Goal: Information Seeking & Learning: Learn about a topic

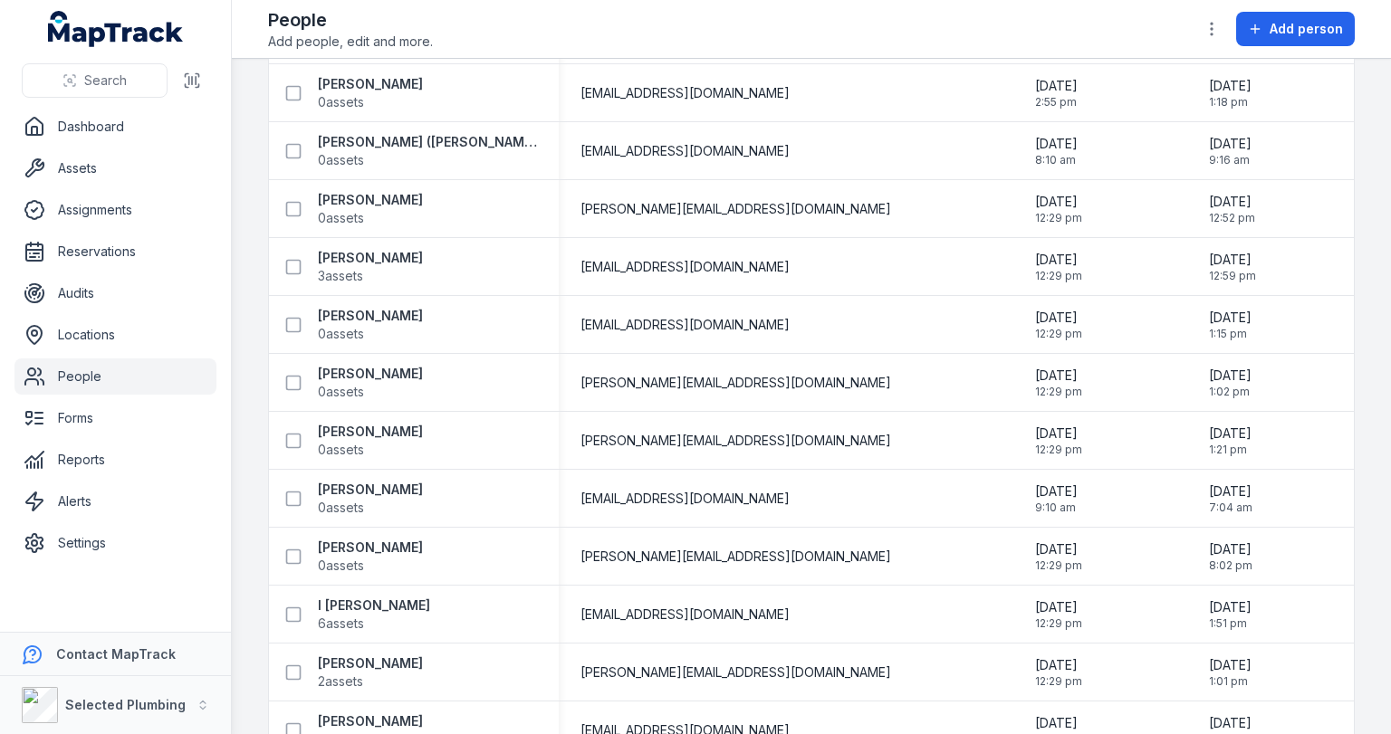
scroll to position [1956, 0]
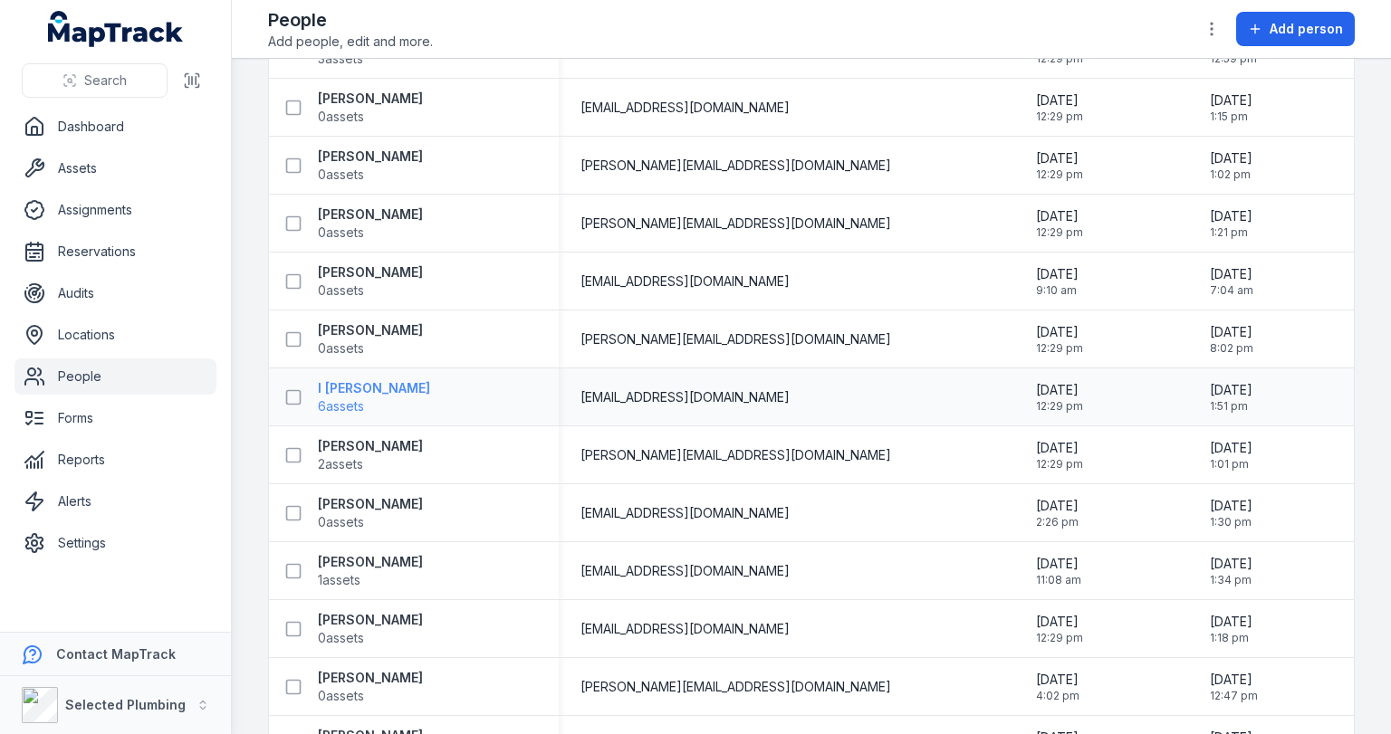
click at [393, 390] on strong "I [PERSON_NAME]" at bounding box center [374, 388] width 112 height 18
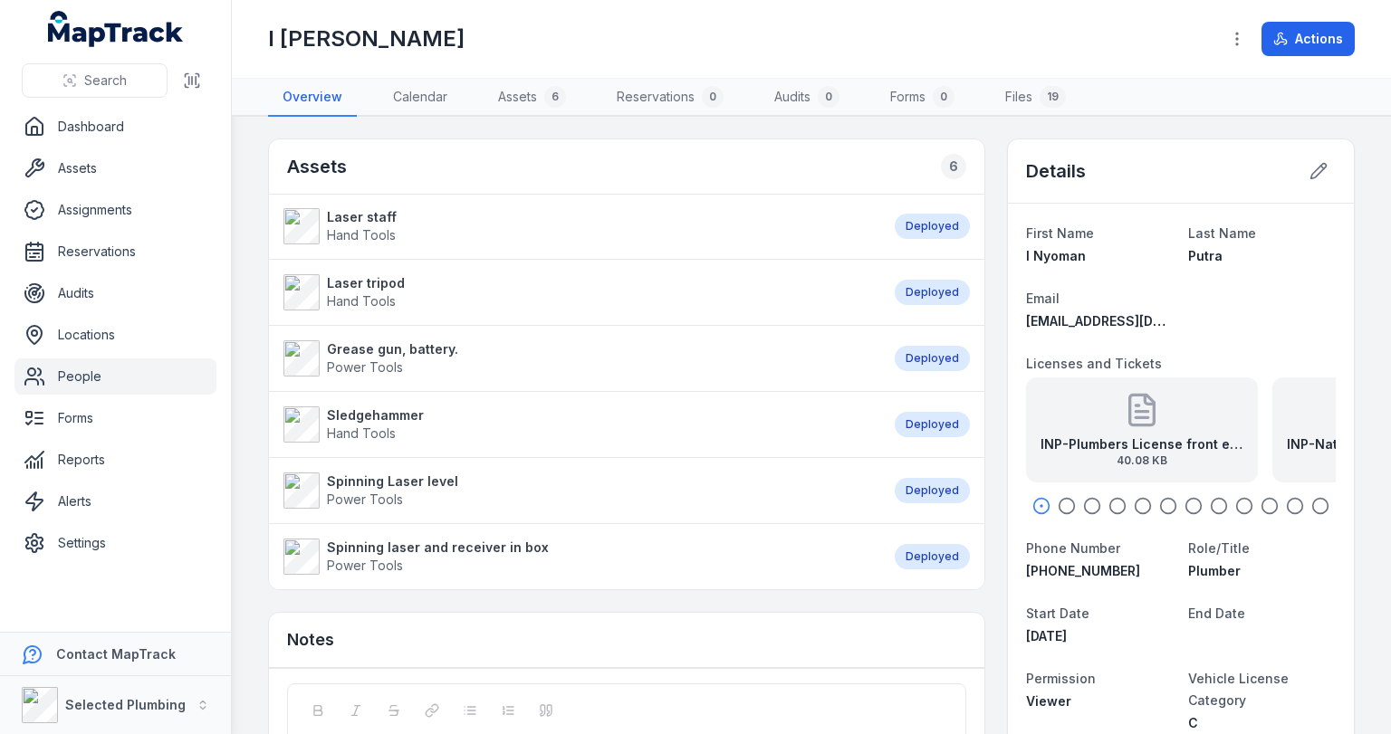
click at [1125, 414] on icon at bounding box center [1142, 410] width 36 height 36
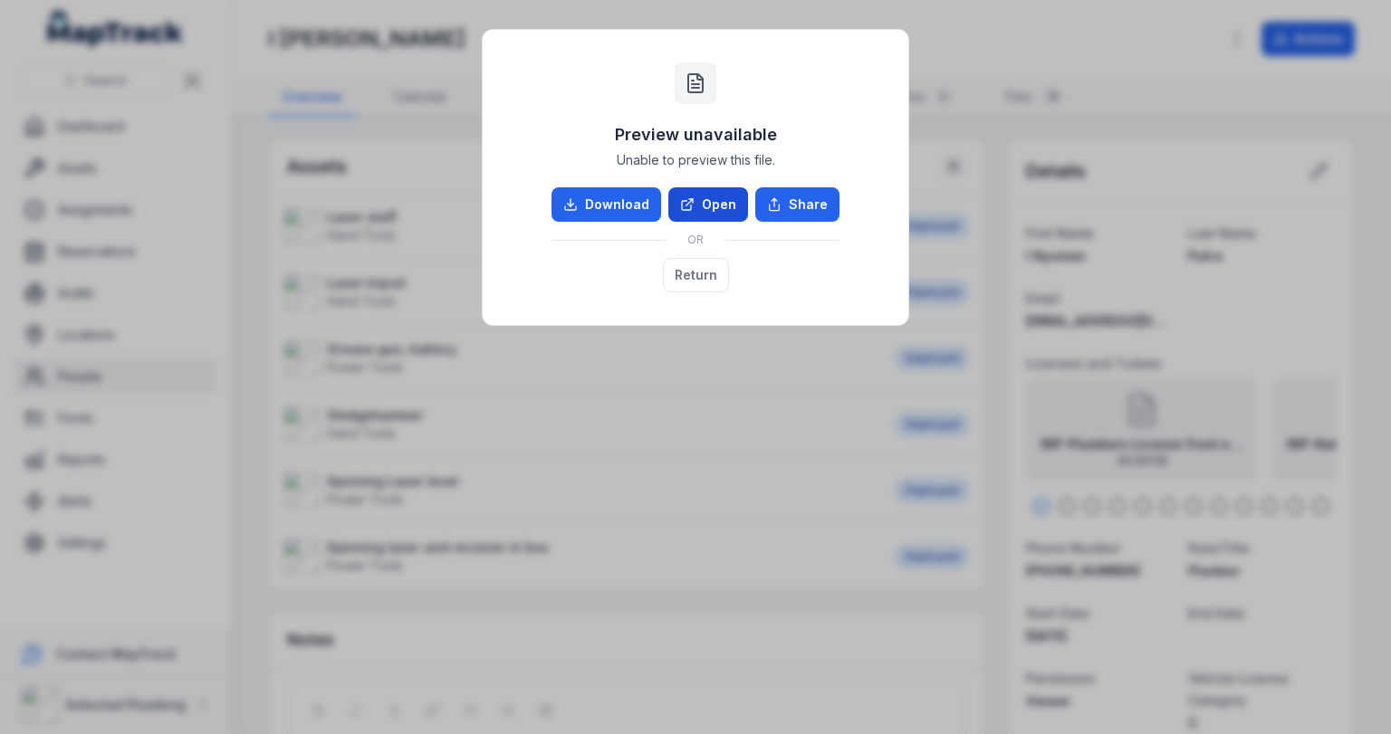
click at [713, 212] on link "Open" at bounding box center [708, 204] width 80 height 34
click at [693, 273] on button "Return" at bounding box center [696, 275] width 66 height 34
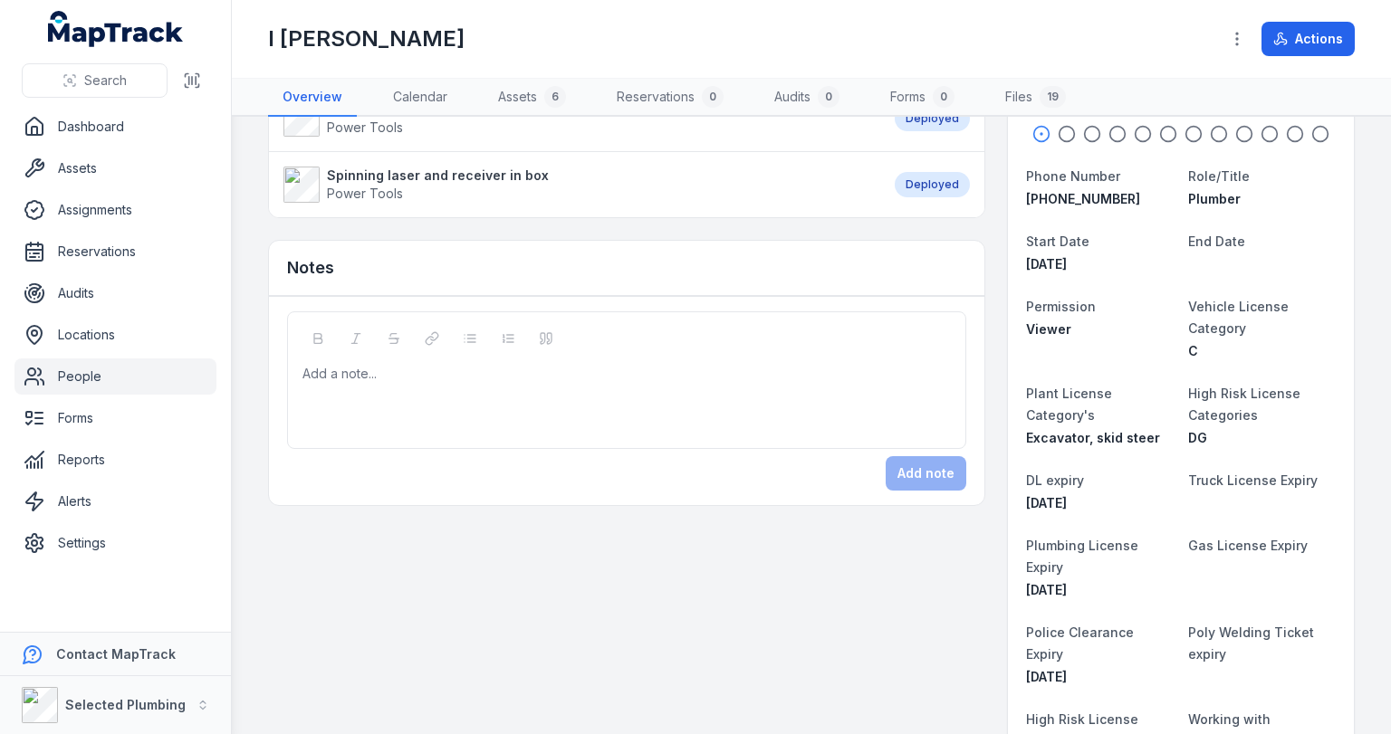
scroll to position [435, 0]
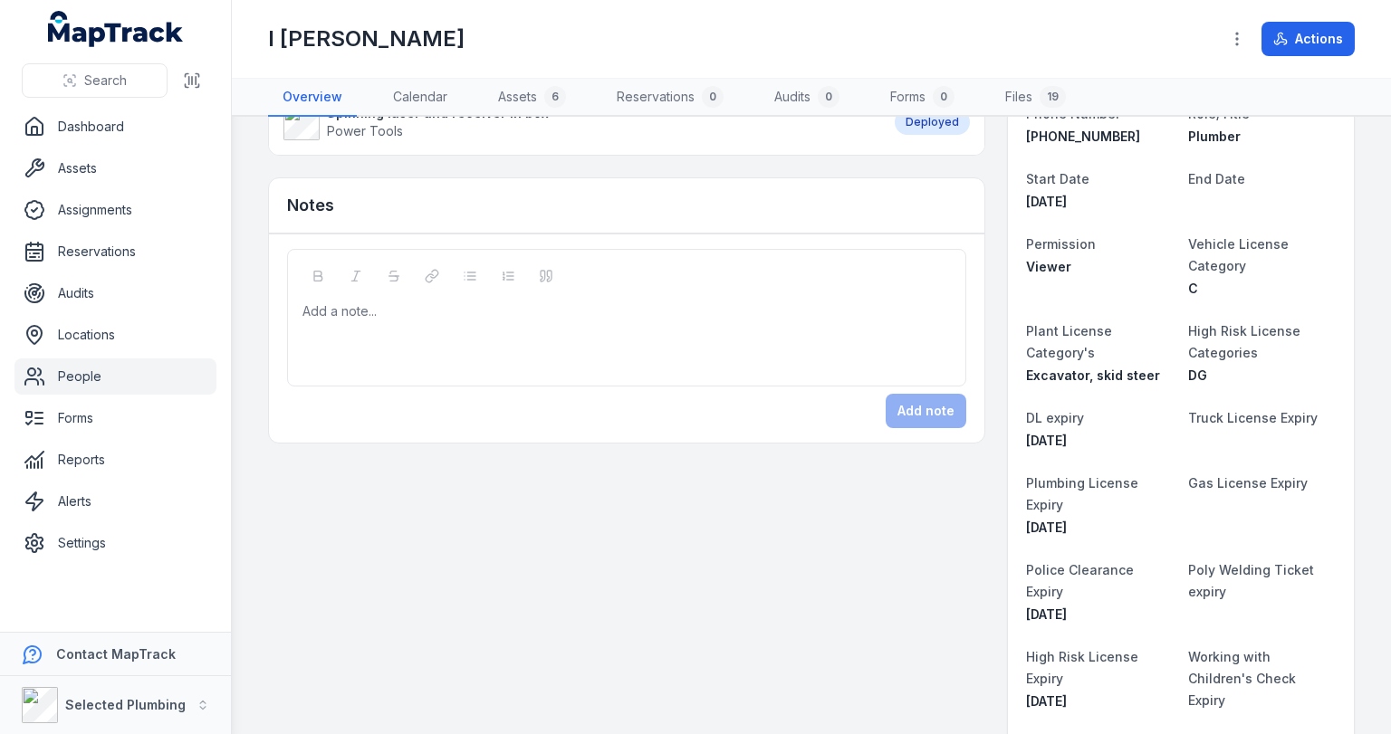
click at [518, 264] on div "Add a note..." at bounding box center [626, 318] width 679 height 138
click at [472, 330] on div "Add a note..." at bounding box center [626, 338] width 648 height 72
click at [498, 304] on div "**********" at bounding box center [626, 311] width 647 height 18
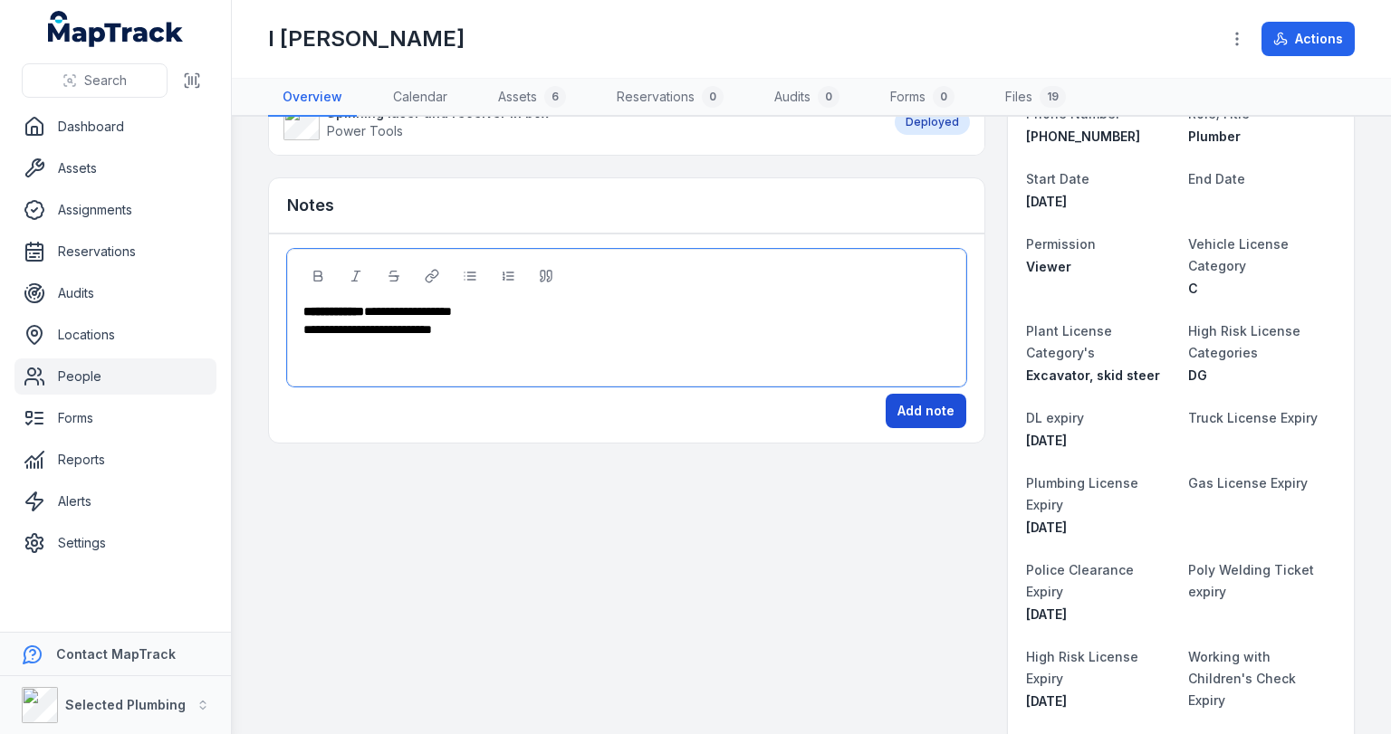
click at [905, 407] on button "Add note" at bounding box center [925, 411] width 81 height 34
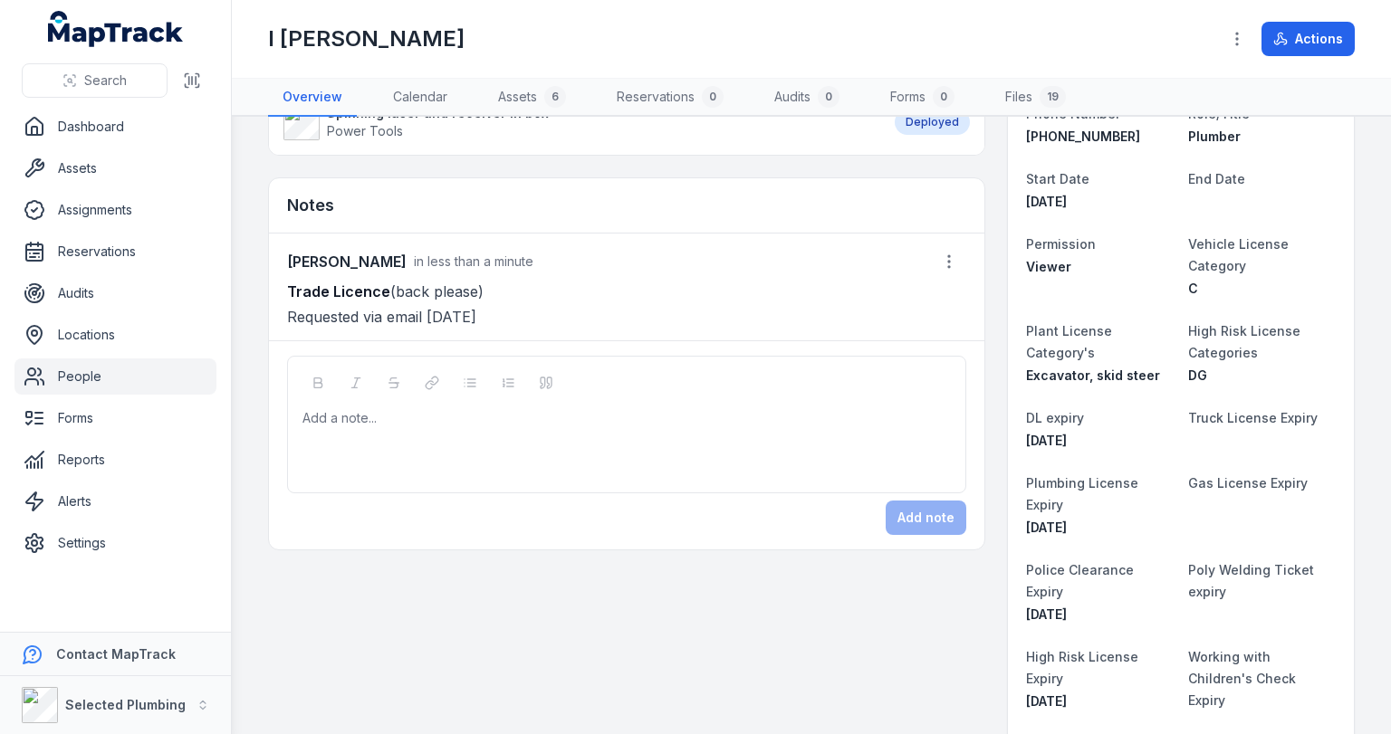
click at [75, 373] on link "People" at bounding box center [115, 377] width 202 height 36
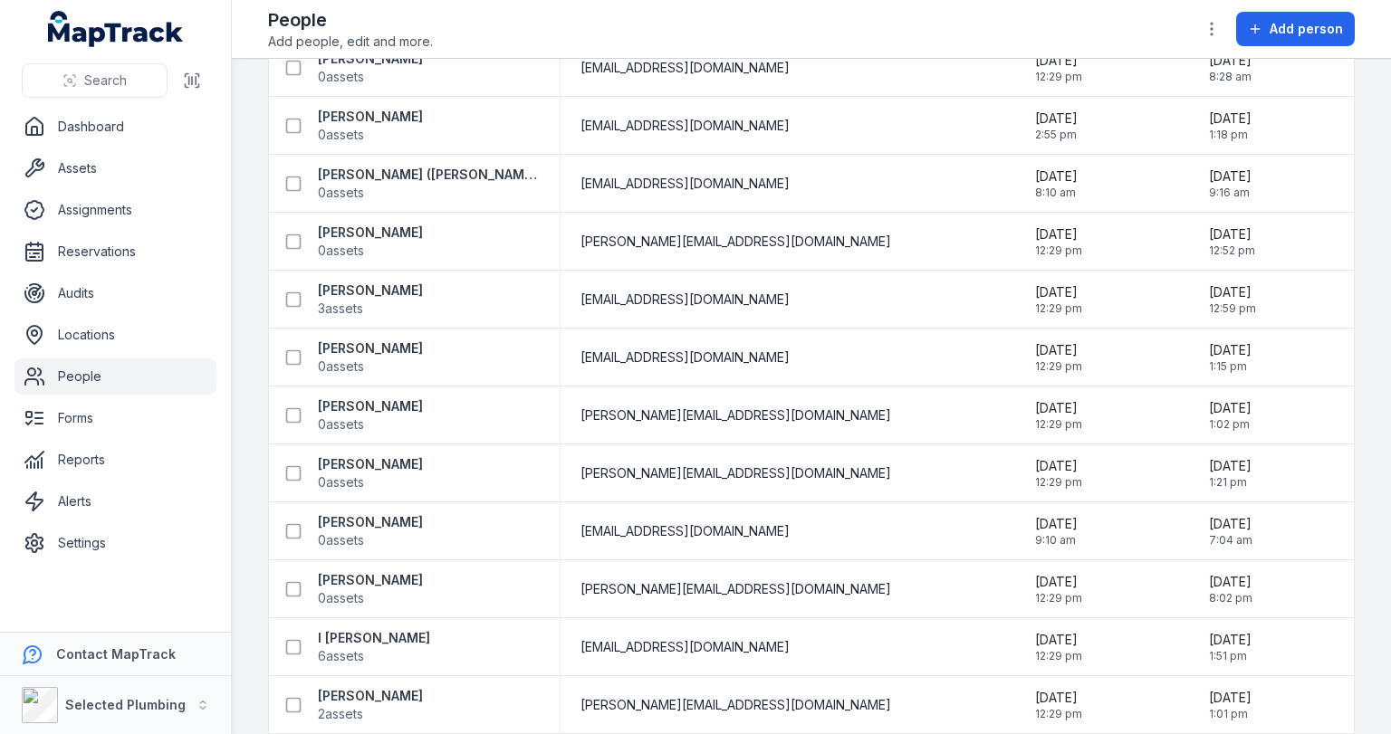
scroll to position [1738, 0]
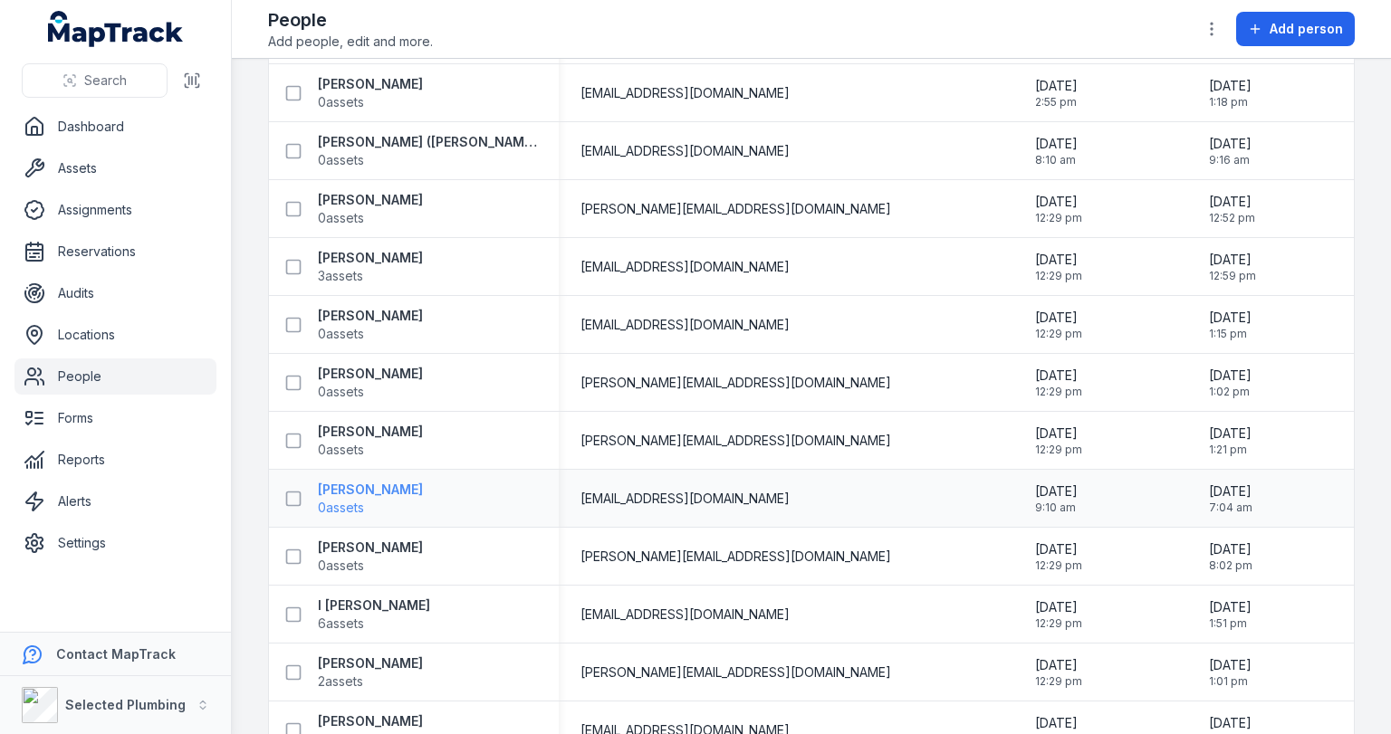
click at [334, 493] on strong "[PERSON_NAME]" at bounding box center [370, 490] width 105 height 18
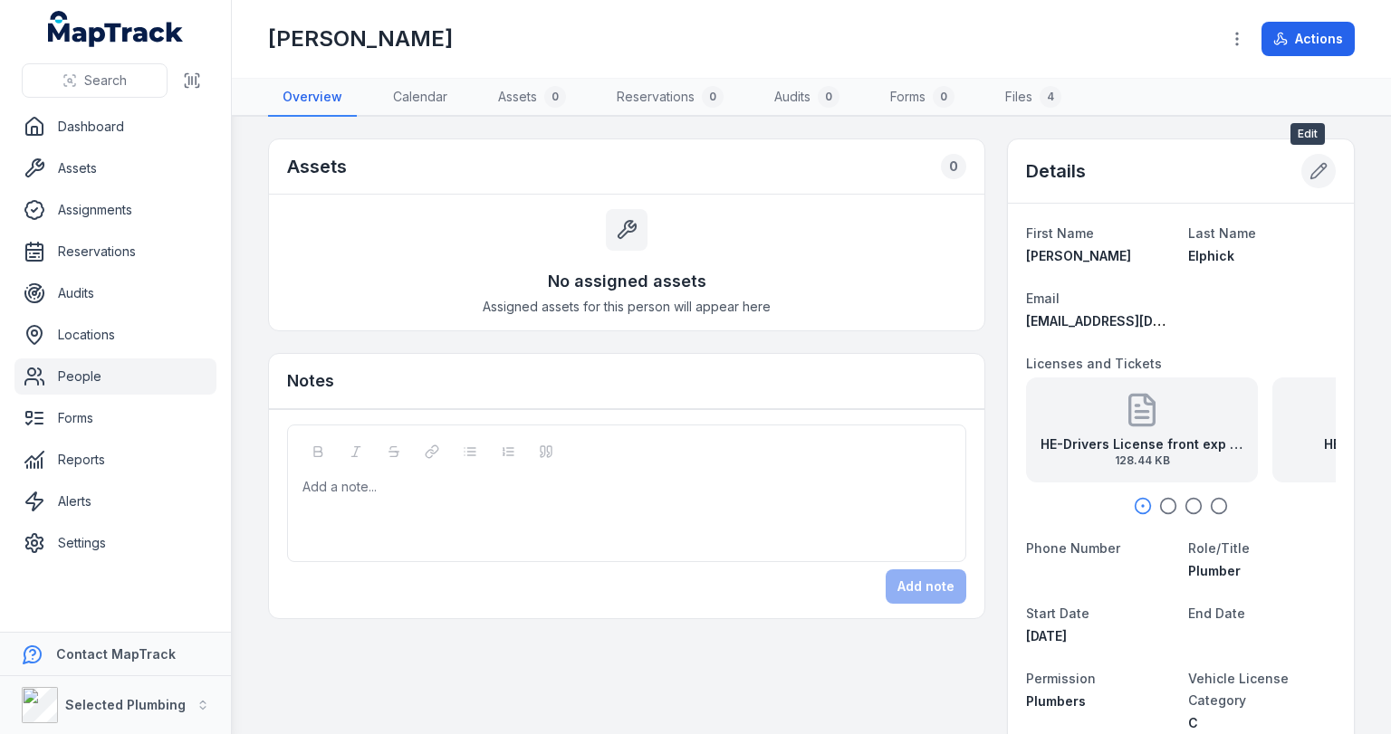
click at [1321, 166] on icon at bounding box center [1322, 167] width 3 height 3
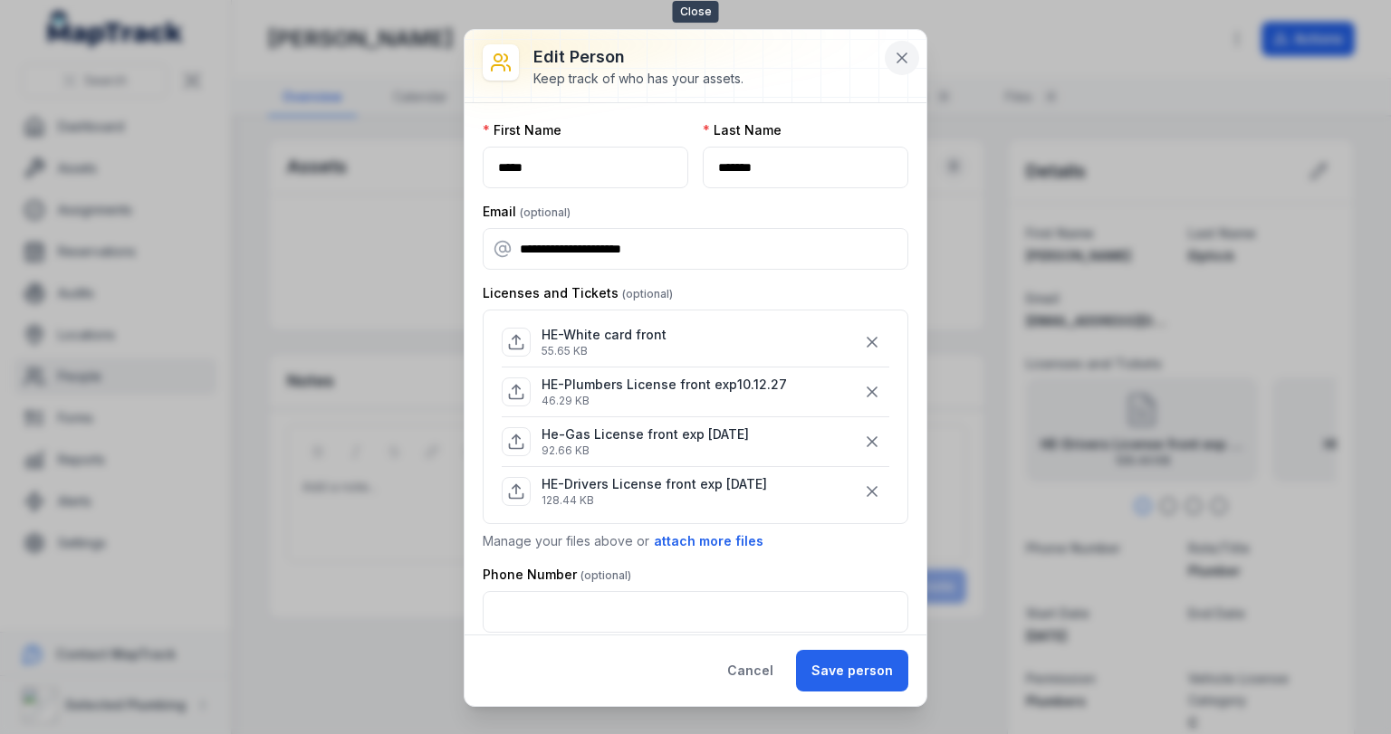
click at [904, 62] on icon at bounding box center [902, 58] width 18 height 18
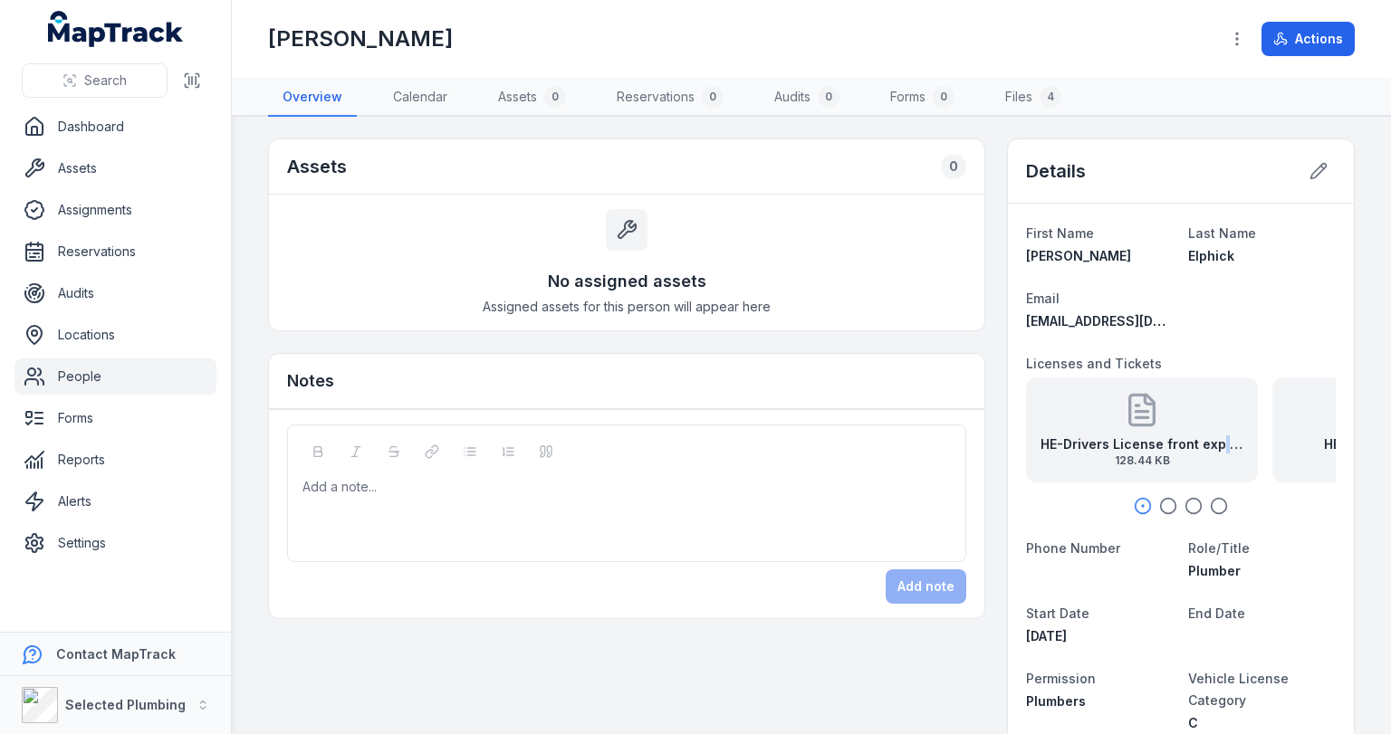
drag, startPoint x: 1226, startPoint y: 407, endPoint x: 1133, endPoint y: 416, distance: 92.8
click at [1139, 416] on div "HE-Drivers License front exp [DATE] 128.44 KB" at bounding box center [1142, 430] width 232 height 105
drag, startPoint x: 1248, startPoint y: 409, endPoint x: 1132, endPoint y: 396, distance: 116.7
click at [1138, 396] on div "HE-White card front 55.65 KB" at bounding box center [1162, 430] width 232 height 105
drag, startPoint x: 1242, startPoint y: 404, endPoint x: 1123, endPoint y: 395, distance: 119.8
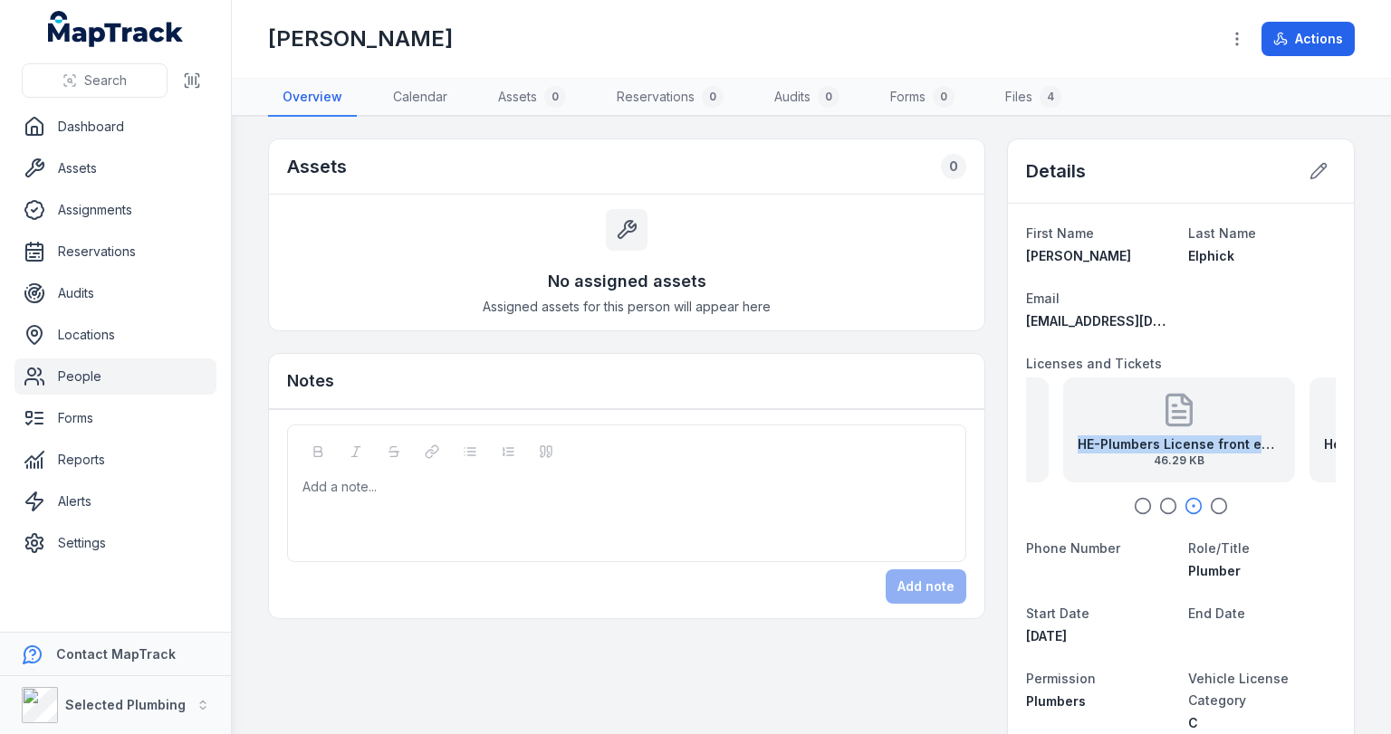
click at [1123, 395] on div "HE-Plumbers License front exp10.12.27 46.29 KB" at bounding box center [1179, 430] width 232 height 105
drag, startPoint x: 1262, startPoint y: 403, endPoint x: 1174, endPoint y: 394, distance: 88.3
click at [1191, 395] on div "He-Gas License front exp [DATE] 92.66 KB" at bounding box center [1212, 430] width 232 height 105
drag, startPoint x: 1144, startPoint y: 396, endPoint x: 1275, endPoint y: 403, distance: 130.6
click at [1271, 402] on div "He-Gas License front exp [DATE] 92.66 KB" at bounding box center [1252, 430] width 232 height 105
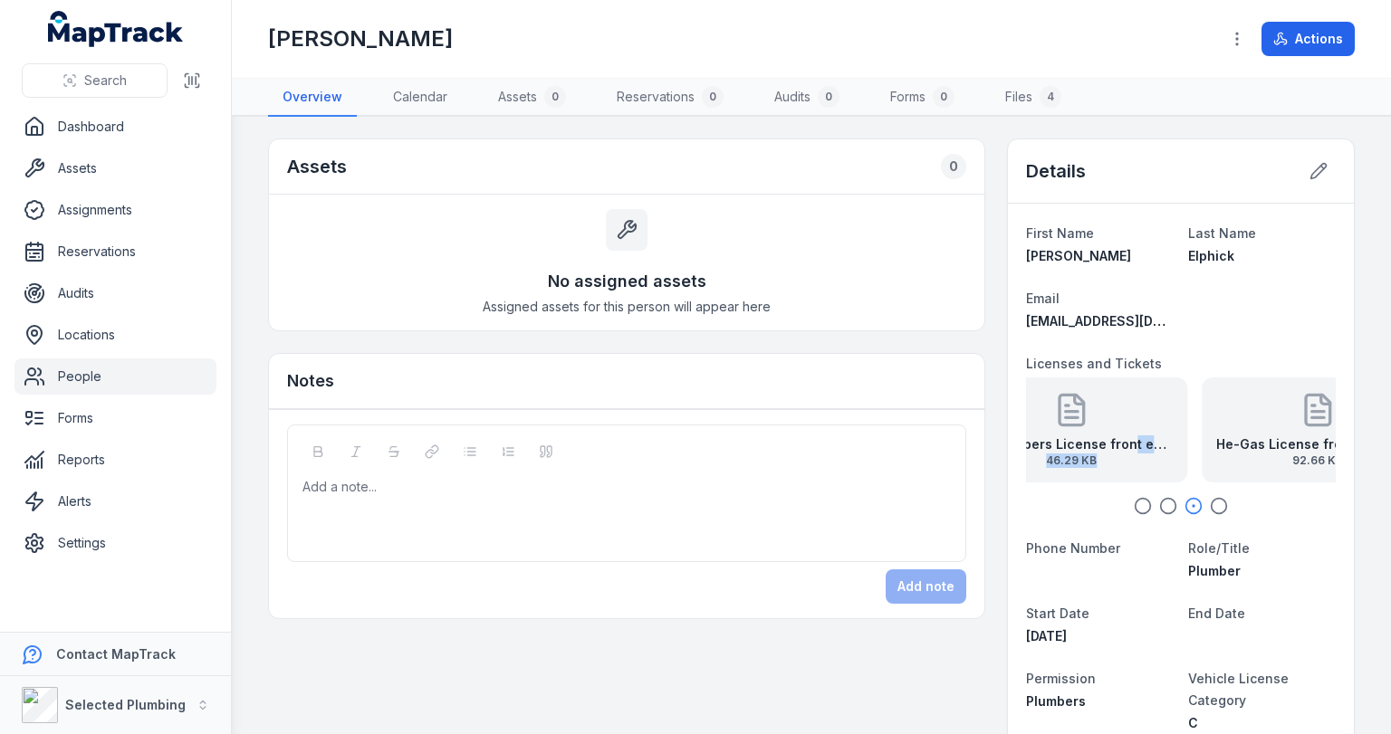
drag, startPoint x: 1229, startPoint y: 444, endPoint x: 1087, endPoint y: 460, distance: 143.1
click at [1087, 460] on div "HE-Plumbers License front exp10.12.27 46.29 KB" at bounding box center [1071, 451] width 203 height 33
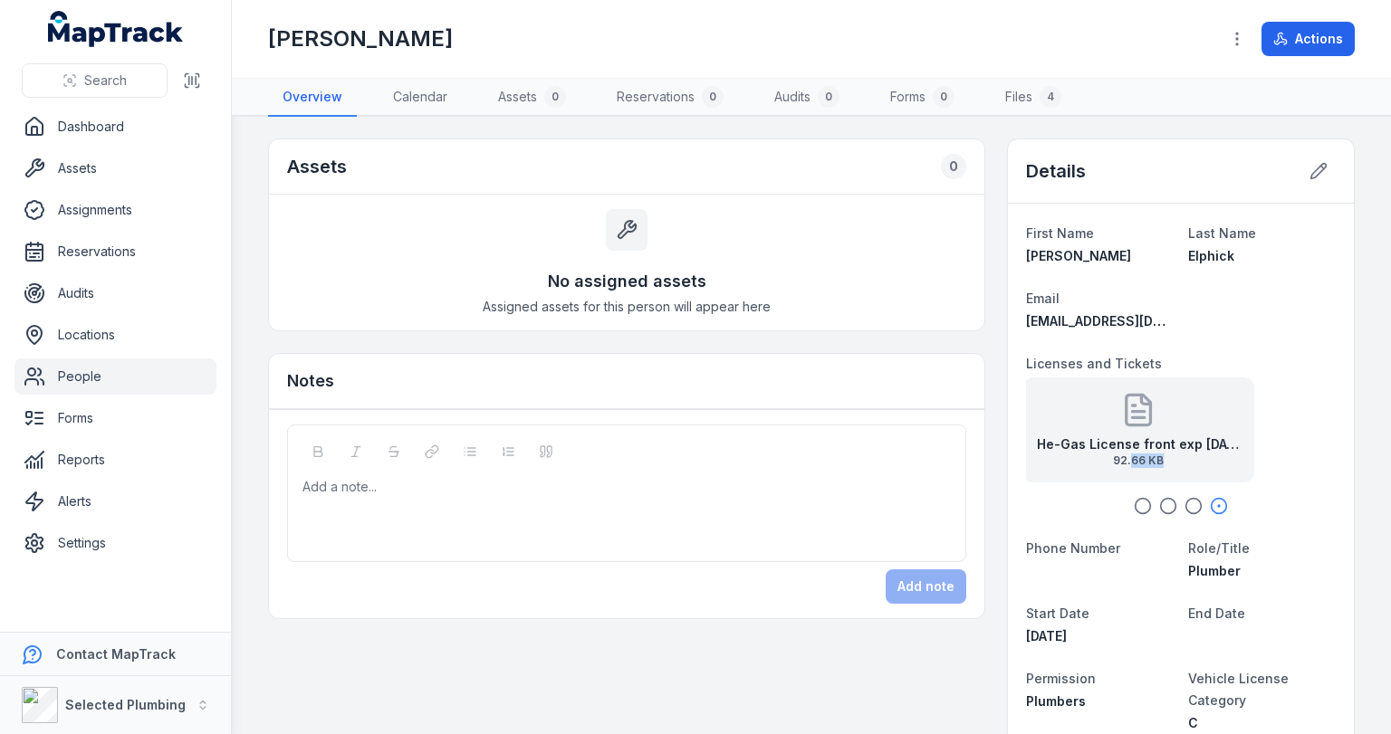
drag, startPoint x: 1278, startPoint y: 460, endPoint x: 1111, endPoint y: 458, distance: 167.5
click at [1123, 457] on span "92.66 KB" at bounding box center [1138, 461] width 203 height 14
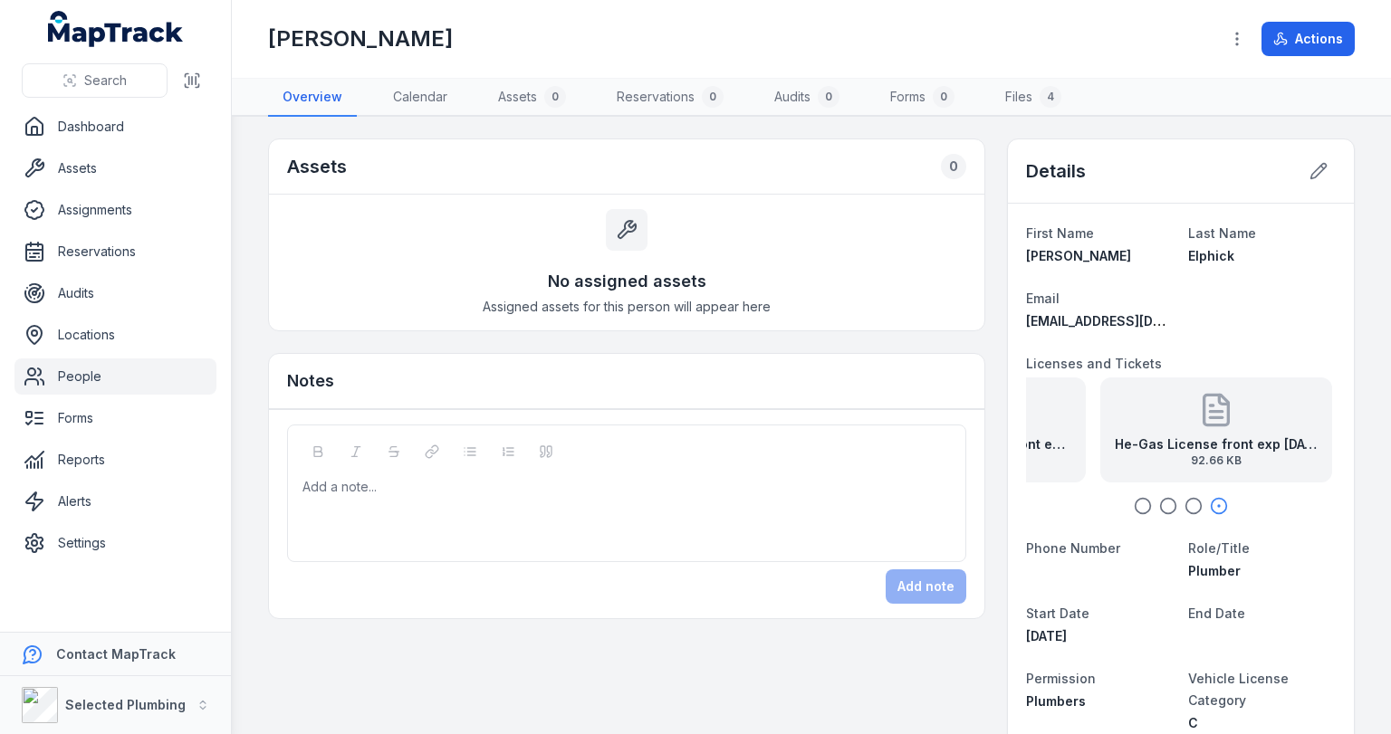
click at [340, 509] on div "Add a note..." at bounding box center [626, 514] width 648 height 72
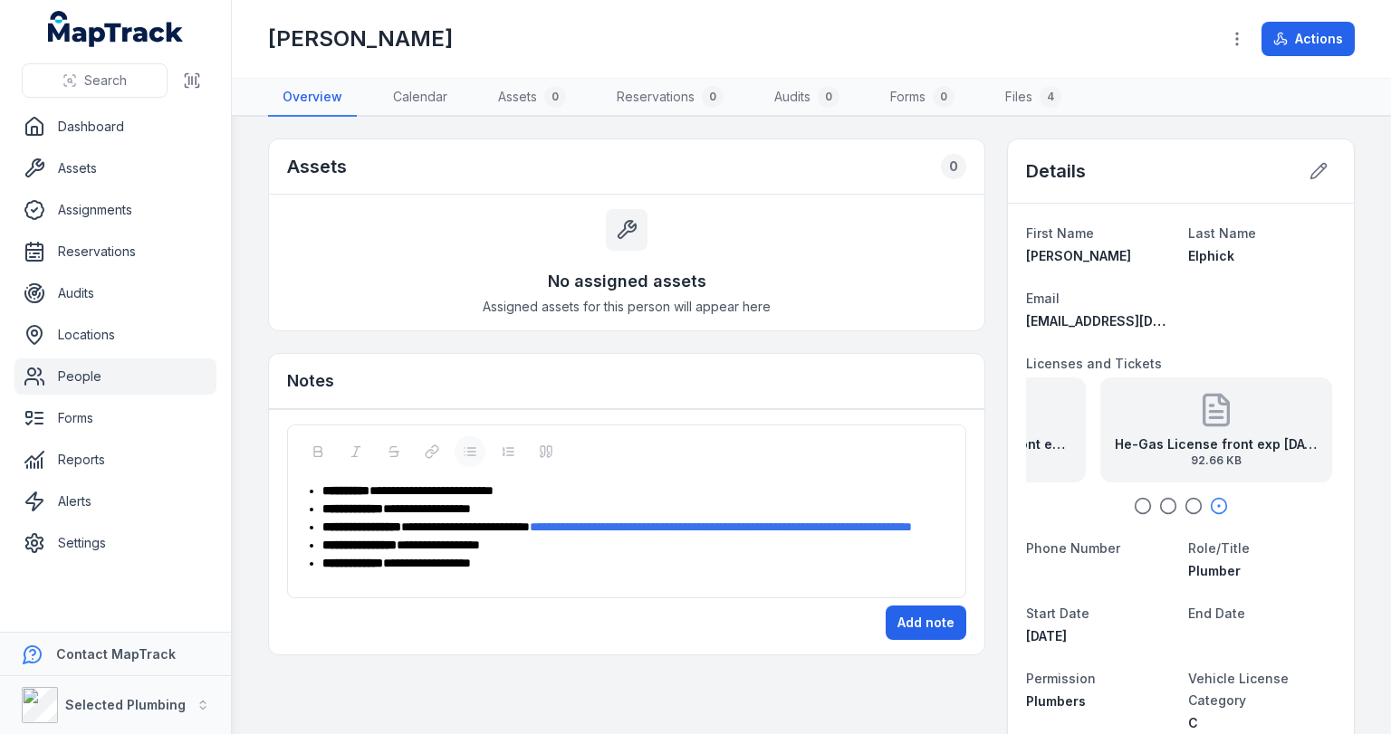
click at [514, 572] on div "**********" at bounding box center [636, 563] width 628 height 18
click at [913, 652] on button "Add note" at bounding box center [925, 641] width 81 height 34
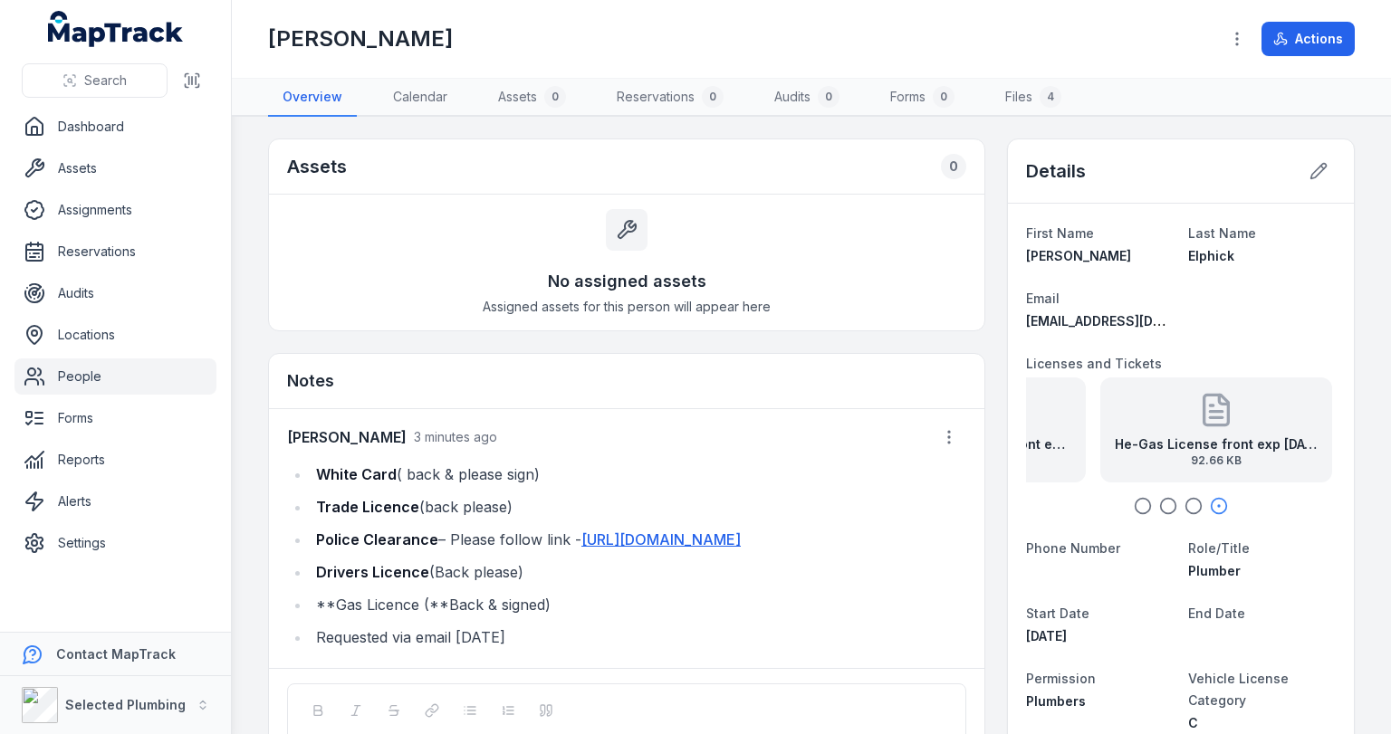
click at [79, 374] on link "People" at bounding box center [115, 377] width 202 height 36
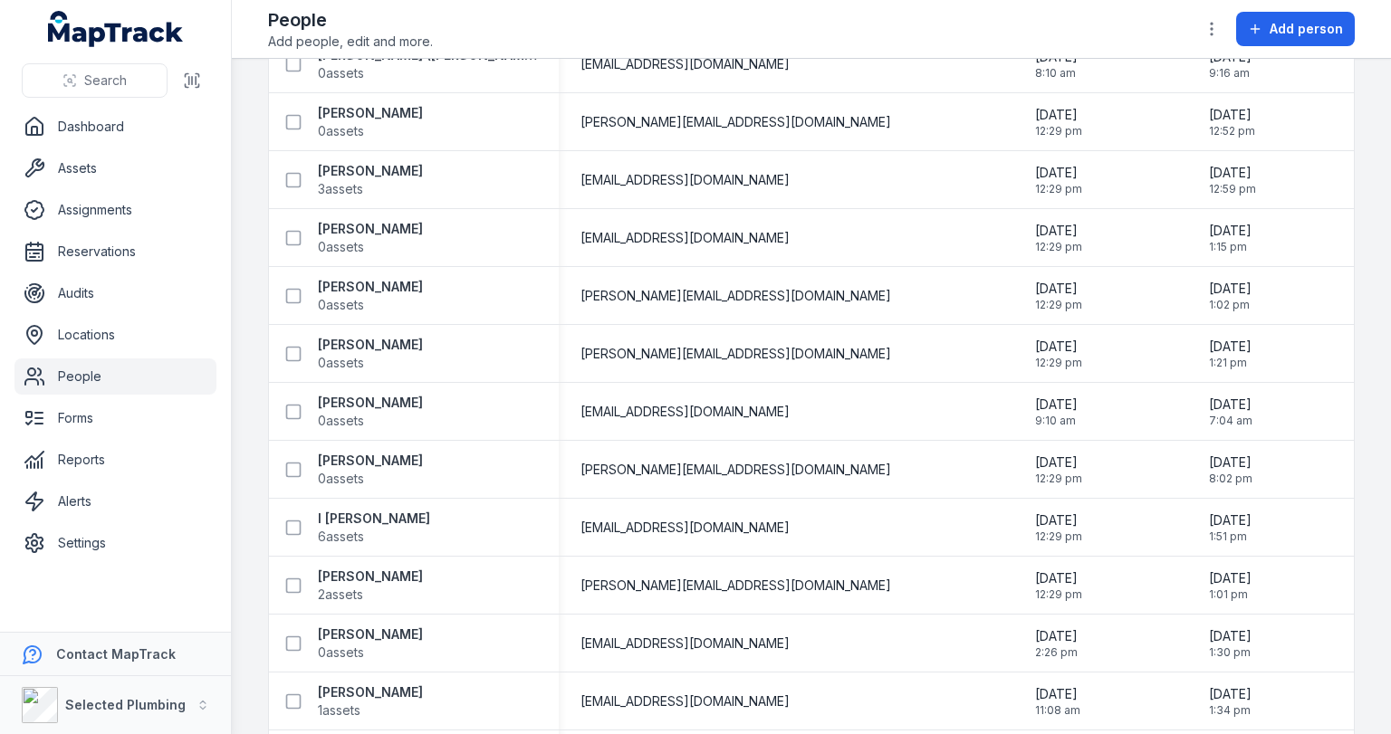
scroll to position [1883, 0]
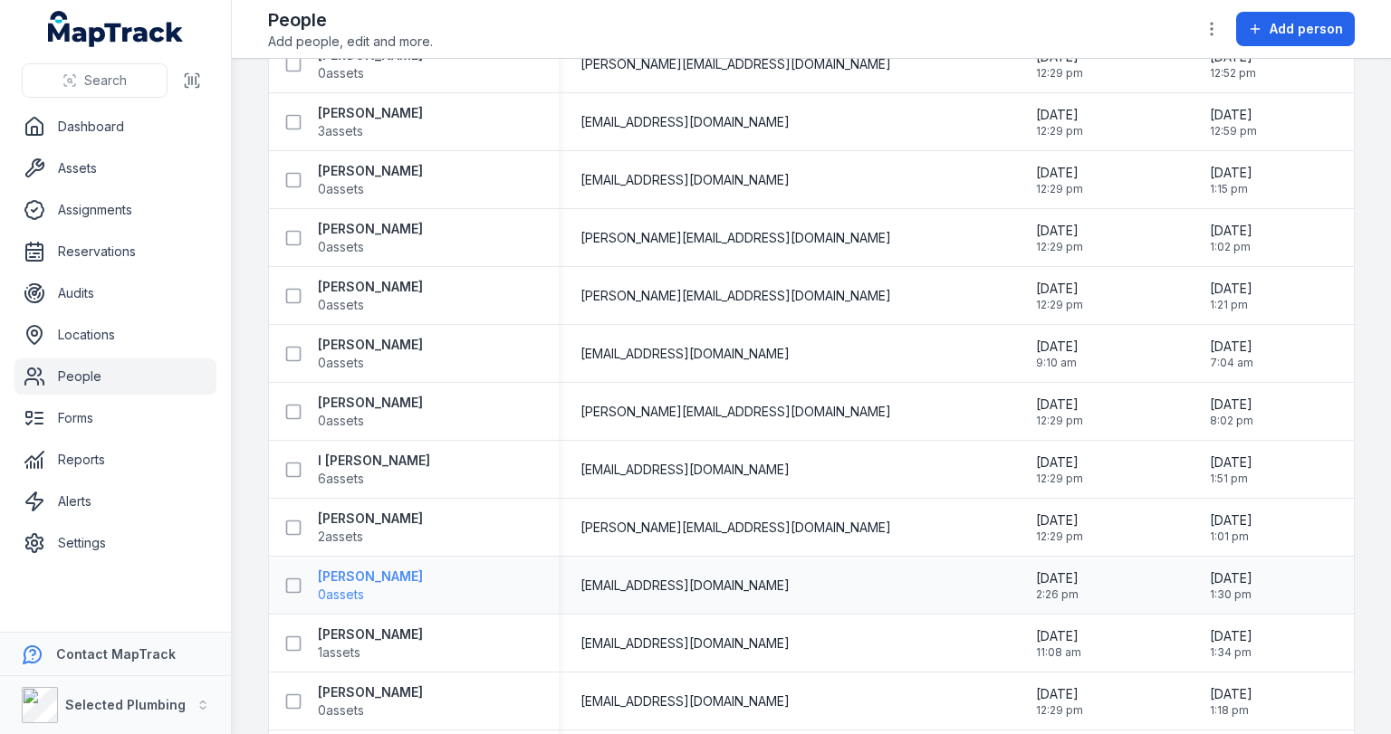
click at [399, 572] on strong "[PERSON_NAME]" at bounding box center [370, 577] width 105 height 18
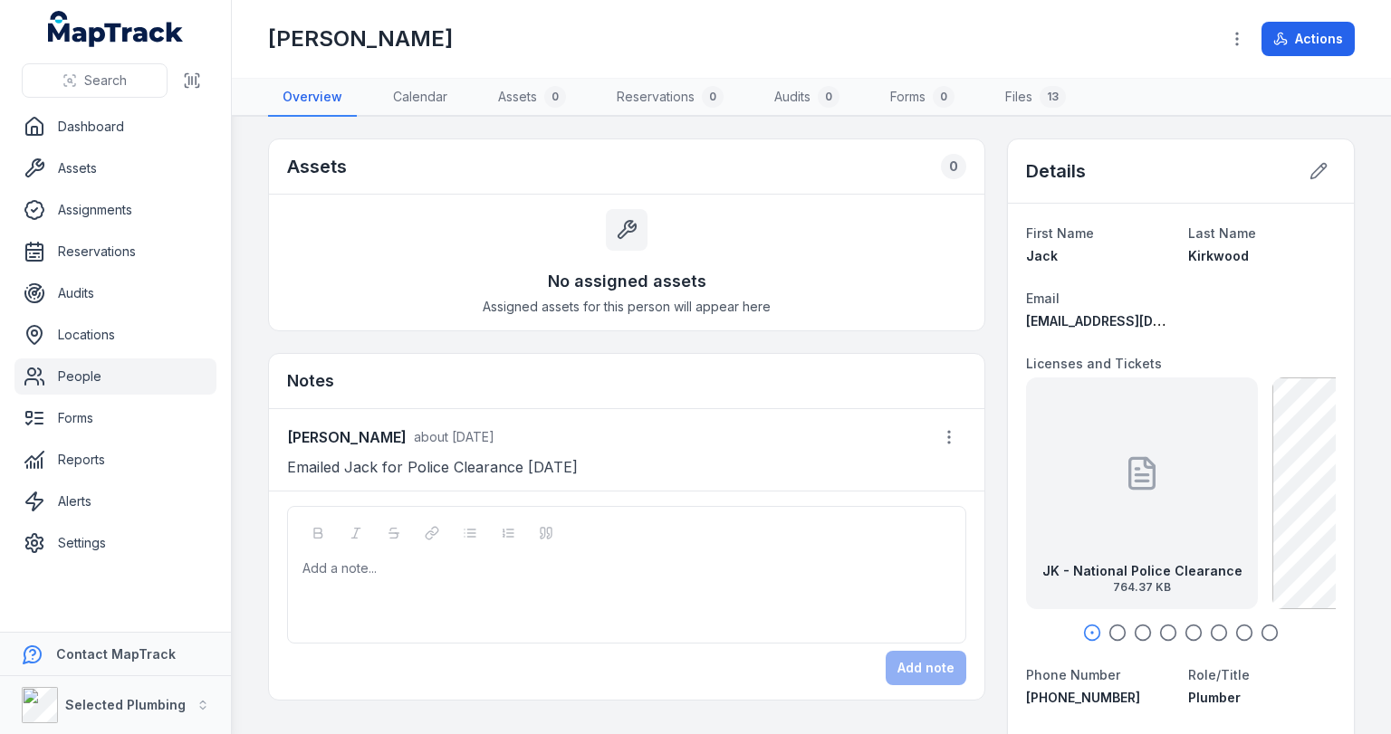
click at [1136, 496] on div at bounding box center [1142, 473] width 36 height 163
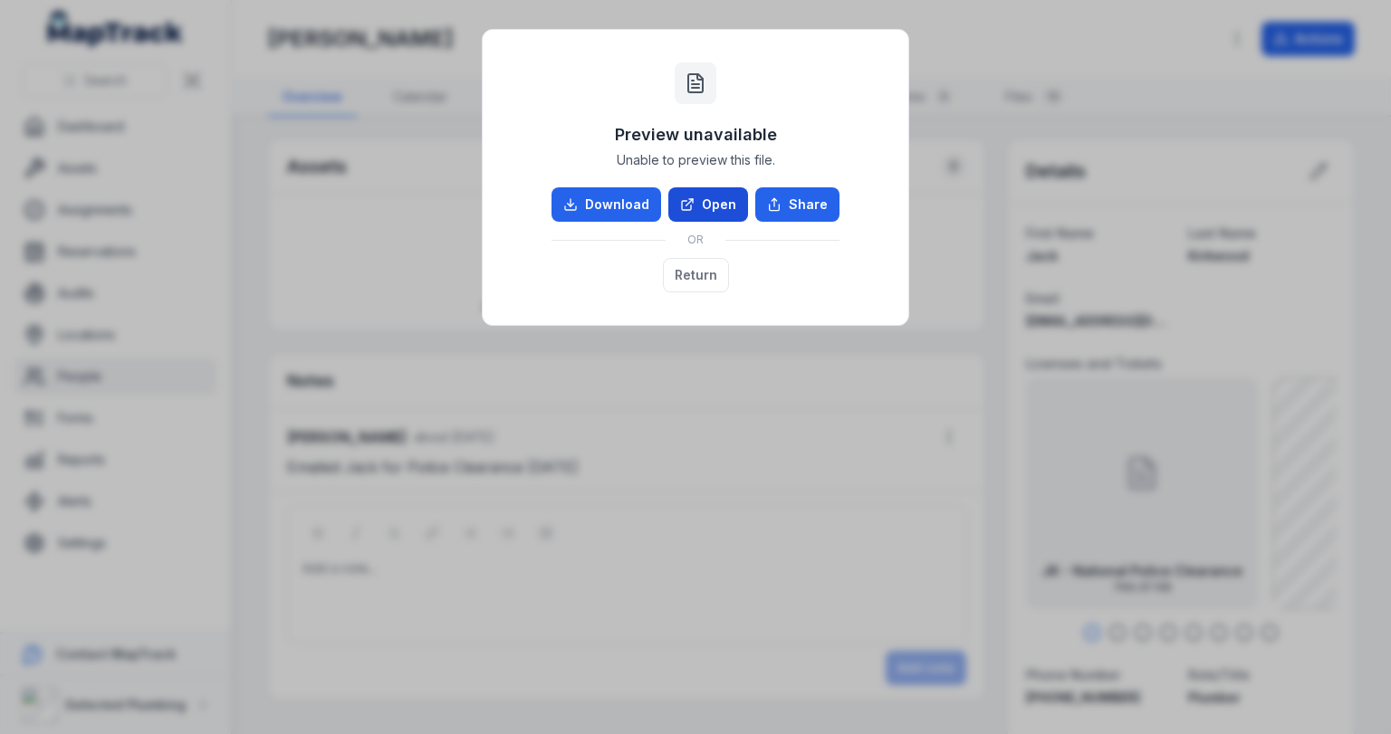
click at [717, 203] on link "Open" at bounding box center [708, 204] width 80 height 34
click at [682, 272] on button "Return" at bounding box center [696, 275] width 66 height 34
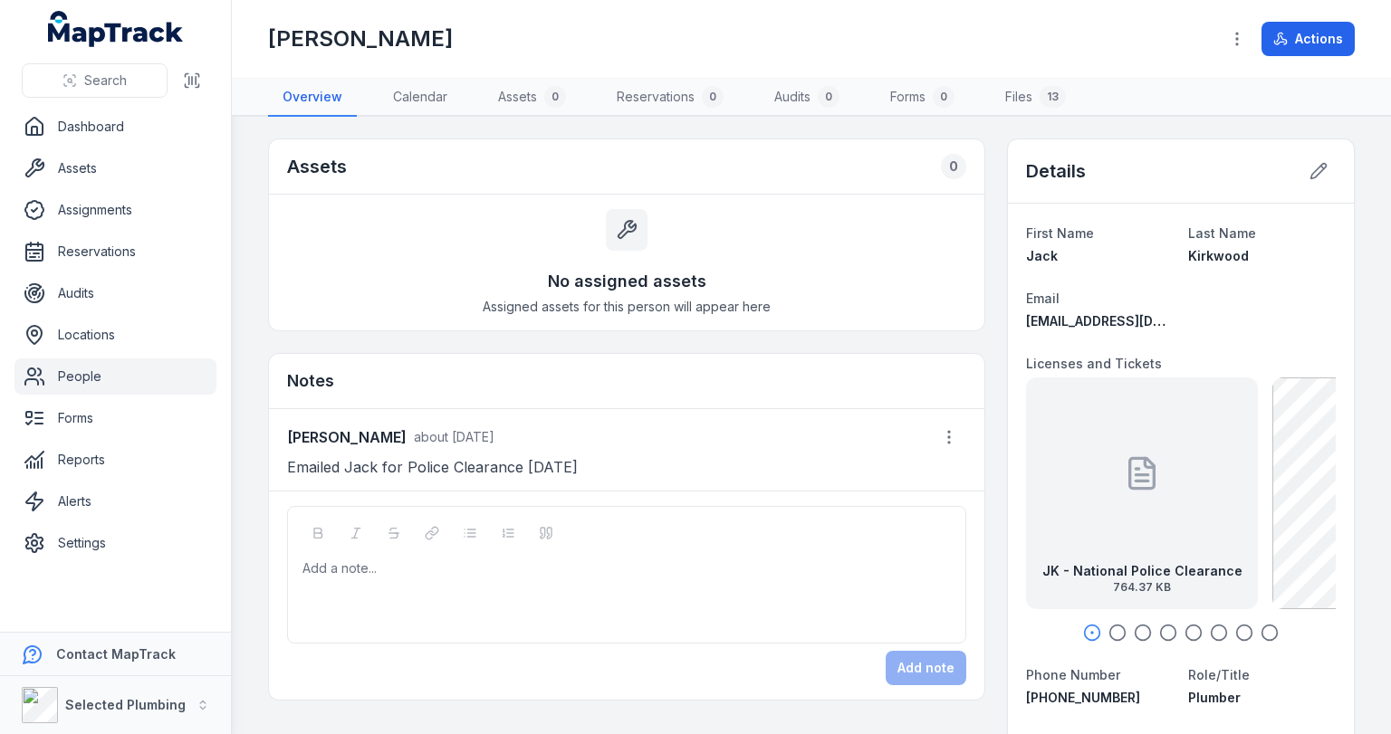
click at [391, 598] on div "Add a note..." at bounding box center [626, 596] width 648 height 72
click at [559, 586] on div "**********" at bounding box center [636, 590] width 628 height 18
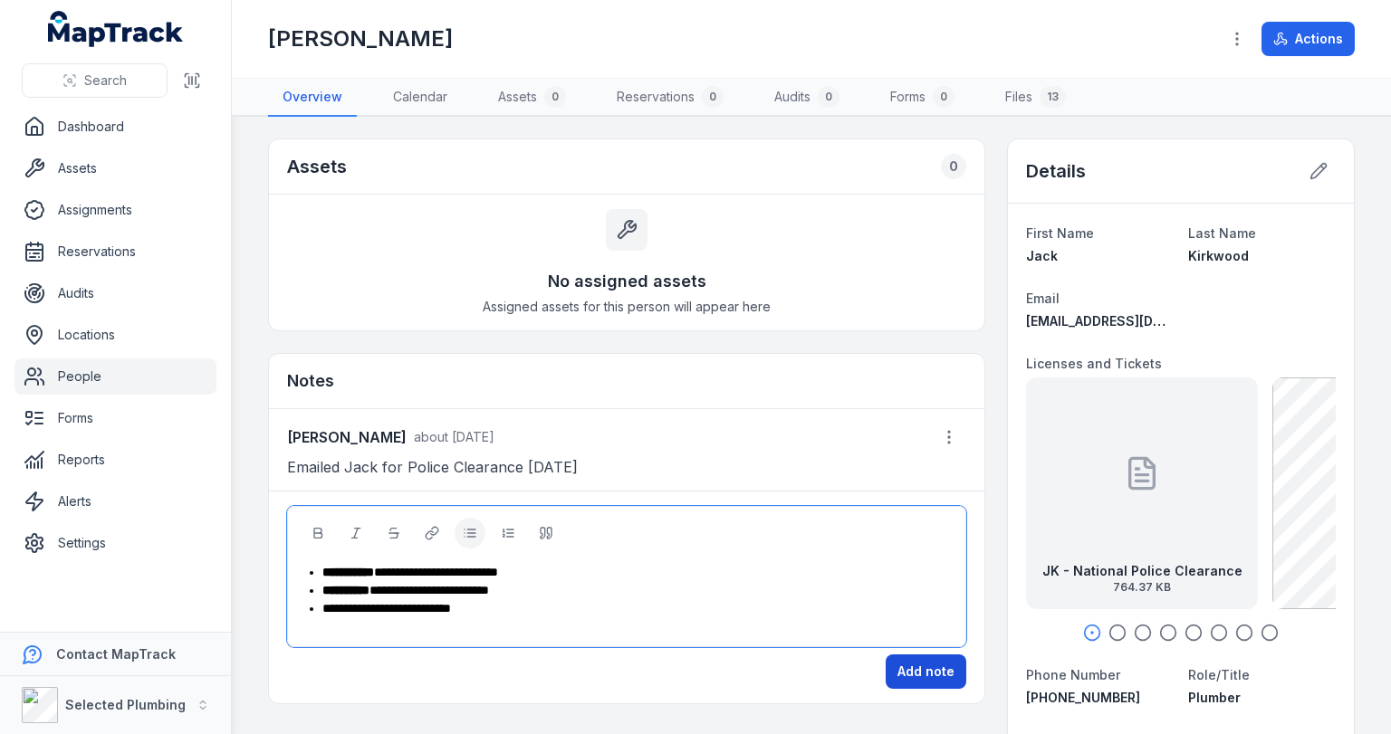
click at [943, 668] on button "Add note" at bounding box center [925, 672] width 81 height 34
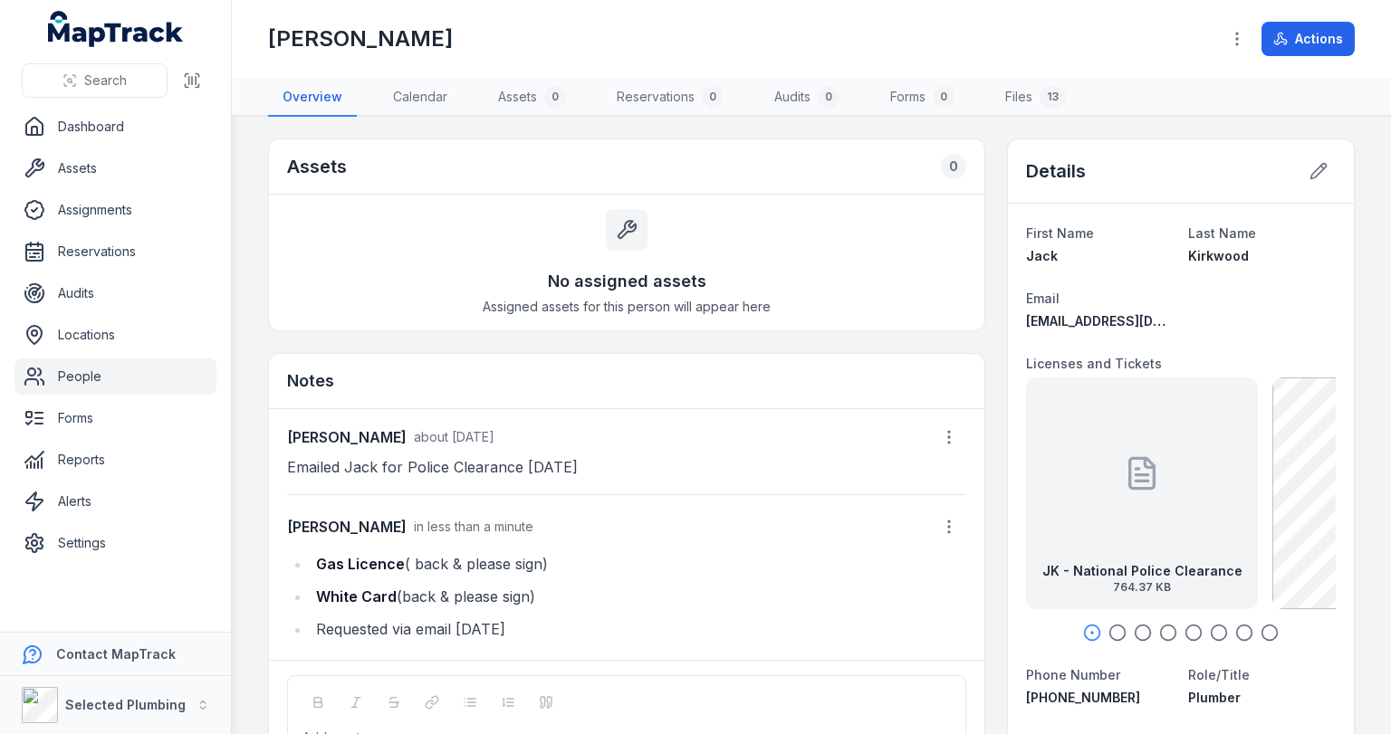
click at [93, 376] on link "People" at bounding box center [115, 377] width 202 height 36
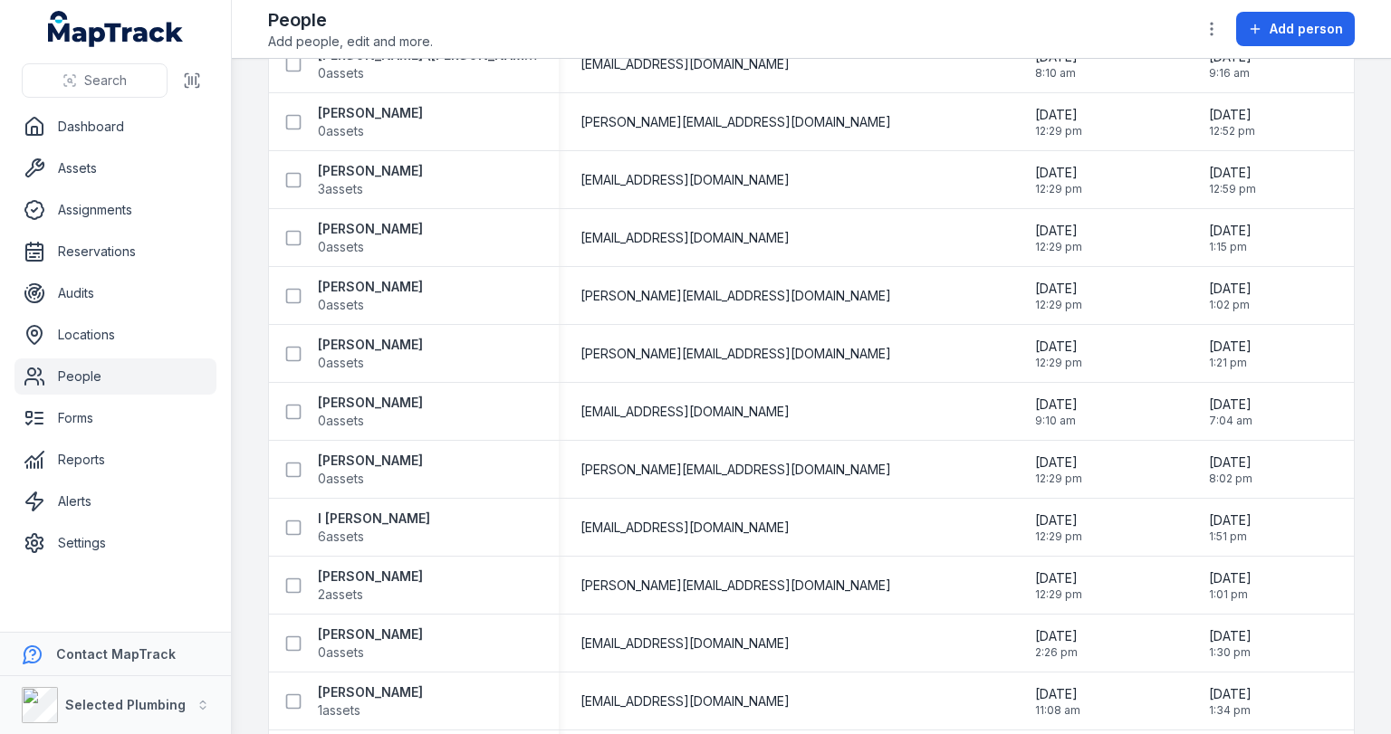
scroll to position [1883, 0]
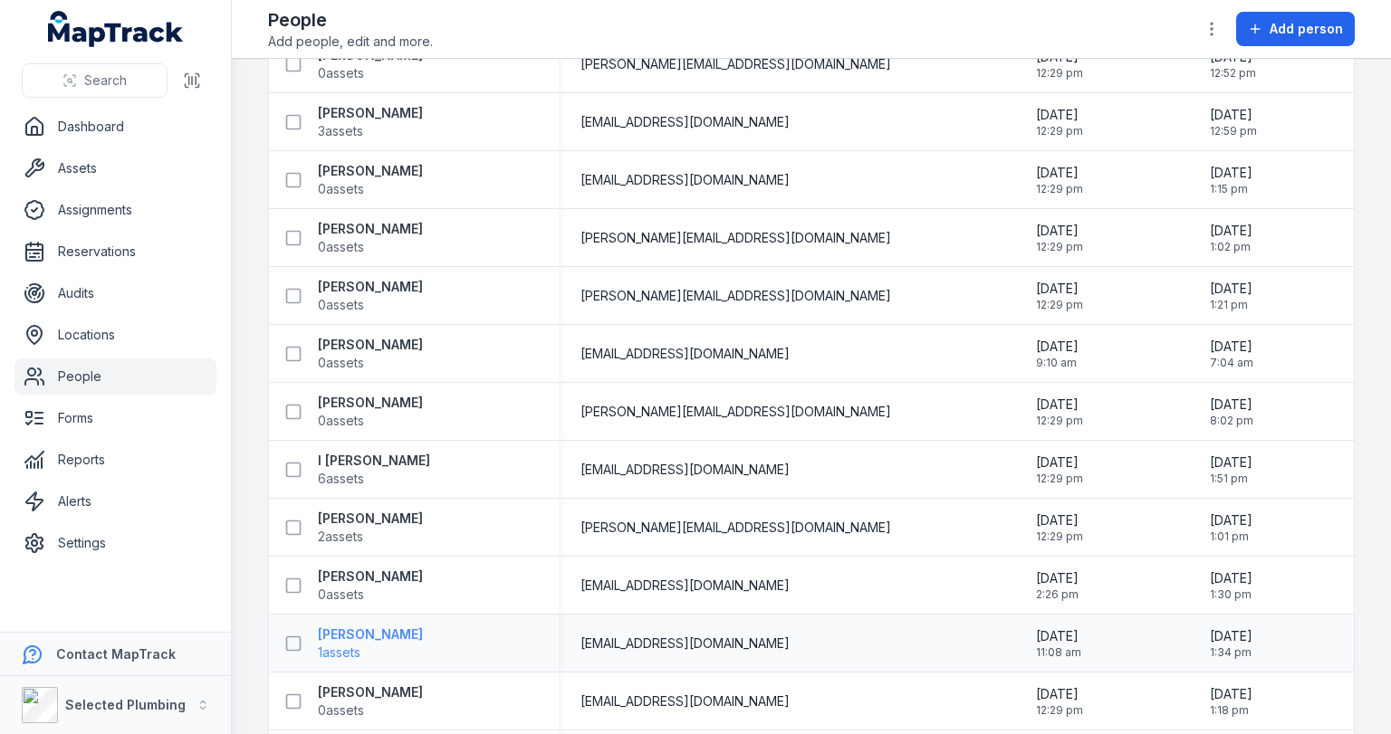
click at [365, 634] on strong "[PERSON_NAME]" at bounding box center [370, 635] width 105 height 18
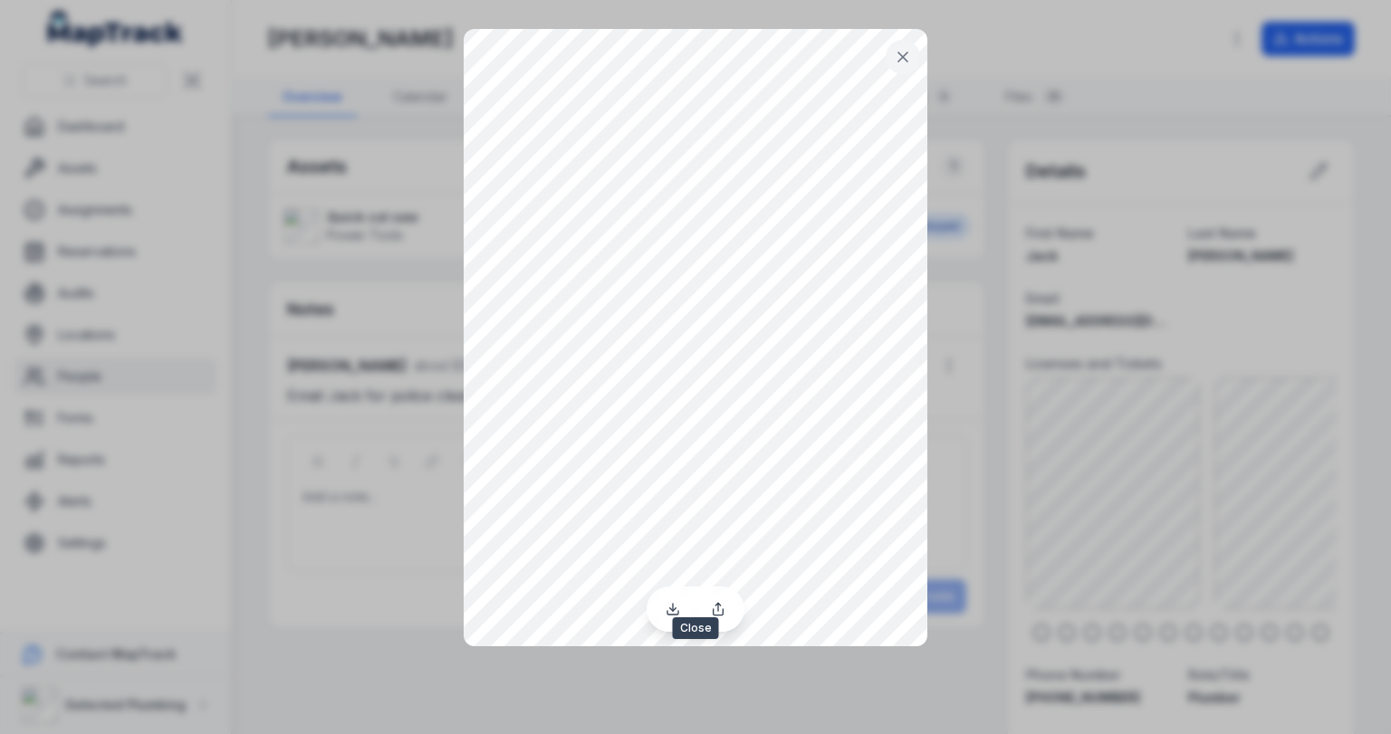
click at [901, 51] on icon at bounding box center [903, 57] width 18 height 18
click at [912, 58] on button at bounding box center [902, 57] width 34 height 34
click at [895, 46] on button at bounding box center [902, 57] width 34 height 34
click at [904, 54] on icon at bounding box center [903, 57] width 18 height 18
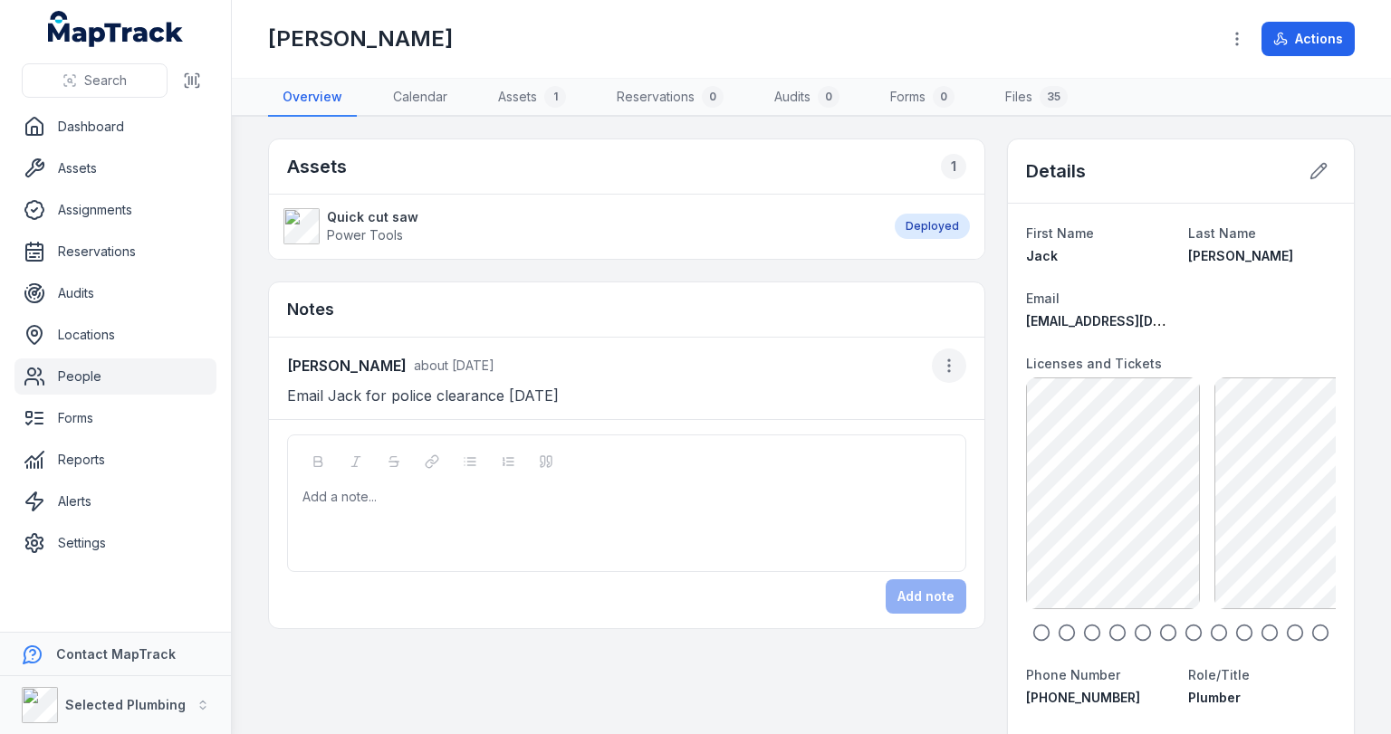
click at [940, 360] on icon "button" at bounding box center [949, 366] width 18 height 18
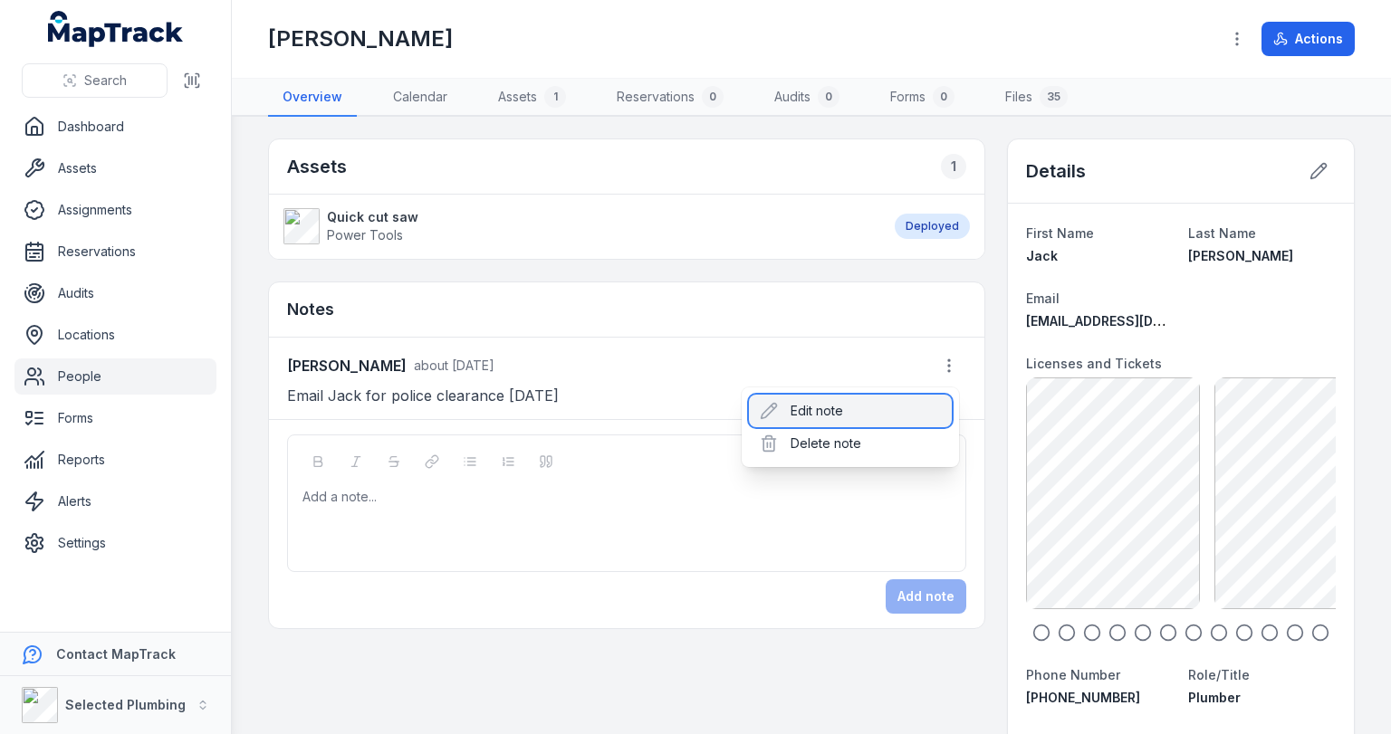
click at [829, 407] on div "Edit note" at bounding box center [850, 411] width 203 height 33
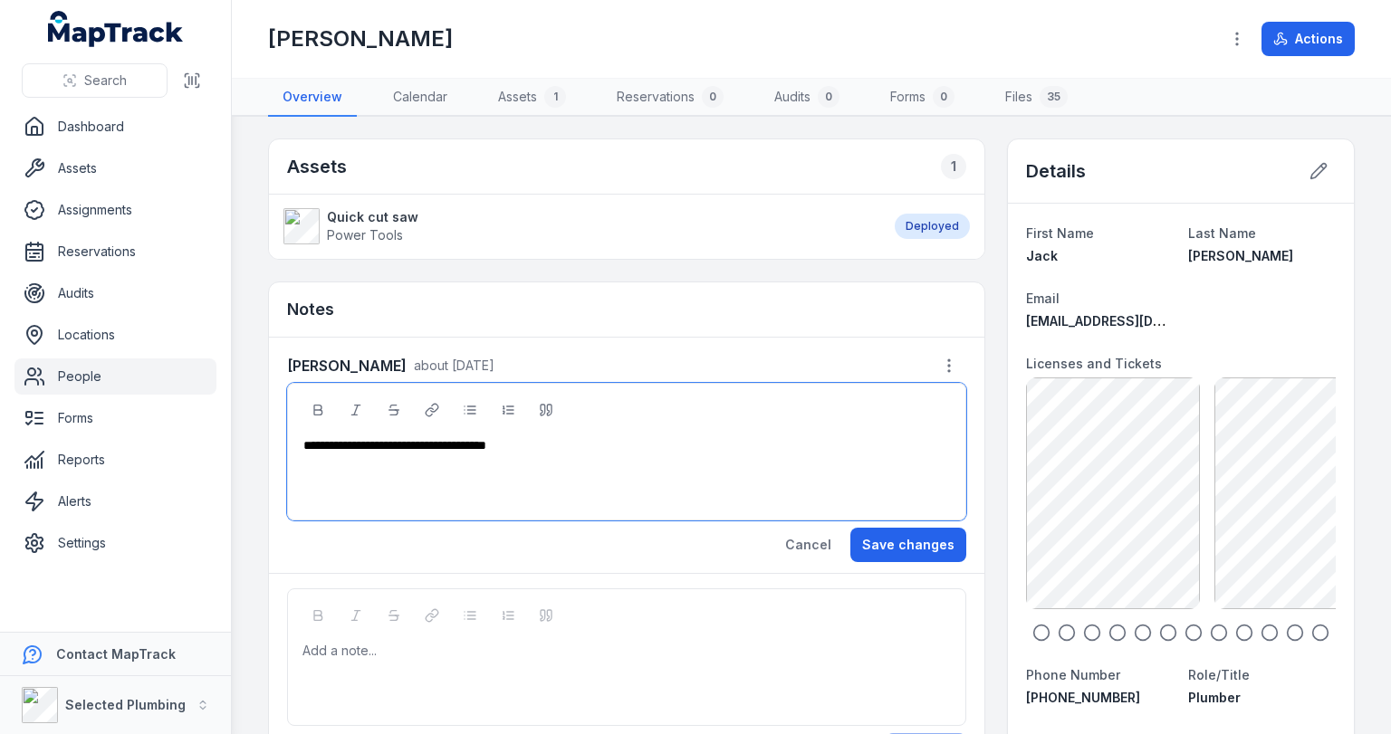
click at [569, 445] on div "**********" at bounding box center [626, 445] width 647 height 18
click at [912, 535] on button "Save changes" at bounding box center [908, 545] width 116 height 34
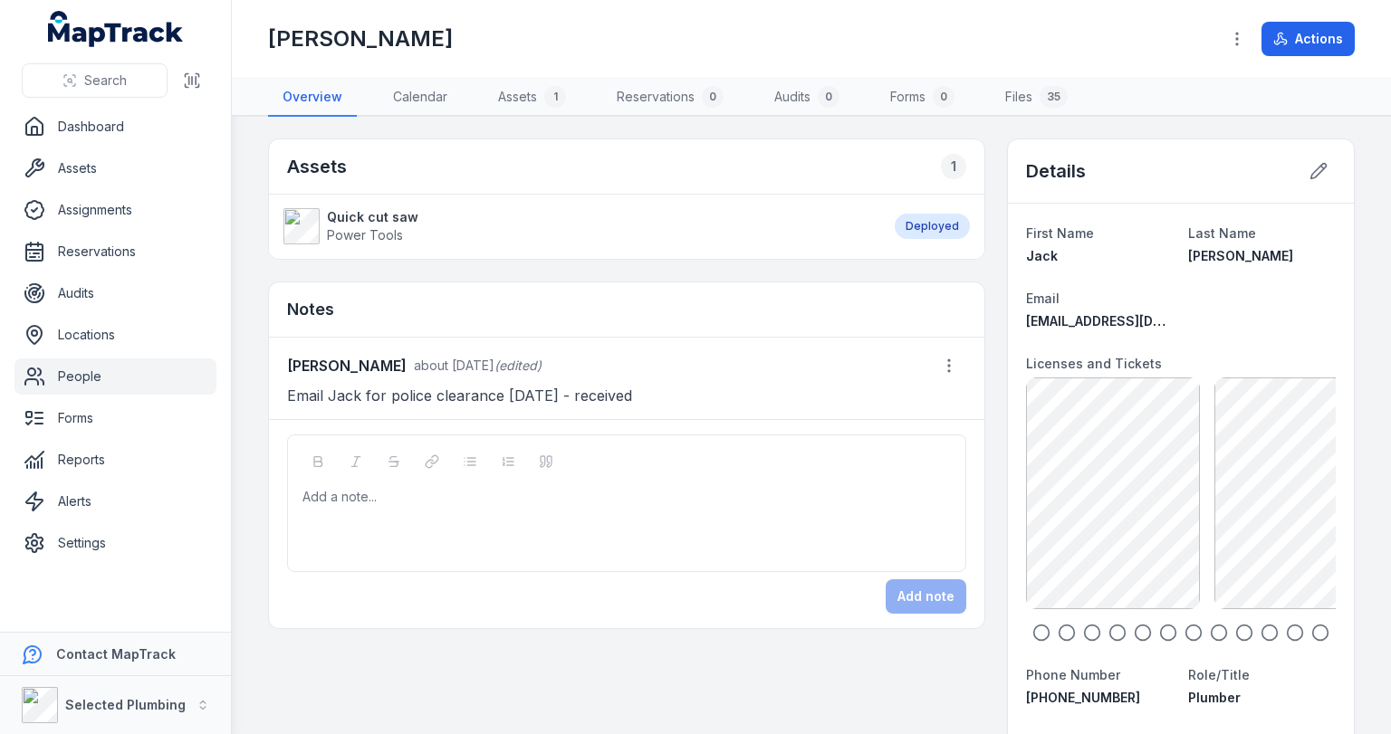
click at [424, 488] on div at bounding box center [626, 497] width 647 height 18
click at [474, 493] on span "**********" at bounding box center [412, 497] width 124 height 13
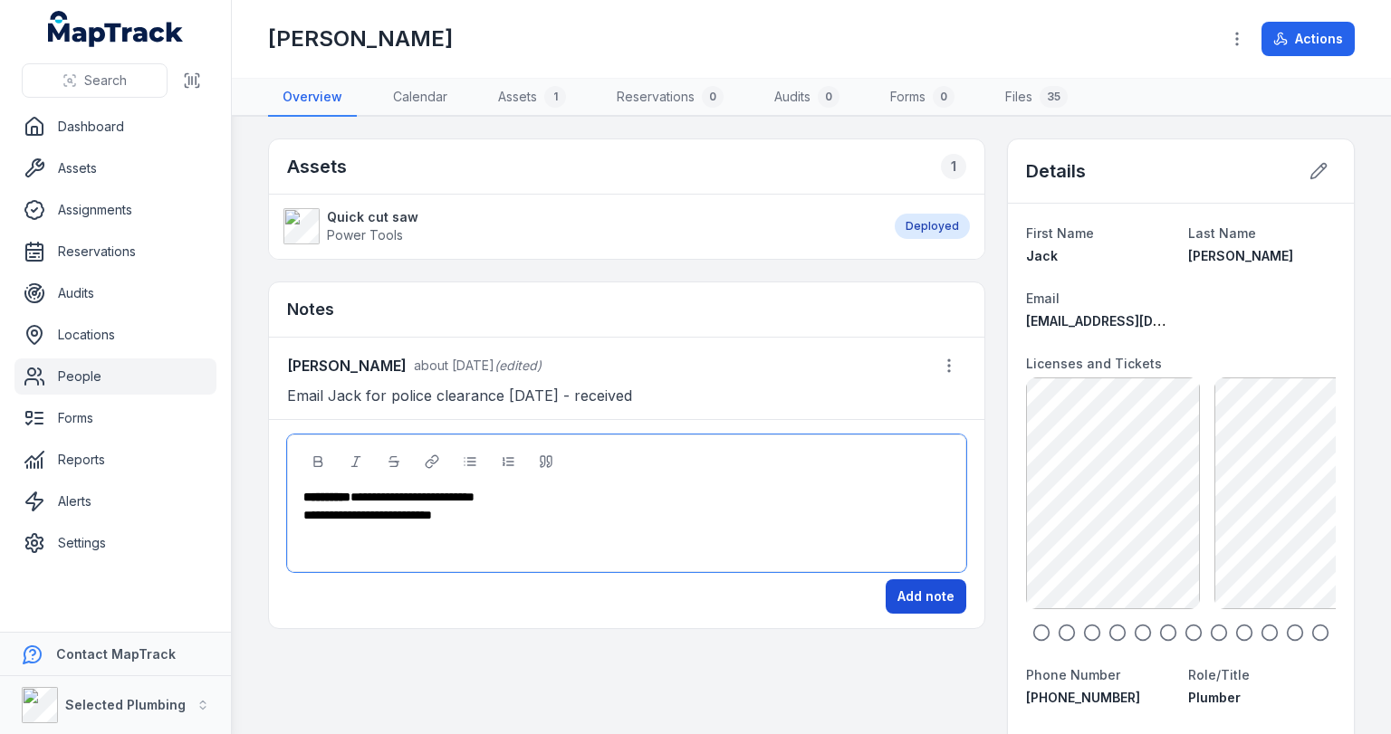
click at [892, 583] on button "Add note" at bounding box center [925, 596] width 81 height 34
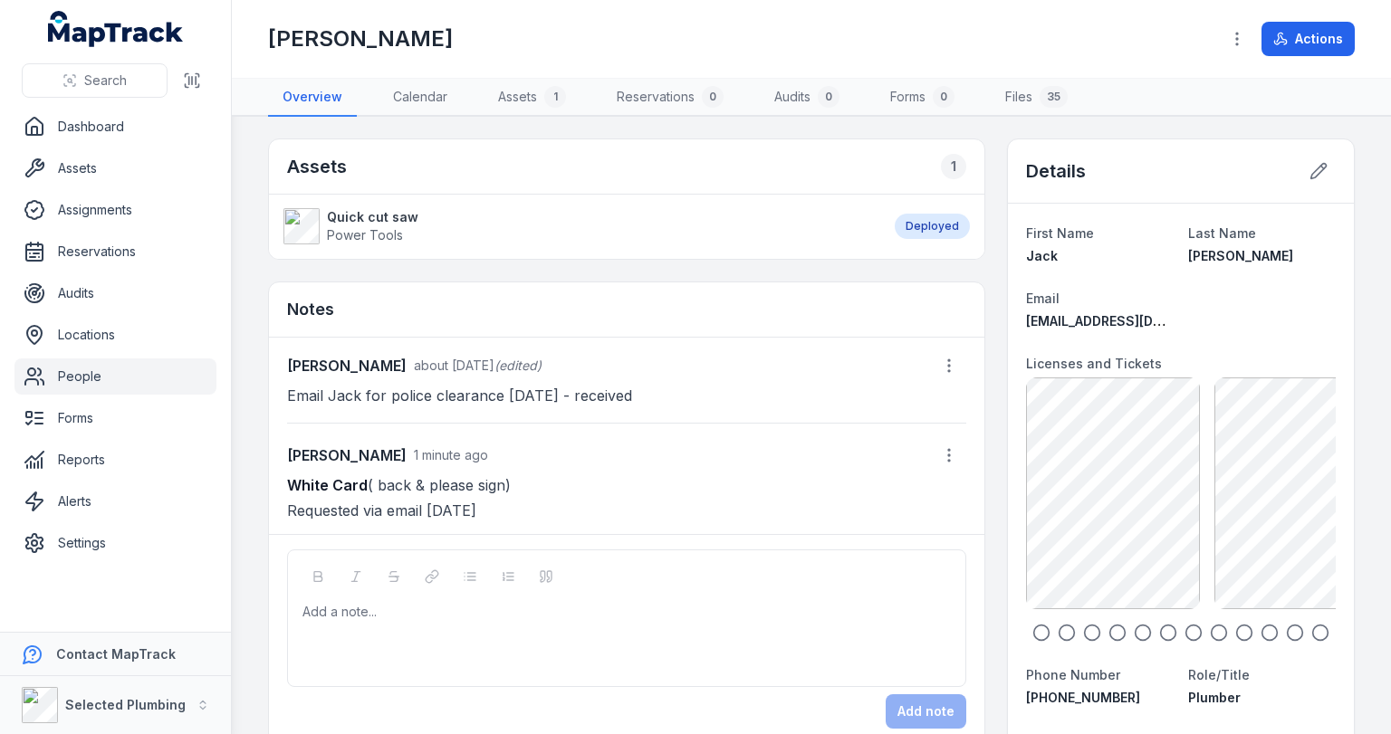
click at [72, 368] on link "People" at bounding box center [115, 377] width 202 height 36
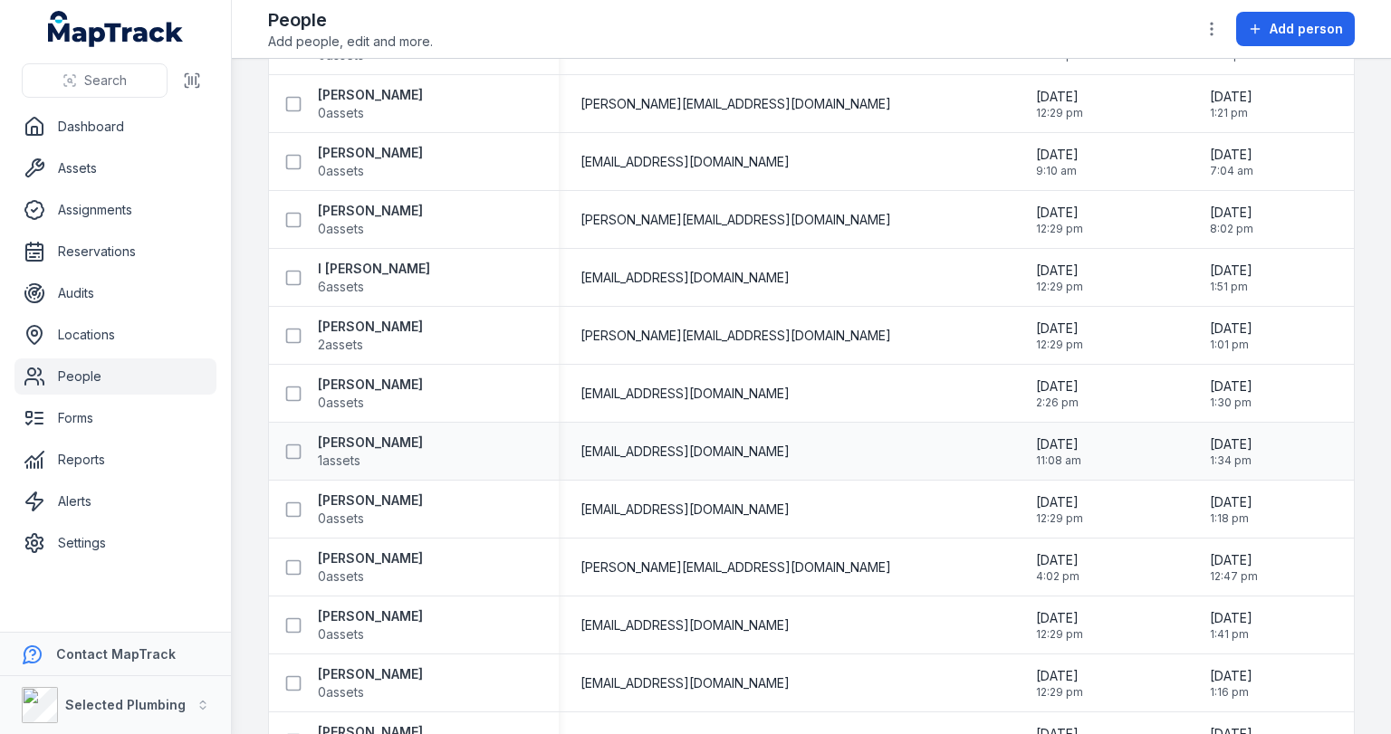
scroll to position [2100, 0]
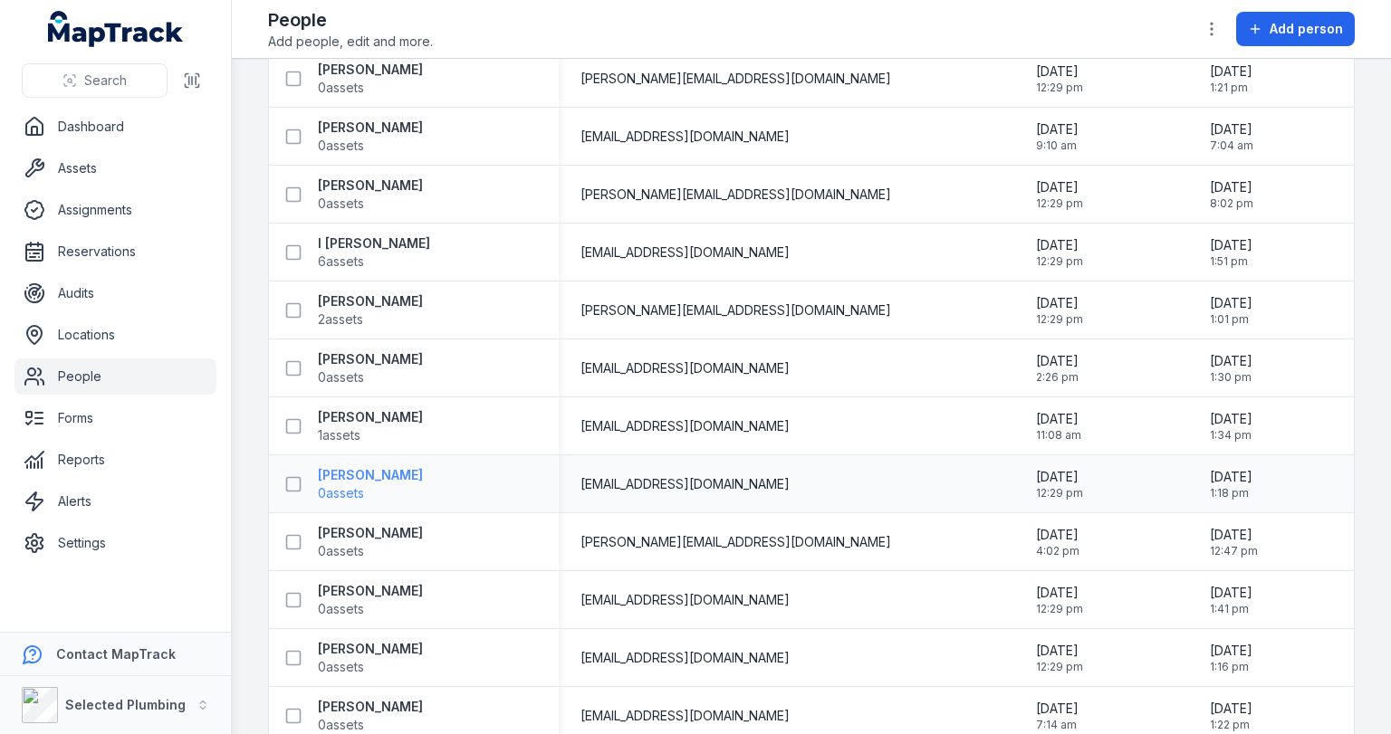
click at [366, 476] on strong "[PERSON_NAME]" at bounding box center [370, 475] width 105 height 18
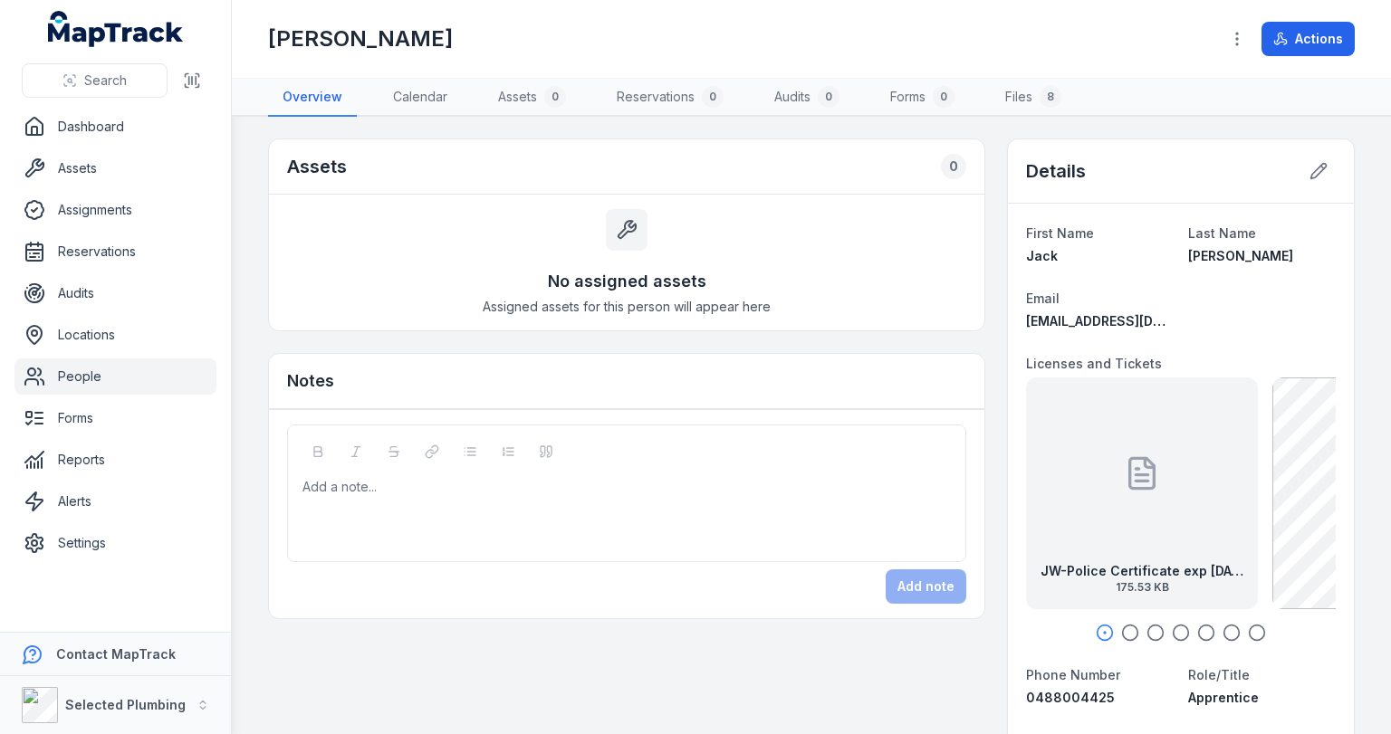
click at [1201, 491] on div "JW-Police Certificate exp [DATE] 175.53 KB" at bounding box center [1142, 494] width 232 height 232
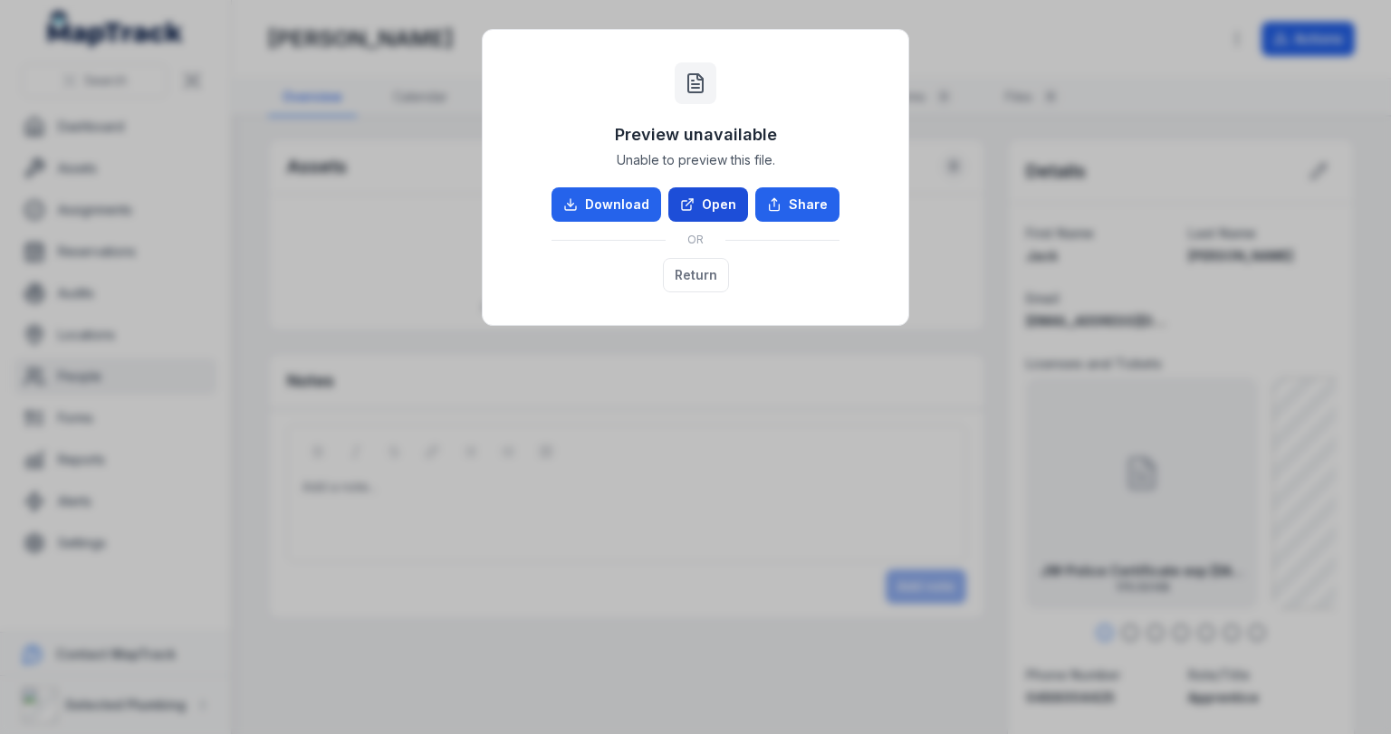
click at [710, 202] on link "Open" at bounding box center [708, 204] width 80 height 34
click at [698, 282] on button "Return" at bounding box center [696, 275] width 66 height 34
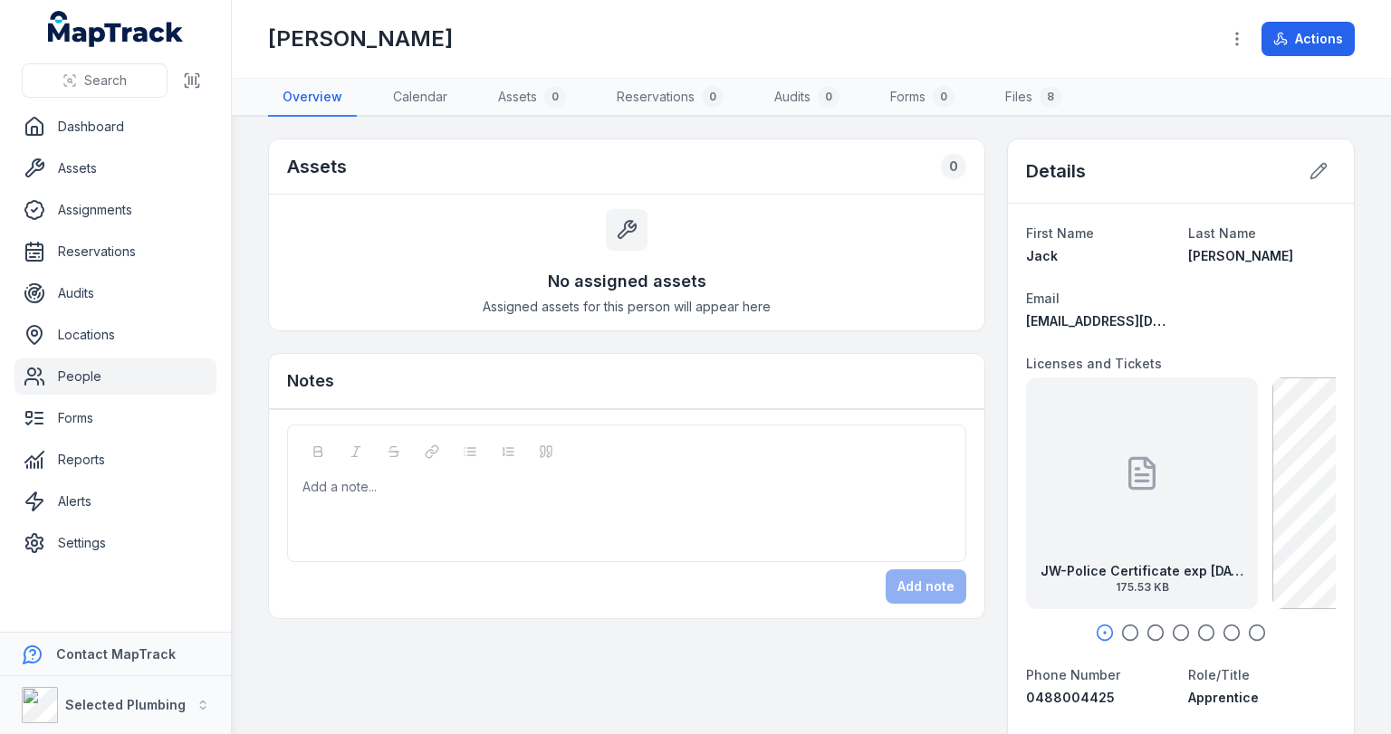
click at [1121, 628] on icon "button" at bounding box center [1130, 633] width 18 height 18
click at [1146, 630] on icon "button" at bounding box center [1155, 633] width 18 height 18
click at [1177, 629] on icon "button" at bounding box center [1181, 633] width 18 height 18
click at [1166, 482] on icon at bounding box center [1179, 473] width 36 height 36
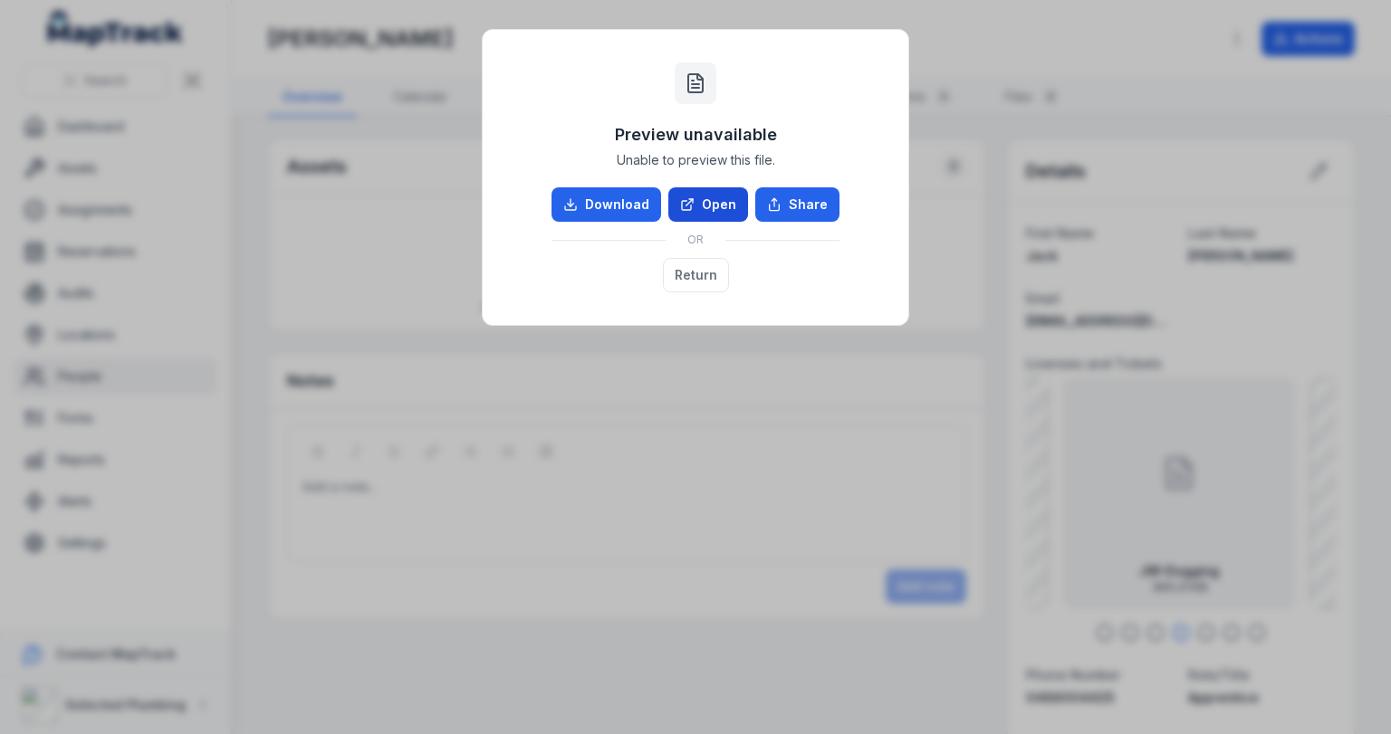
click at [716, 206] on link "Open" at bounding box center [708, 204] width 80 height 34
click at [696, 273] on button "Return" at bounding box center [696, 275] width 66 height 34
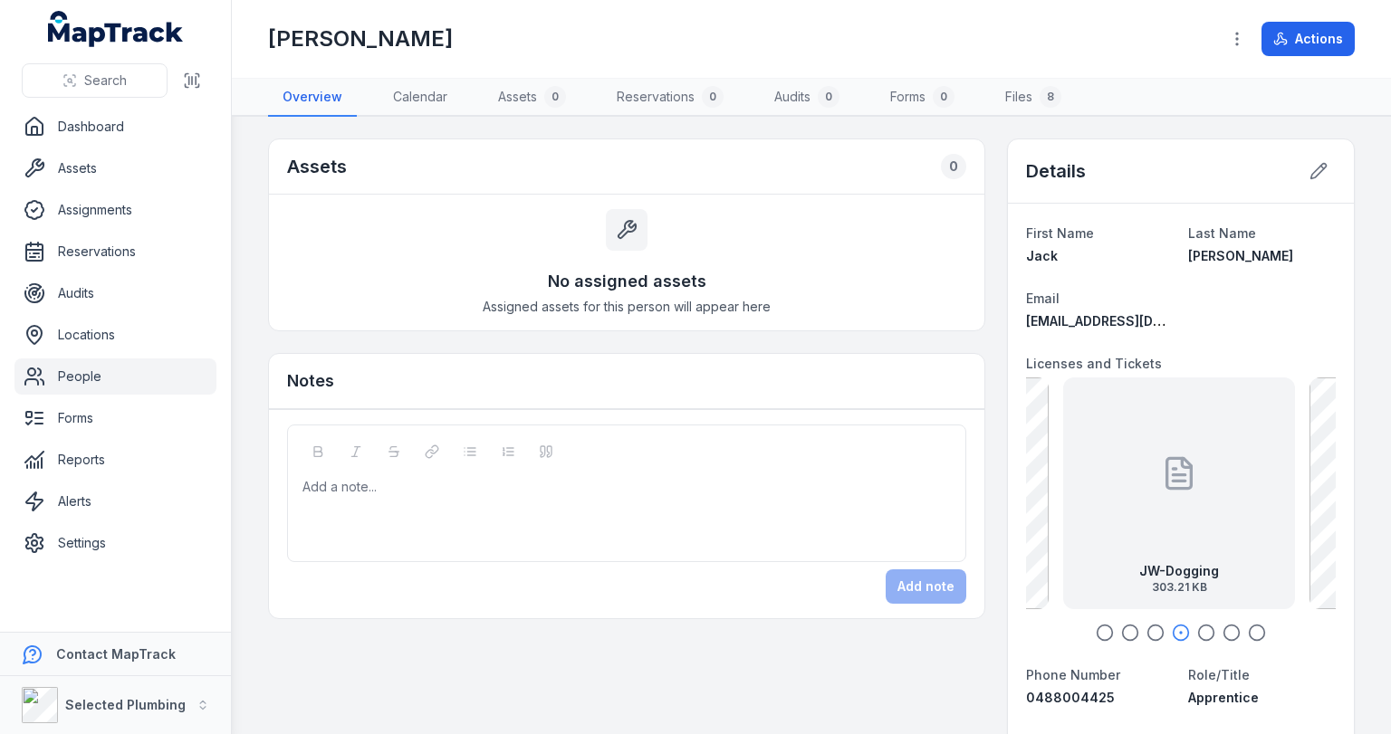
click at [1197, 627] on icon "button" at bounding box center [1206, 633] width 18 height 18
click at [1222, 628] on icon "button" at bounding box center [1231, 633] width 18 height 18
click at [1248, 629] on icon "button" at bounding box center [1257, 633] width 18 height 18
click at [1205, 521] on div at bounding box center [1216, 473] width 36 height 163
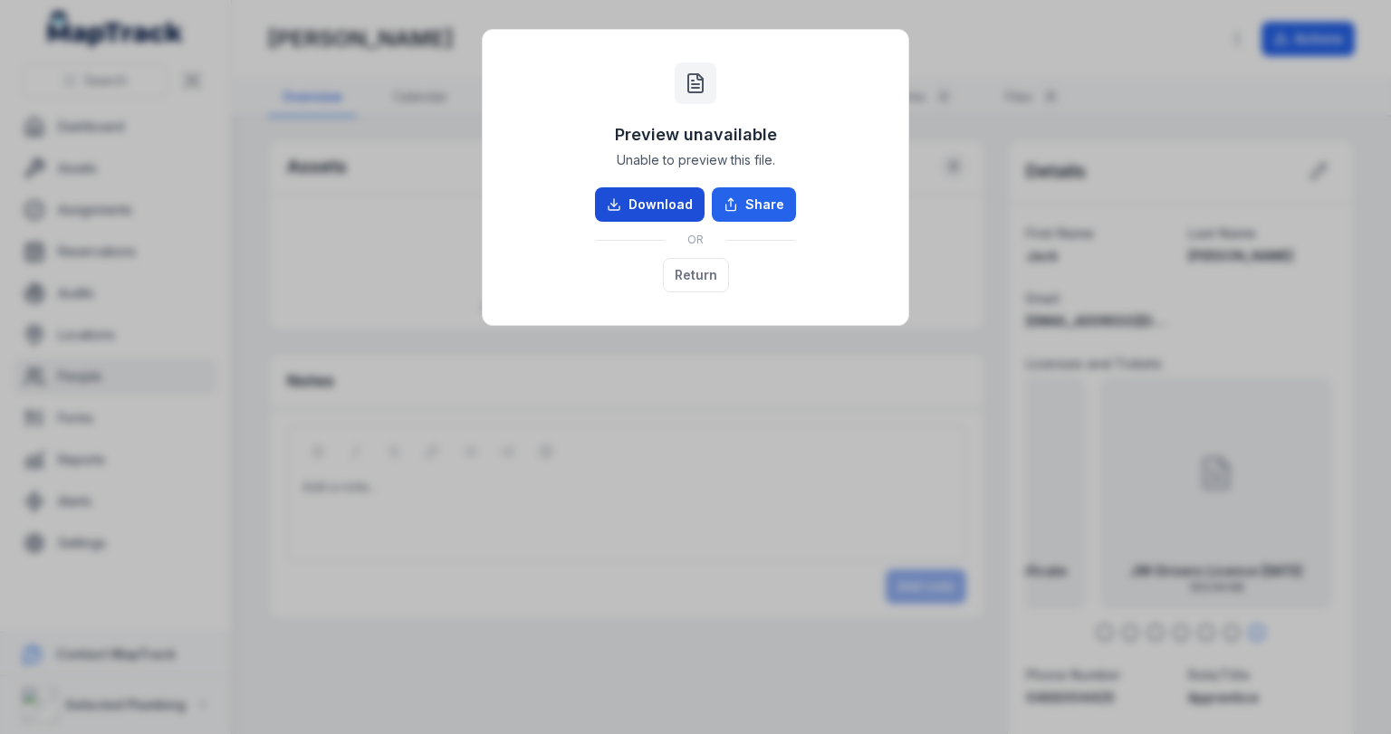
click at [673, 203] on link "Download" at bounding box center [650, 204] width 110 height 34
click at [704, 274] on button "Return" at bounding box center [696, 275] width 66 height 34
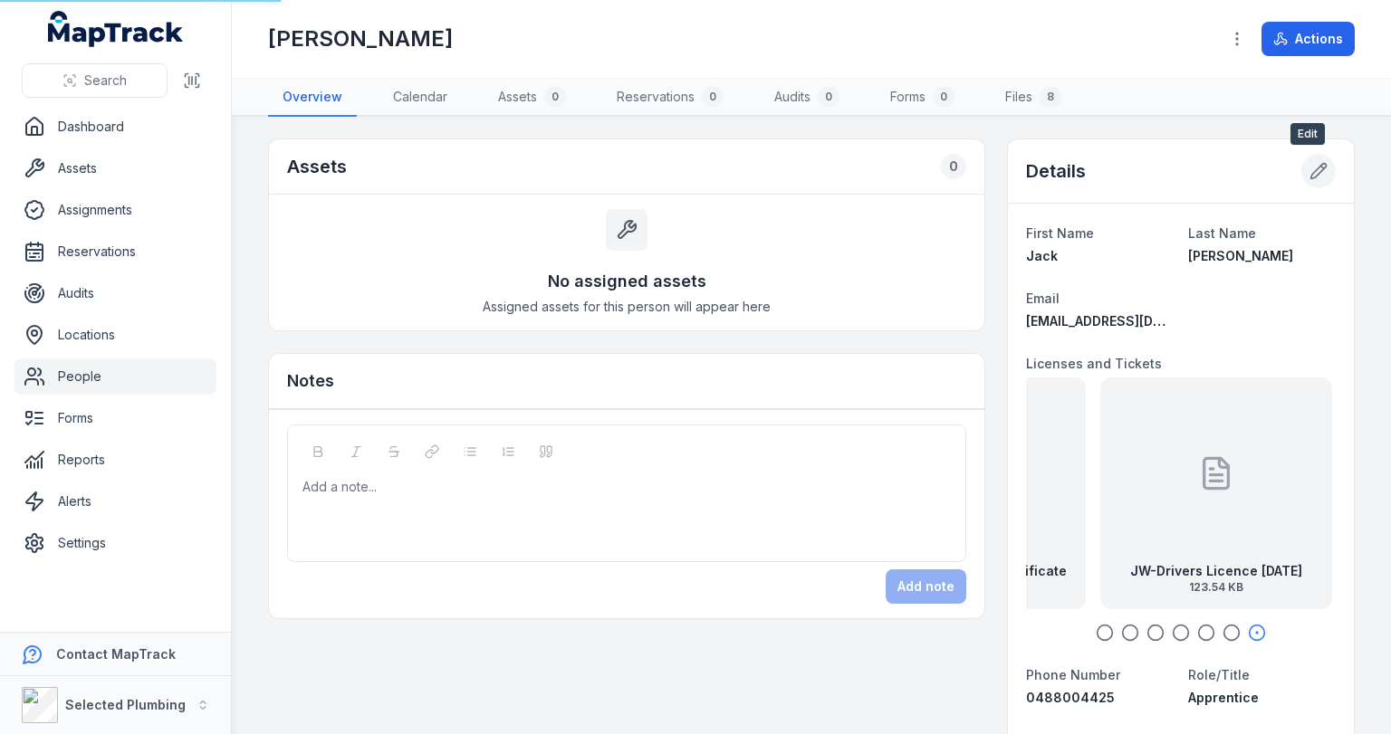
click at [1309, 165] on icon at bounding box center [1318, 171] width 18 height 18
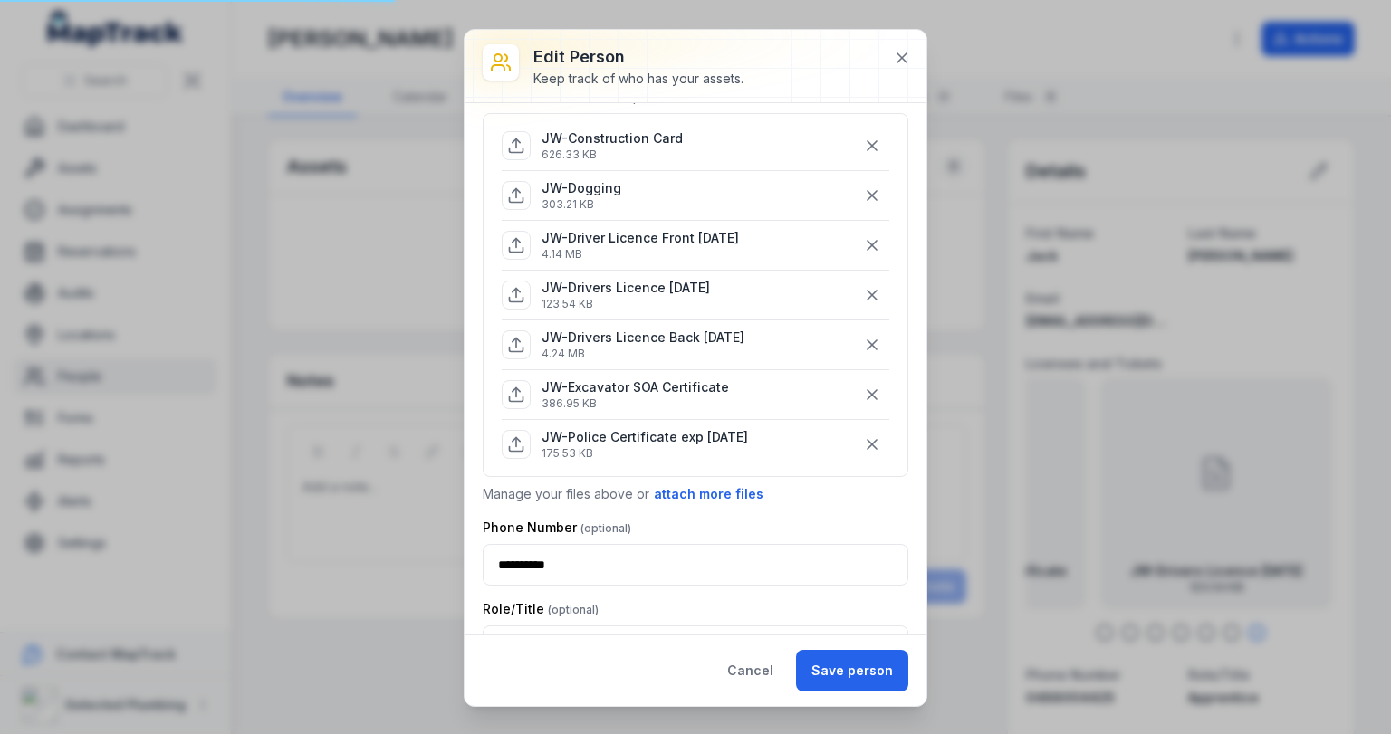
scroll to position [217, 0]
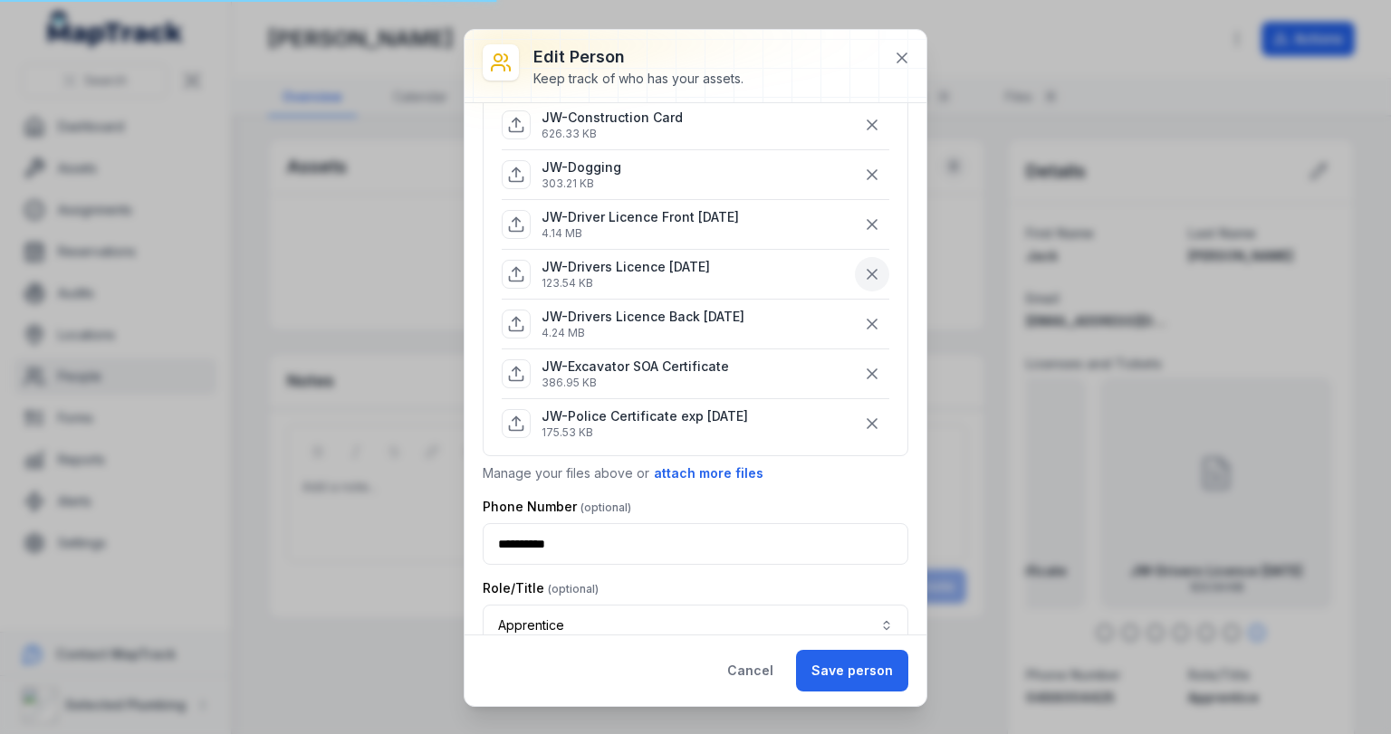
click at [867, 271] on icon "button" at bounding box center [871, 274] width 9 height 9
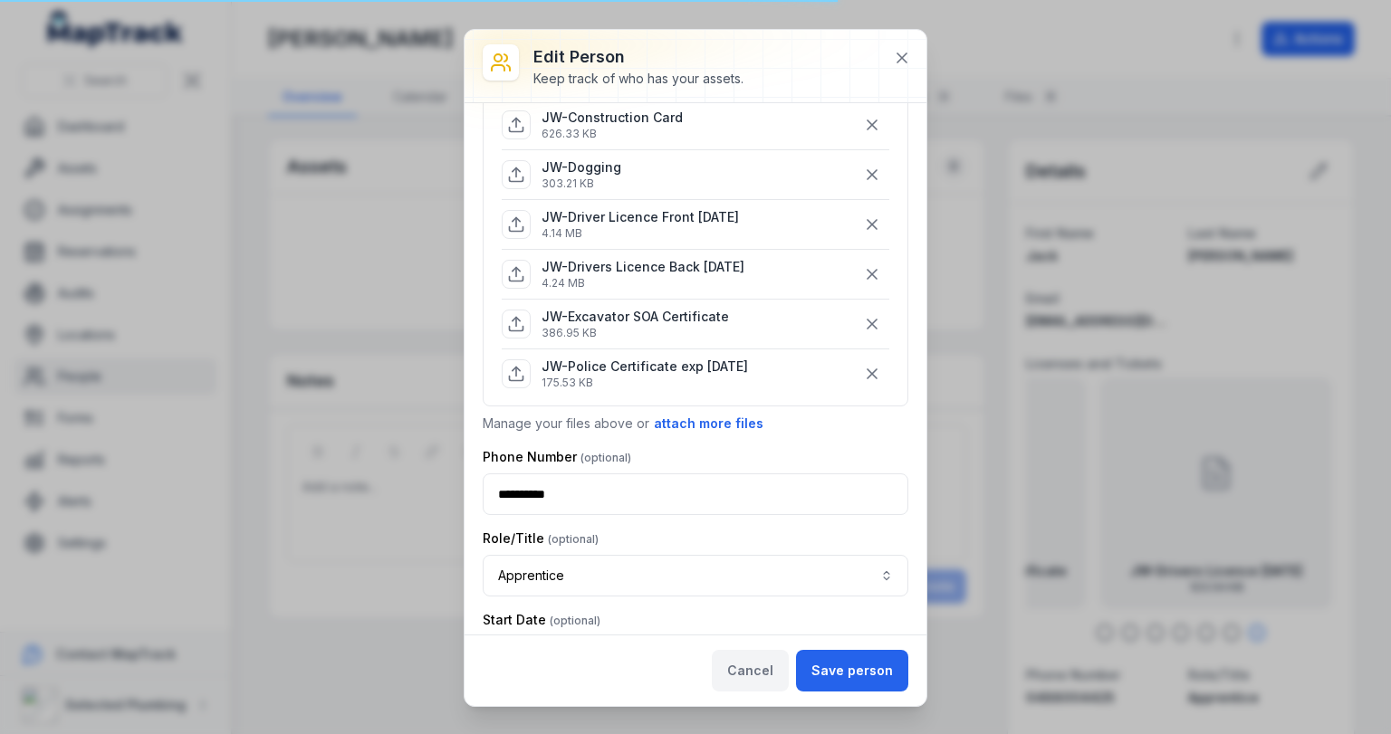
click at [760, 672] on button "Cancel" at bounding box center [750, 671] width 77 height 42
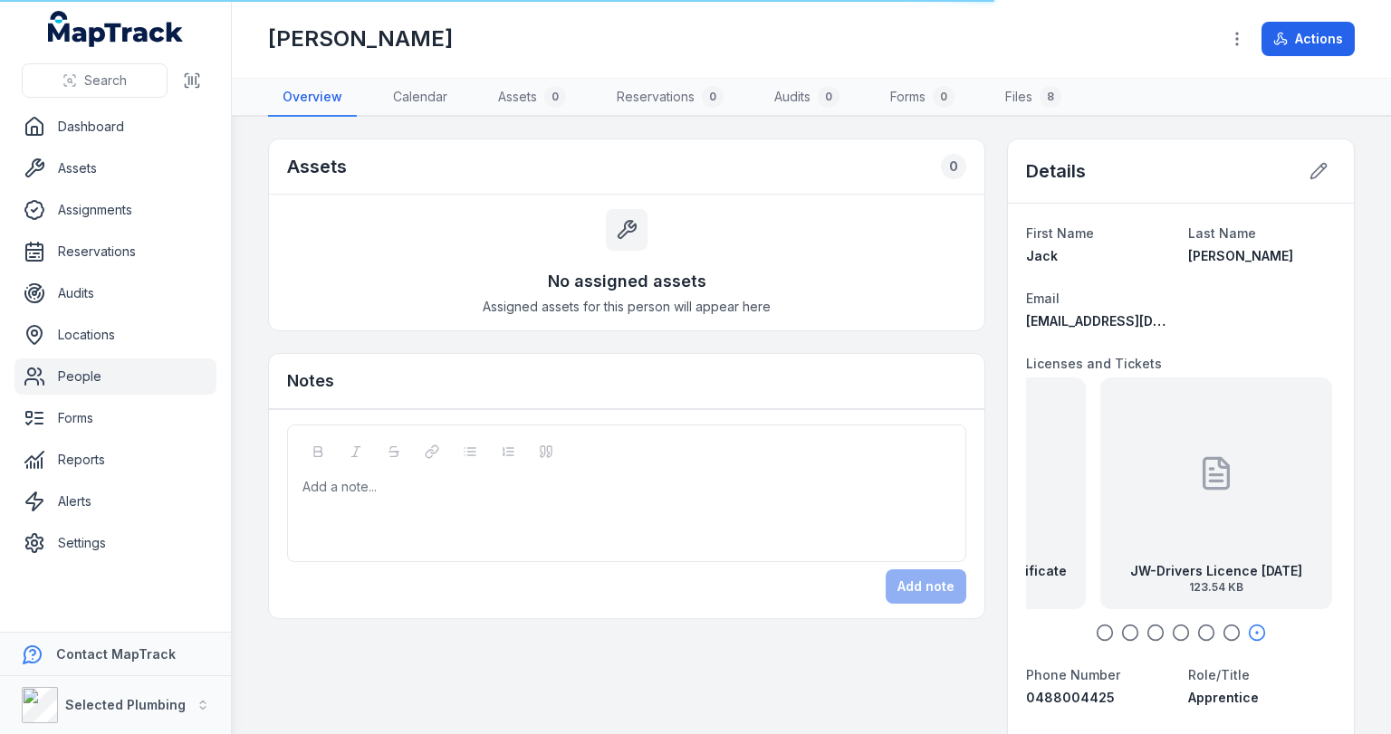
click at [1222, 634] on icon "button" at bounding box center [1231, 633] width 18 height 18
click at [1200, 634] on icon "button" at bounding box center [1206, 633] width 18 height 18
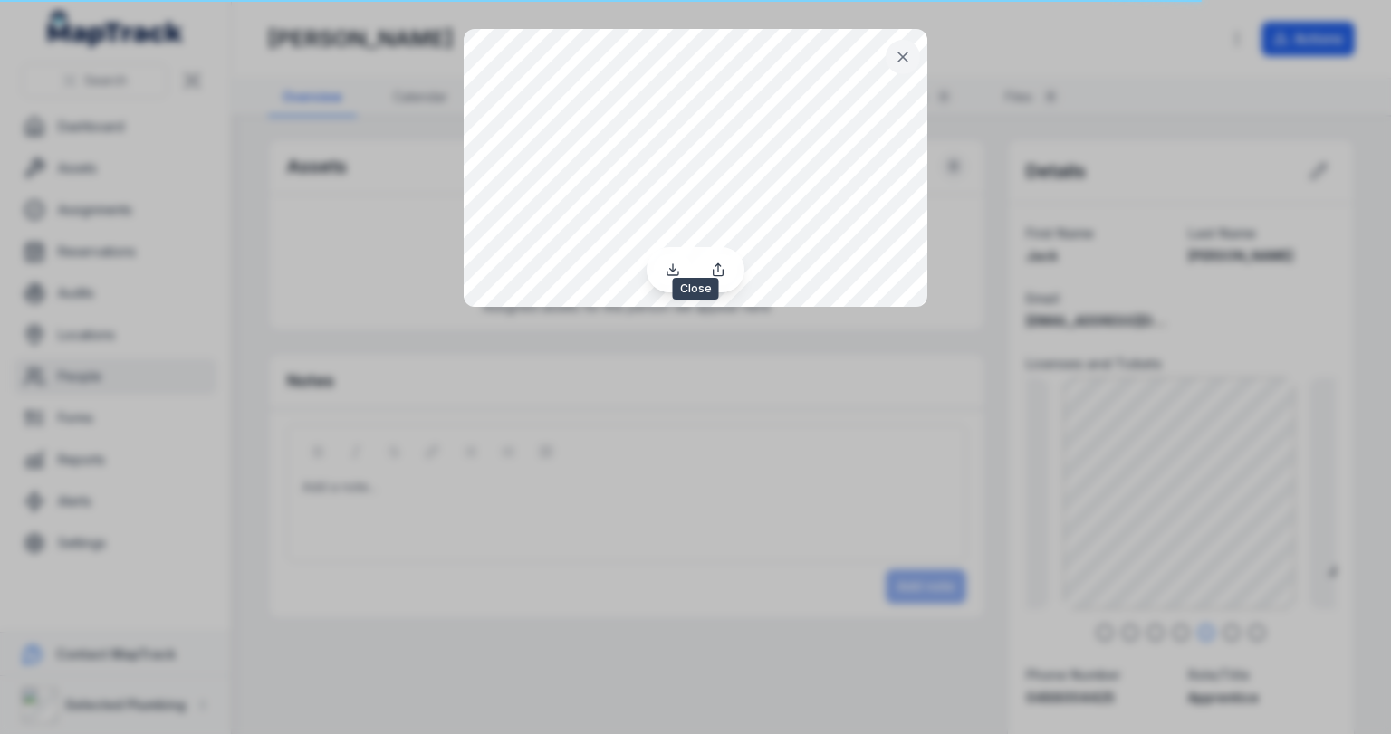
click at [902, 50] on icon at bounding box center [903, 57] width 18 height 18
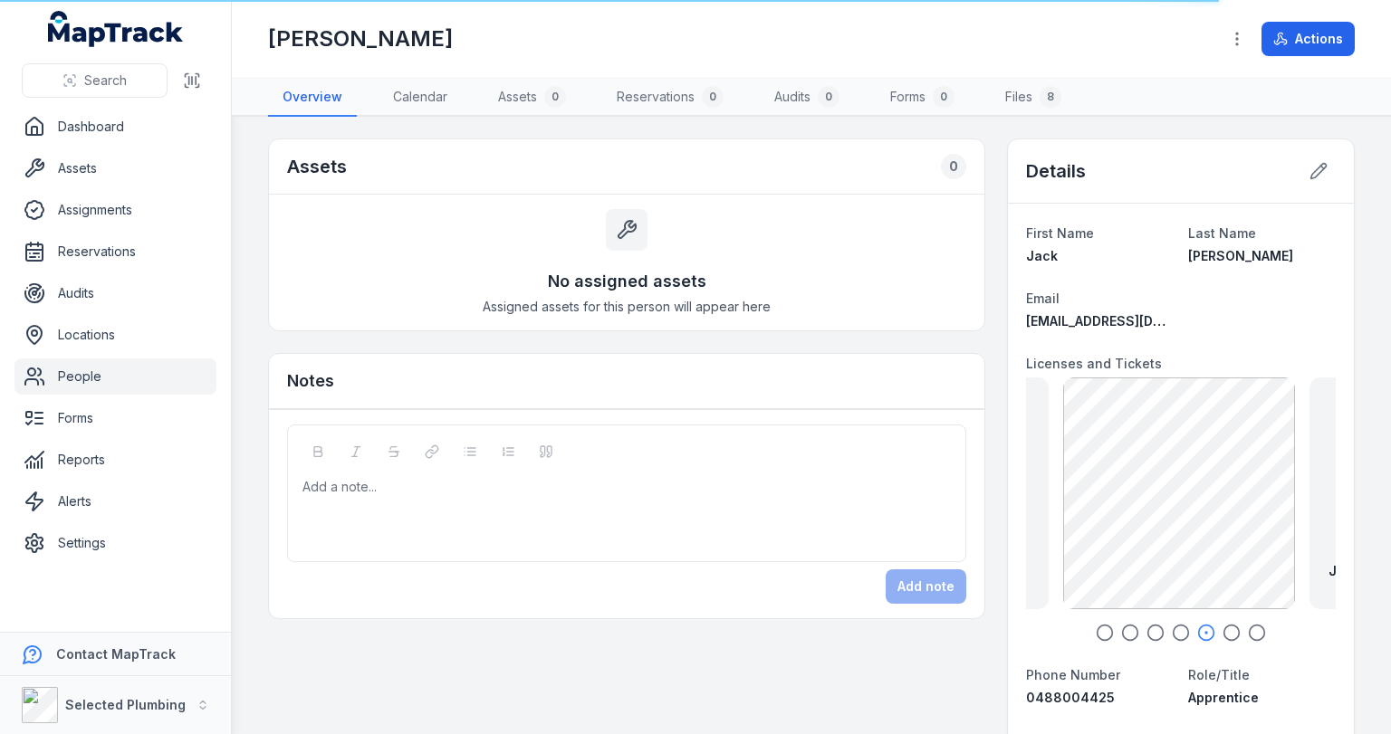
click at [1172, 628] on icon "button" at bounding box center [1181, 633] width 18 height 18
click at [1146, 625] on icon "button" at bounding box center [1155, 633] width 18 height 18
click at [1121, 625] on icon "button" at bounding box center [1130, 633] width 18 height 18
click at [1101, 629] on icon "button" at bounding box center [1104, 633] width 18 height 18
click at [478, 489] on div at bounding box center [626, 487] width 647 height 18
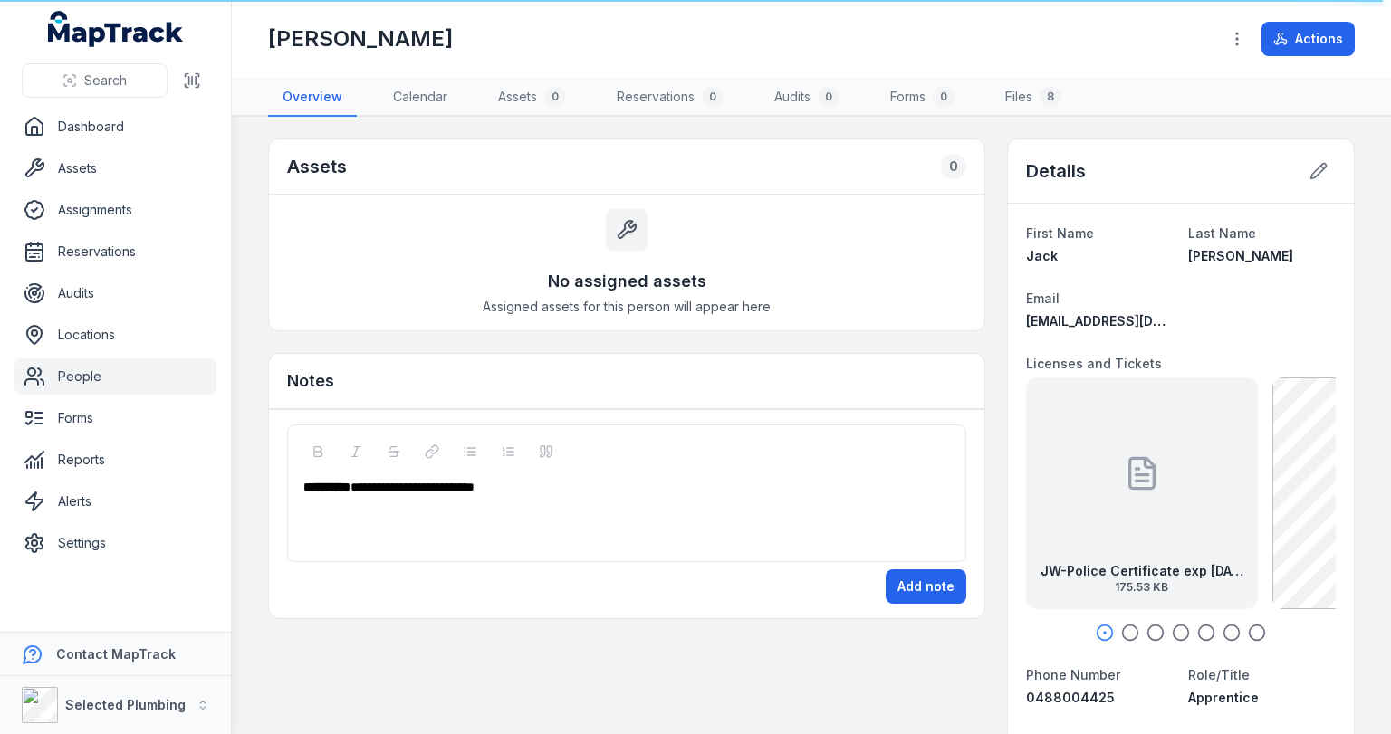
click at [521, 484] on div "**********" at bounding box center [626, 487] width 647 height 18
click at [914, 578] on button "Add note" at bounding box center [925, 586] width 81 height 34
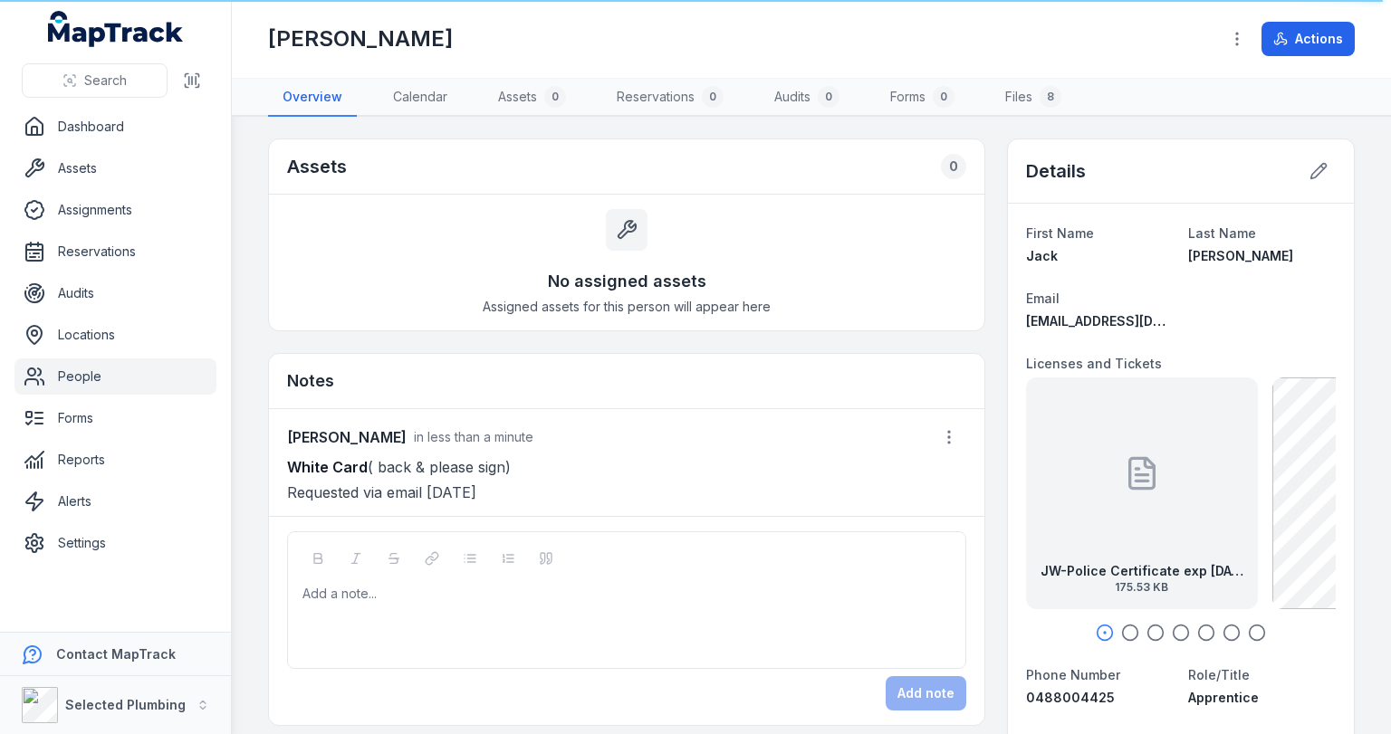
click at [90, 371] on link "People" at bounding box center [115, 377] width 202 height 36
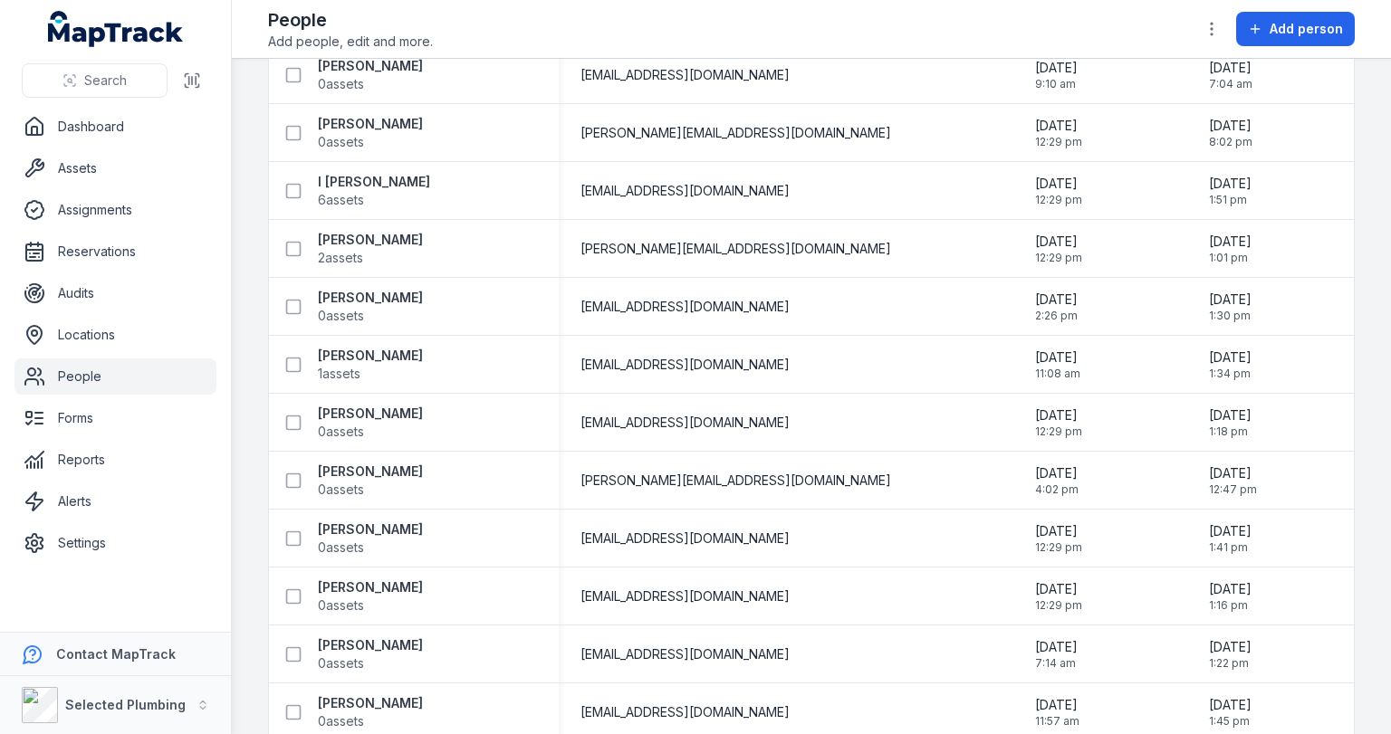
scroll to position [2173, 0]
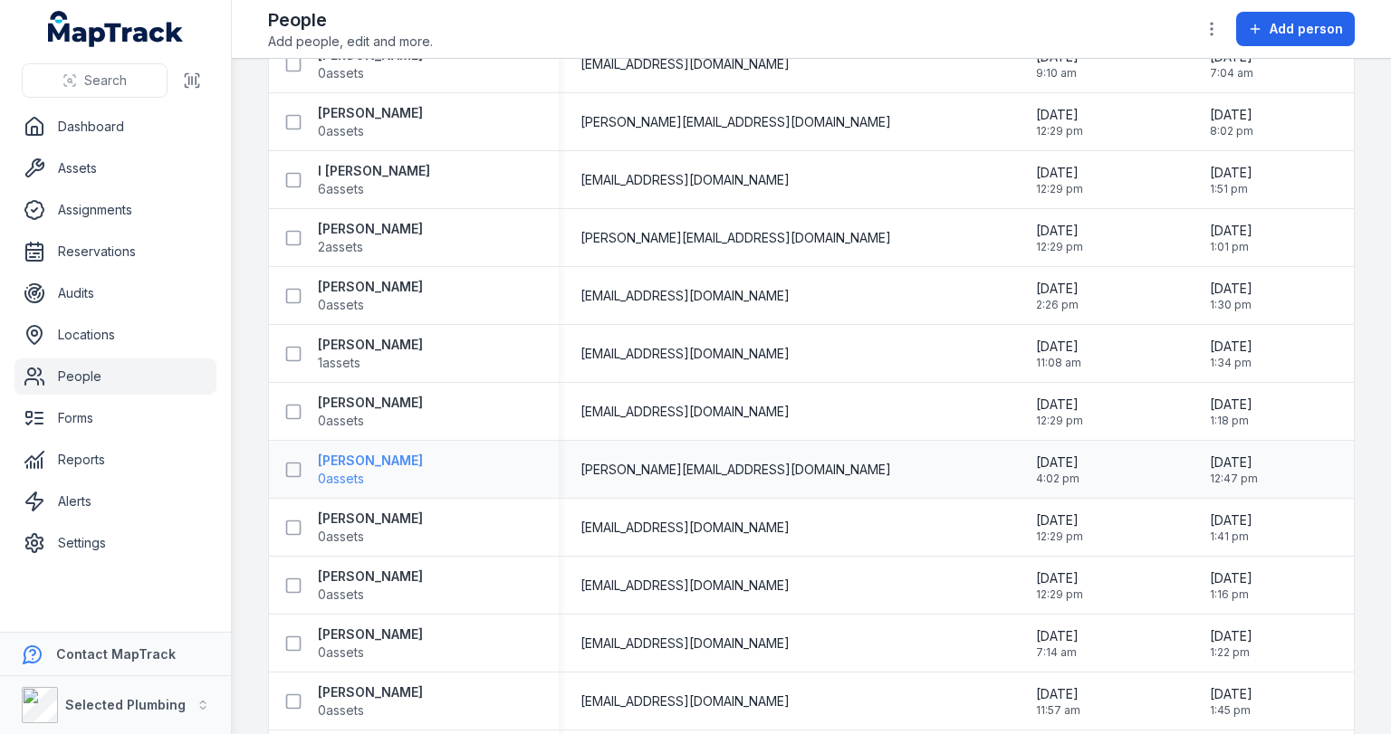
click at [361, 460] on strong "[PERSON_NAME]" at bounding box center [370, 461] width 105 height 18
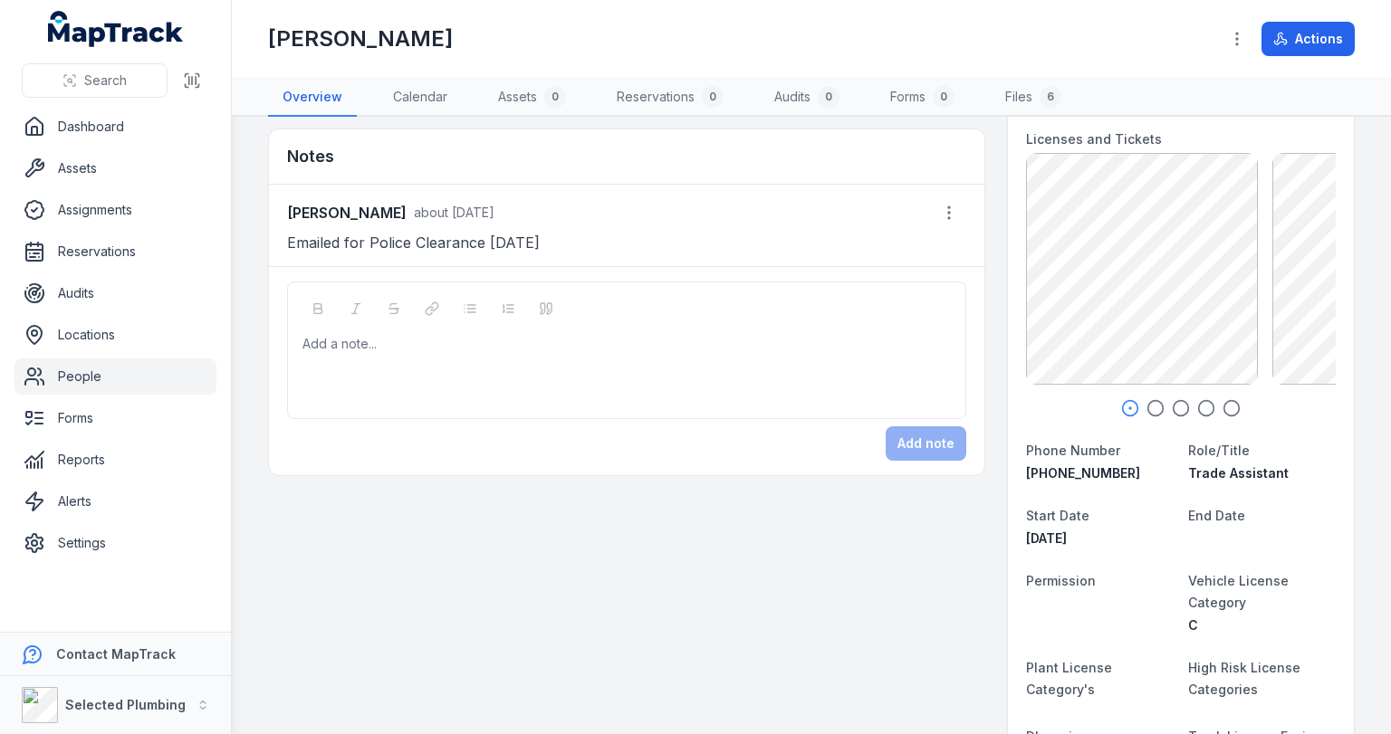
scroll to position [217, 0]
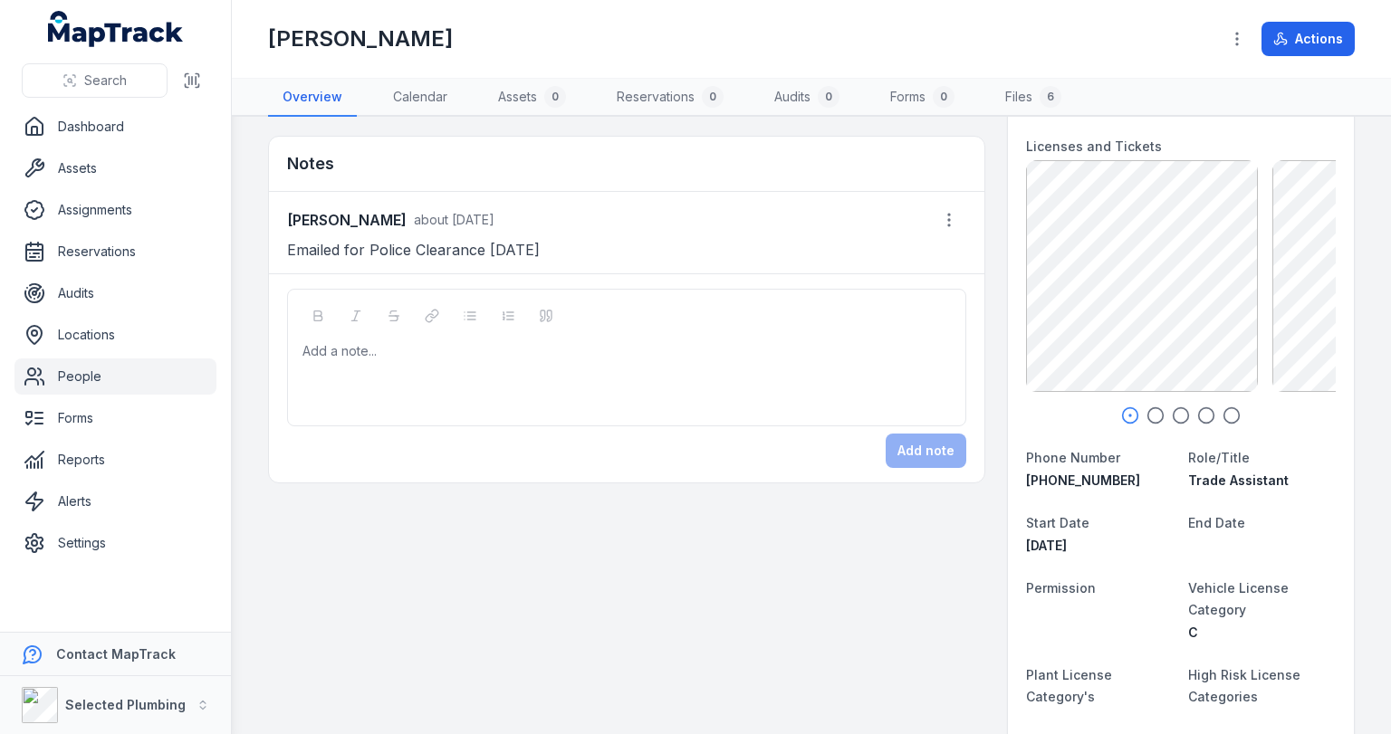
click at [1146, 413] on icon "button" at bounding box center [1155, 416] width 18 height 18
click at [1173, 413] on icon "button" at bounding box center [1181, 416] width 18 height 18
click at [1199, 408] on circle "button" at bounding box center [1206, 415] width 15 height 15
click at [1224, 412] on icon "button" at bounding box center [1231, 416] width 18 height 18
click at [1201, 326] on div at bounding box center [1216, 256] width 36 height 163
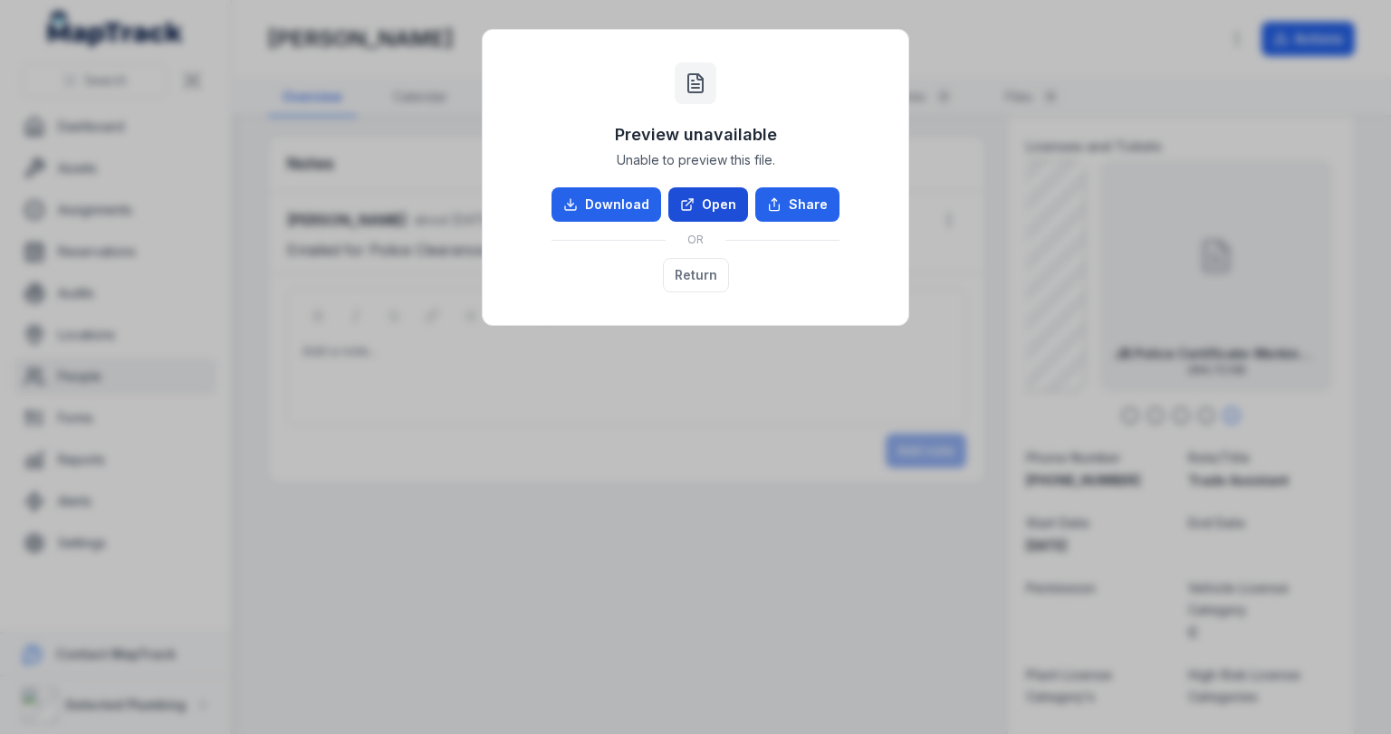
click at [708, 194] on link "Open" at bounding box center [708, 204] width 80 height 34
click at [697, 275] on button "Return" at bounding box center [696, 275] width 66 height 34
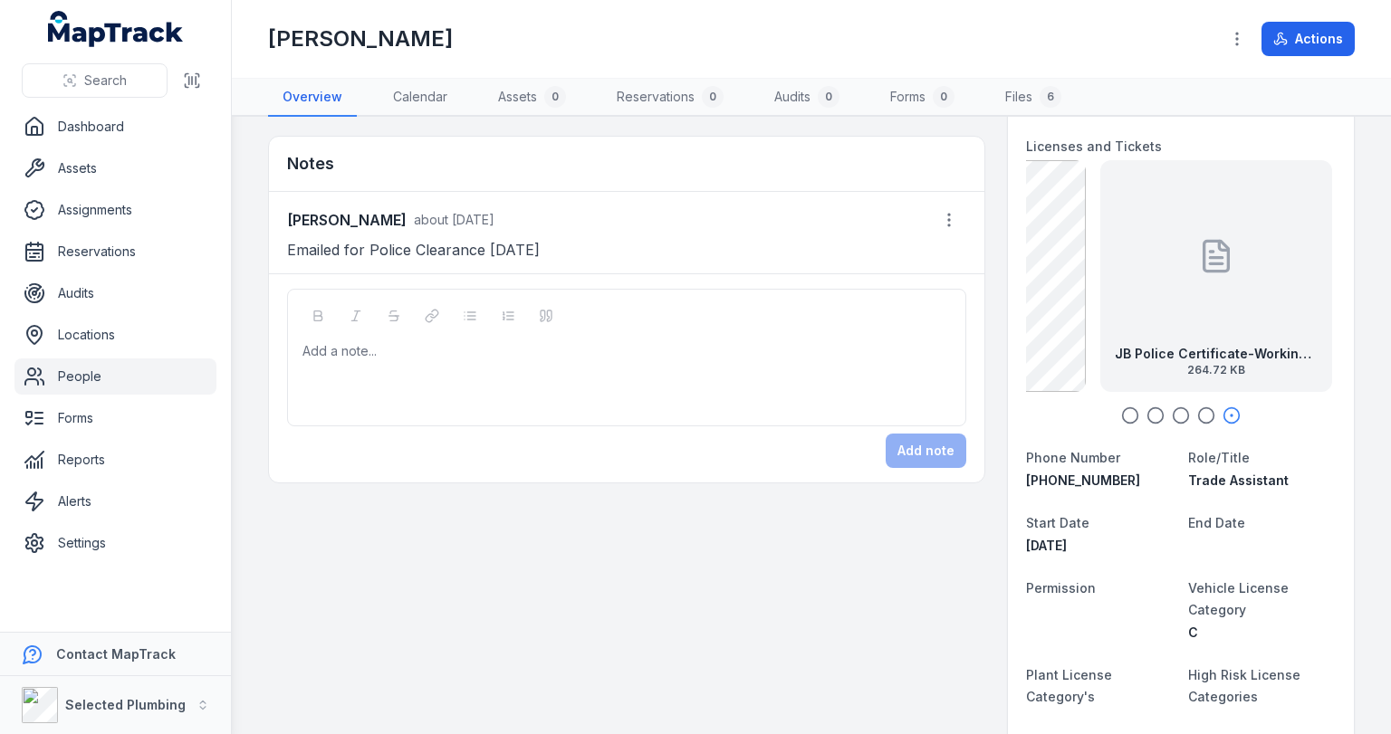
click at [503, 333] on div "Add a note..." at bounding box center [626, 358] width 679 height 138
drag, startPoint x: 514, startPoint y: 344, endPoint x: 496, endPoint y: 356, distance: 21.6
click at [474, 345] on span "**********" at bounding box center [412, 351] width 124 height 13
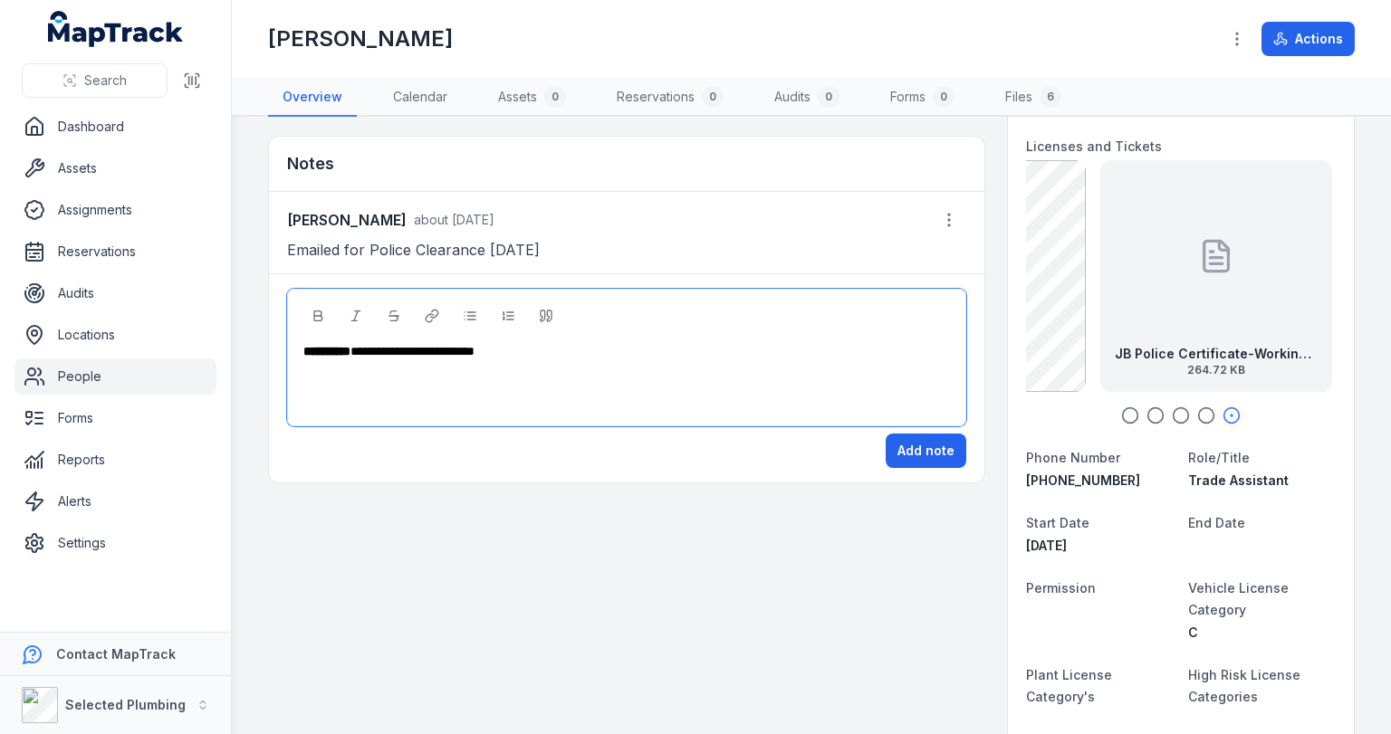
click at [474, 348] on span "**********" at bounding box center [412, 351] width 124 height 13
click at [899, 448] on button "Add note" at bounding box center [925, 451] width 81 height 34
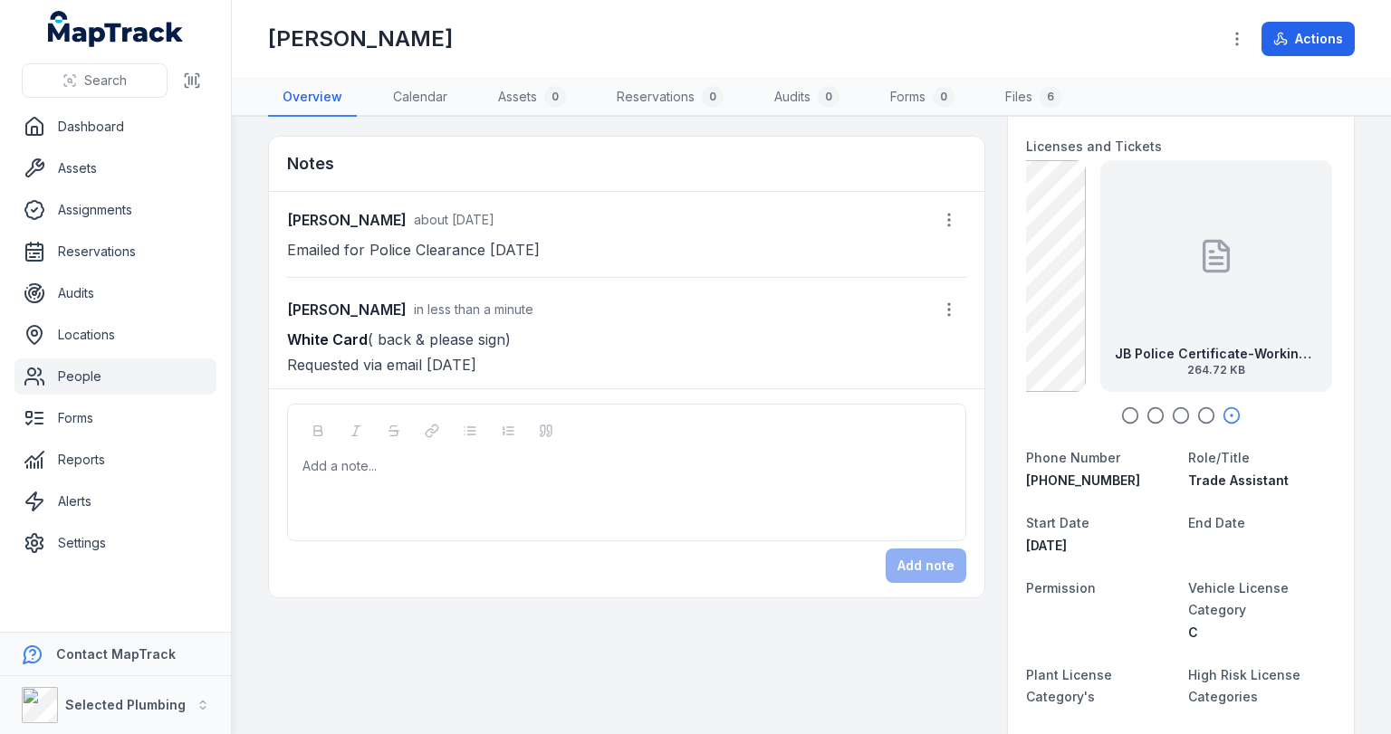
click at [68, 381] on link "People" at bounding box center [115, 377] width 202 height 36
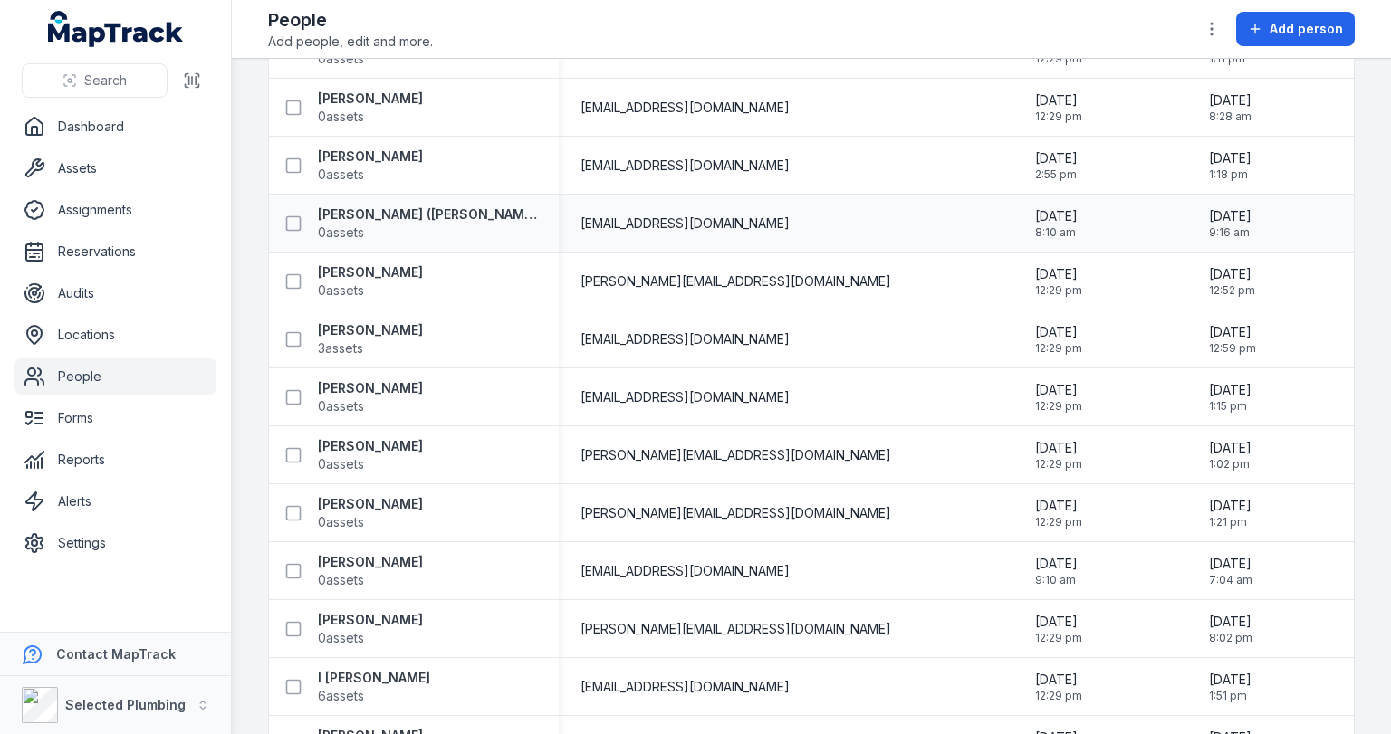
scroll to position [1883, 0]
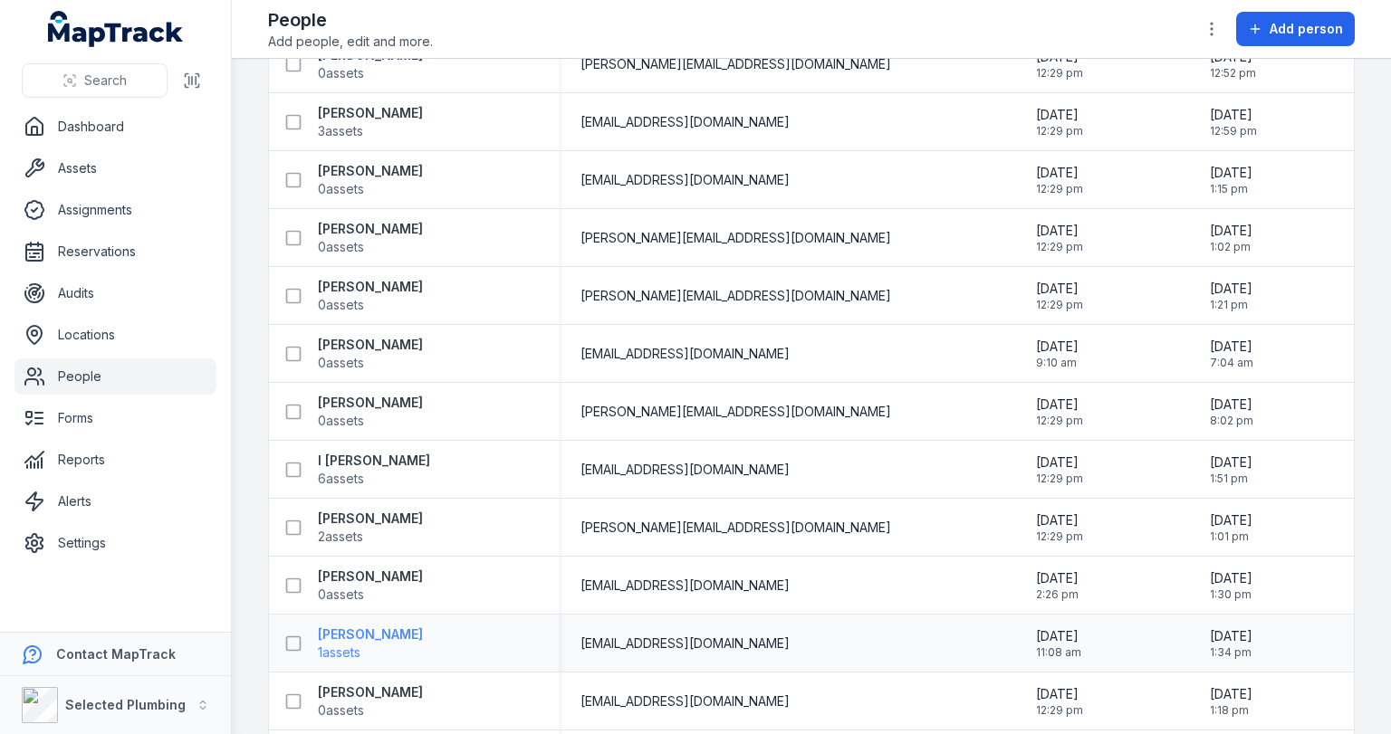
click at [373, 636] on strong "[PERSON_NAME]" at bounding box center [370, 635] width 105 height 18
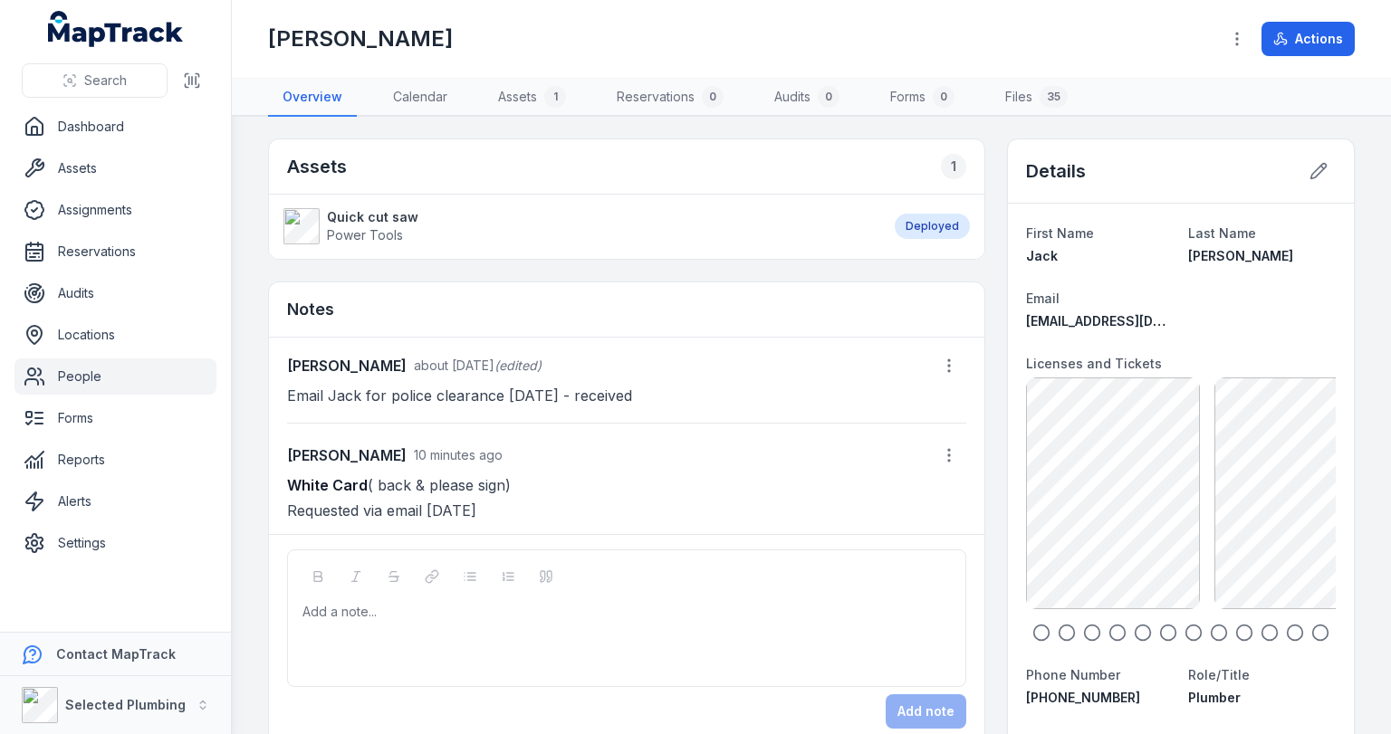
click at [1036, 633] on icon "button" at bounding box center [1041, 633] width 18 height 18
click at [1058, 633] on icon "button" at bounding box center [1066, 633] width 18 height 18
click at [1083, 630] on icon "button" at bounding box center [1092, 633] width 18 height 18
click at [1112, 627] on icon "button" at bounding box center [1117, 633] width 18 height 18
click at [1133, 626] on icon "button" at bounding box center [1142, 633] width 18 height 18
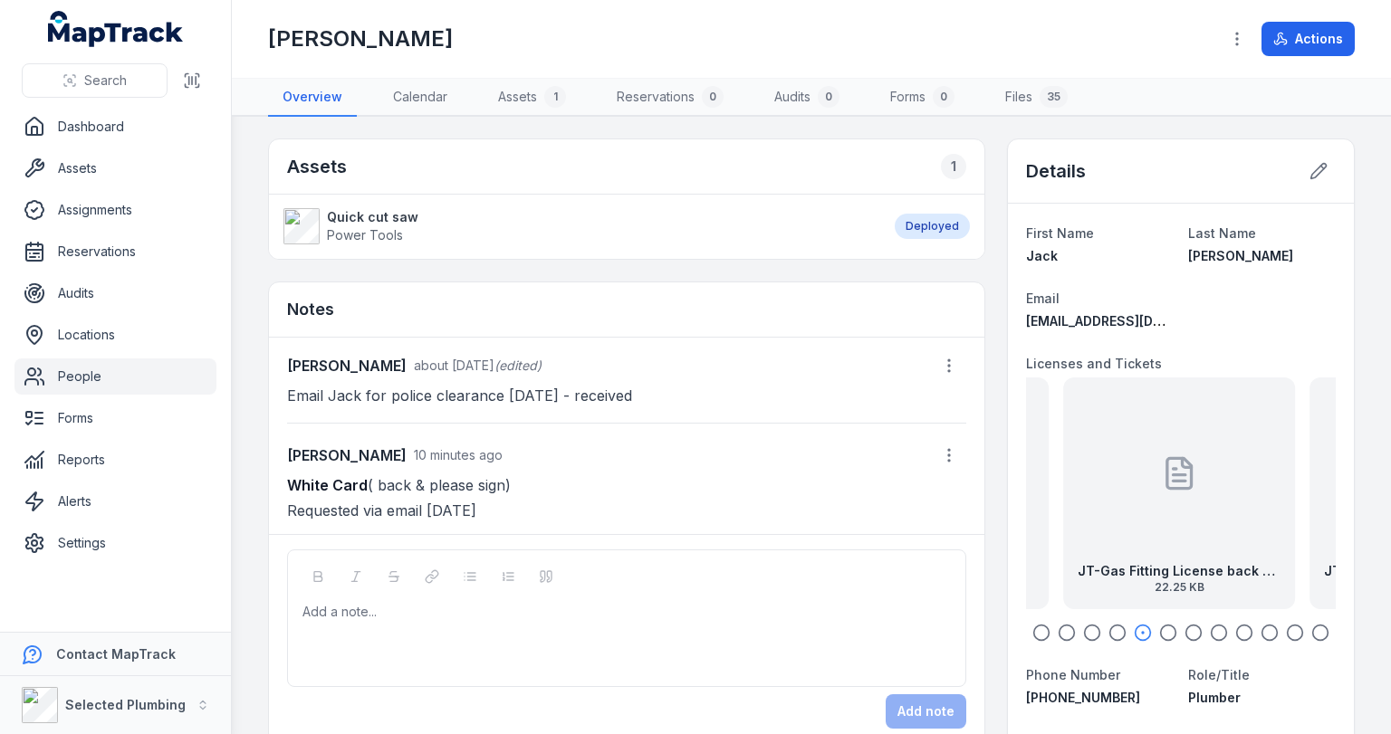
click at [1167, 629] on icon "button" at bounding box center [1168, 633] width 18 height 18
click at [1189, 630] on icon "button" at bounding box center [1193, 633] width 18 height 18
click at [1210, 630] on icon "button" at bounding box center [1219, 633] width 18 height 18
click at [1235, 628] on icon "button" at bounding box center [1244, 633] width 18 height 18
click at [1260, 627] on icon "button" at bounding box center [1269, 633] width 18 height 18
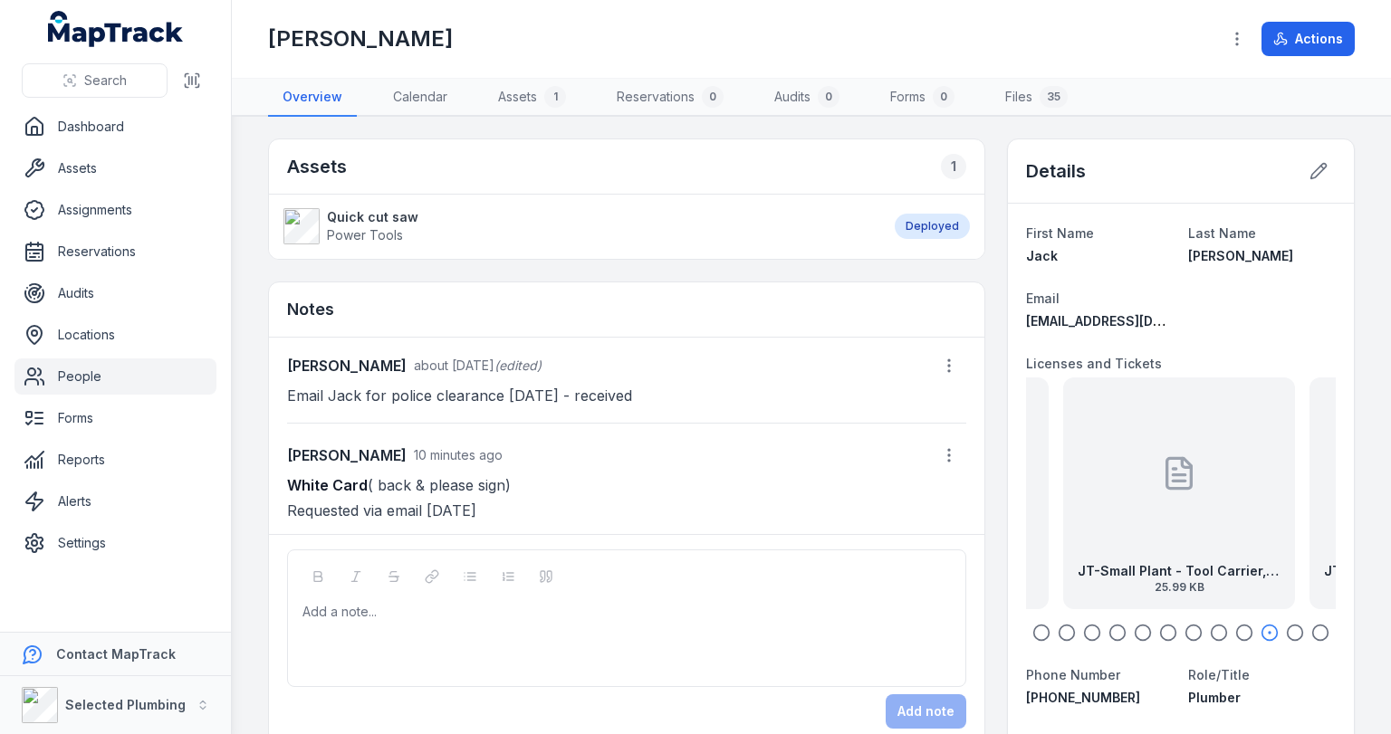
click at [1288, 628] on icon "button" at bounding box center [1295, 633] width 18 height 18
click at [1311, 627] on icon "button" at bounding box center [1320, 633] width 18 height 18
drag, startPoint x: 1263, startPoint y: 568, endPoint x: 1141, endPoint y: 557, distance: 122.7
click at [1141, 557] on div "JT-Trade License back exp 21.09.26 27.93 KB" at bounding box center [1179, 494] width 232 height 232
drag, startPoint x: 1282, startPoint y: 565, endPoint x: 1194, endPoint y: 565, distance: 87.8
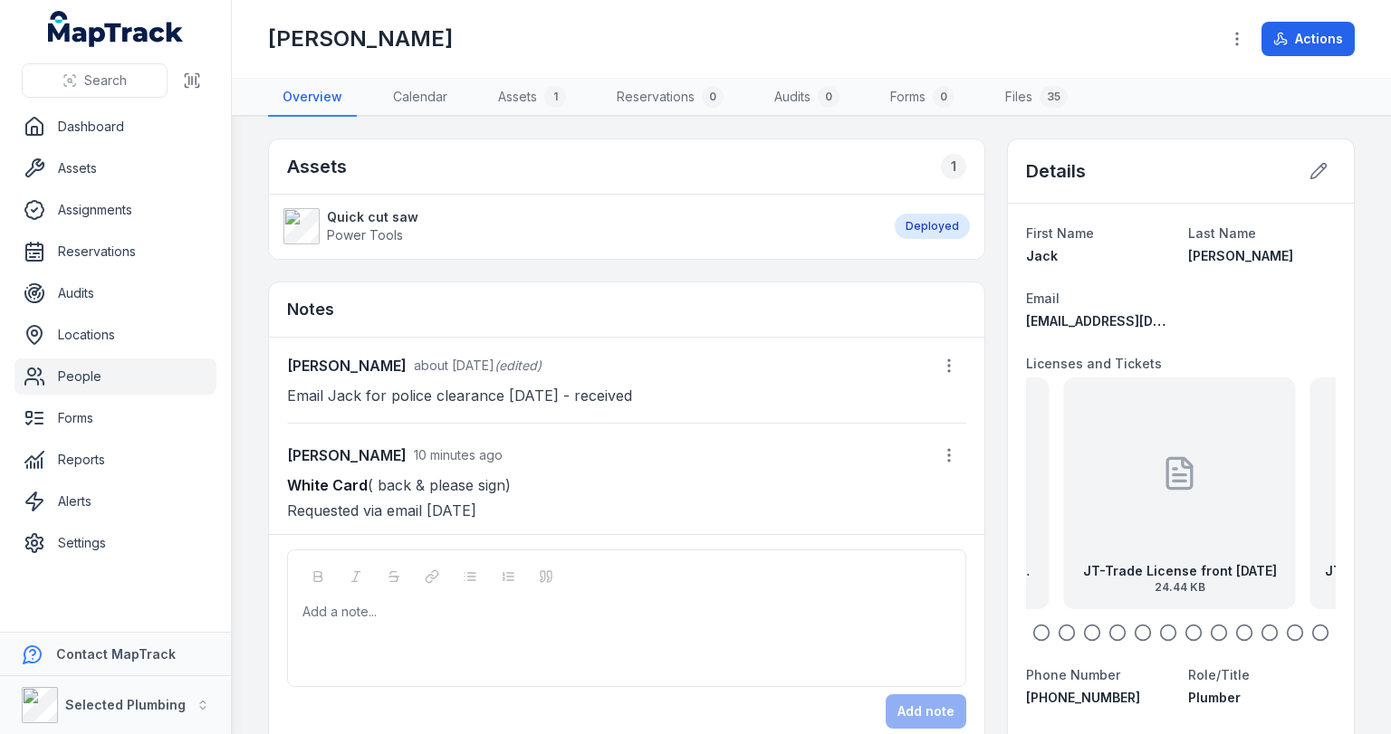
click at [1200, 565] on div "JT-Trade License front 21.09.26 24.44 KB" at bounding box center [1180, 494] width 232 height 232
drag, startPoint x: 1249, startPoint y: 565, endPoint x: 1084, endPoint y: 563, distance: 165.7
click at [1091, 563] on strong "JT-Trade License front [DATE]" at bounding box center [1176, 571] width 194 height 18
drag, startPoint x: 1219, startPoint y: 572, endPoint x: 1106, endPoint y: 573, distance: 112.3
click at [1107, 573] on strong "JT-Drivers License front exp [DATE]" at bounding box center [1178, 571] width 203 height 18
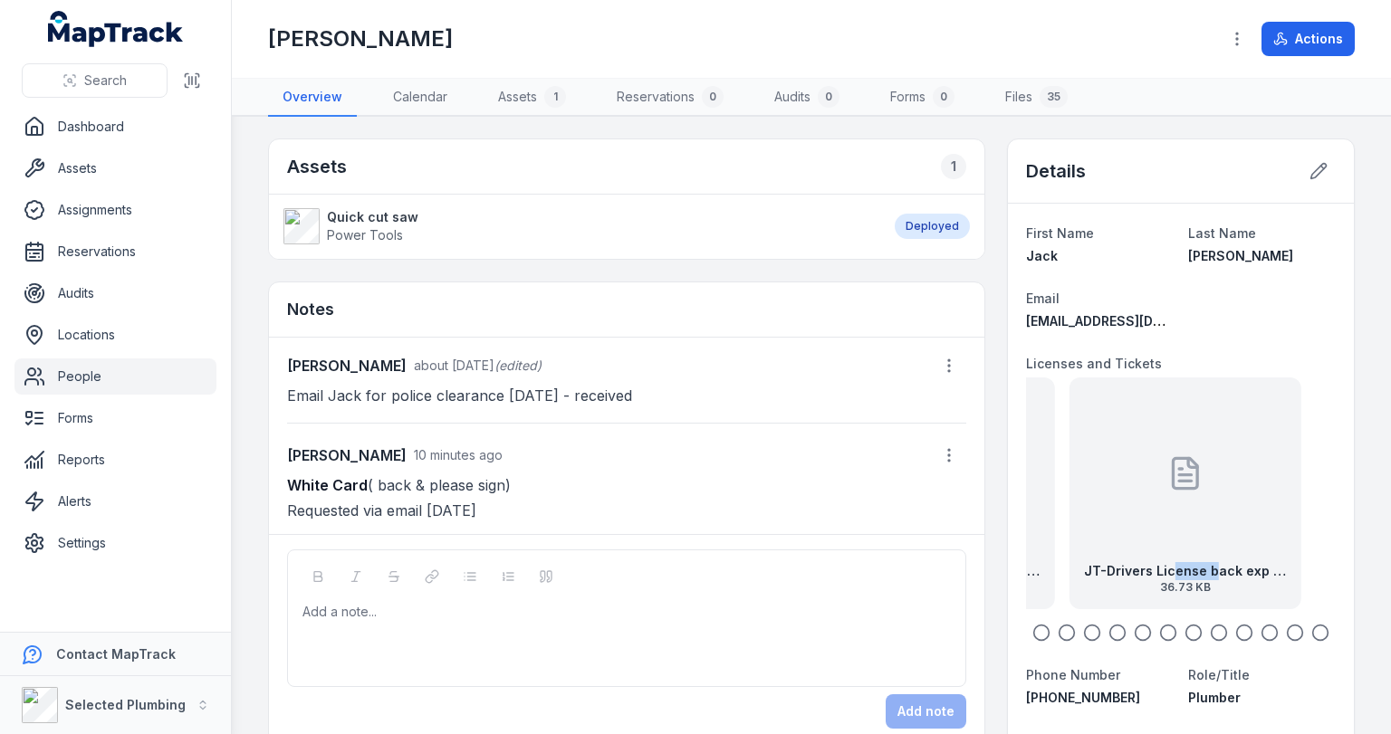
drag, startPoint x: 1231, startPoint y: 575, endPoint x: 1138, endPoint y: 572, distance: 93.3
click at [1140, 572] on strong "JT-Drivers License back exp [DATE]" at bounding box center [1185, 571] width 203 height 18
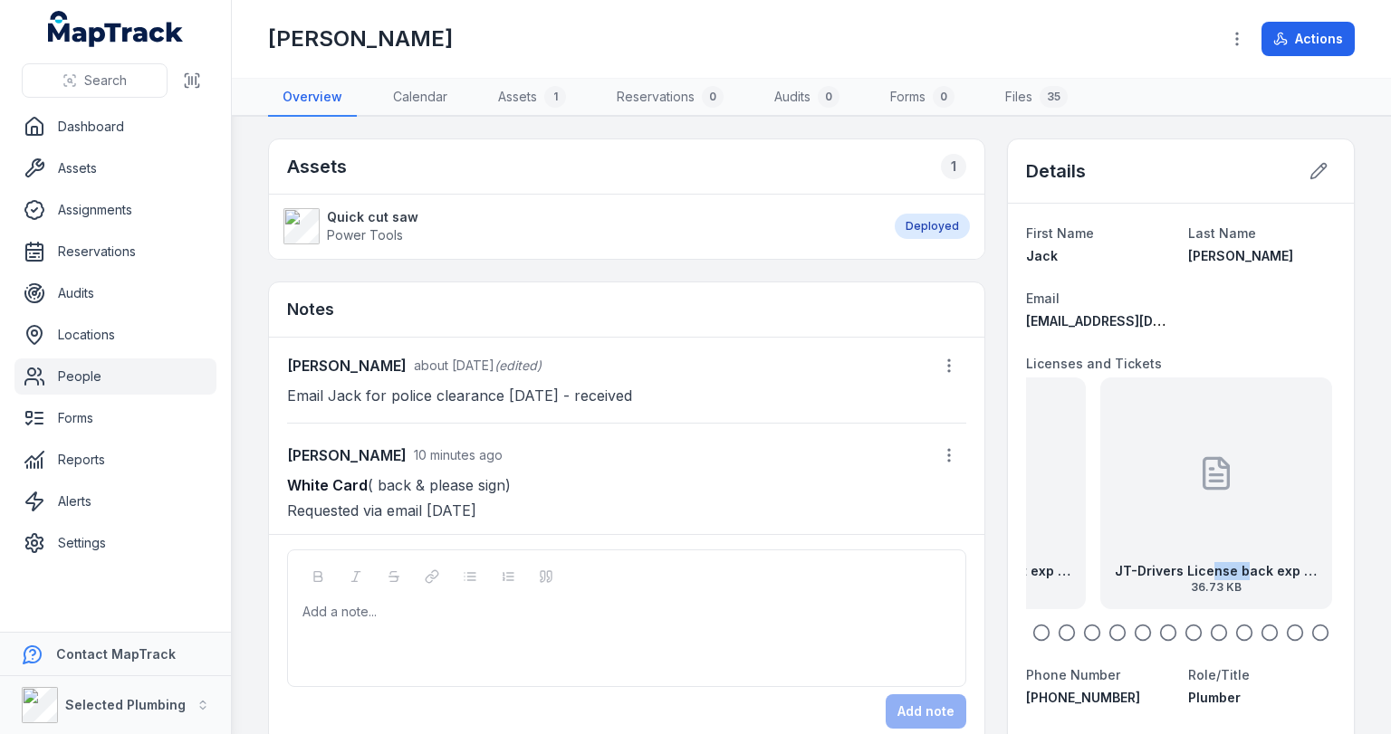
drag, startPoint x: 1022, startPoint y: 623, endPoint x: 1044, endPoint y: 615, distance: 23.2
click at [1032, 624] on icon "button" at bounding box center [1041, 633] width 18 height 18
drag, startPoint x: 1032, startPoint y: 581, endPoint x: 1272, endPoint y: 575, distance: 240.0
click at [749, 577] on div "JT - White Card Front 41.05 KB JT-Operate 4WD 36.45 KB JT-Gas Fitting License f…" at bounding box center [594, 494] width 310 height 232
drag, startPoint x: 1082, startPoint y: 569, endPoint x: 1287, endPoint y: 577, distance: 205.7
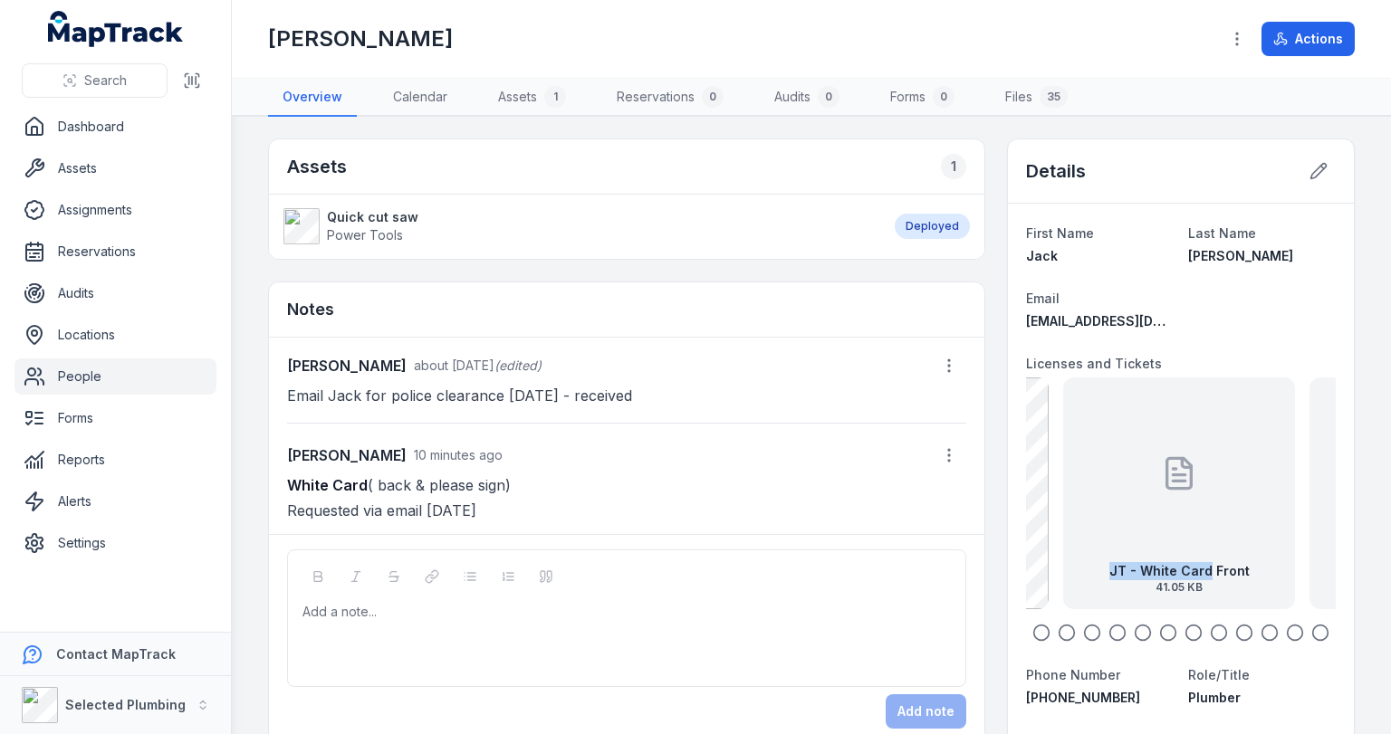
click at [1278, 577] on div "JT - White Card Front 41.05 KB" at bounding box center [1179, 494] width 232 height 232
click at [1191, 541] on div "JT - White Card Front 41.05 KB" at bounding box center [1179, 494] width 232 height 232
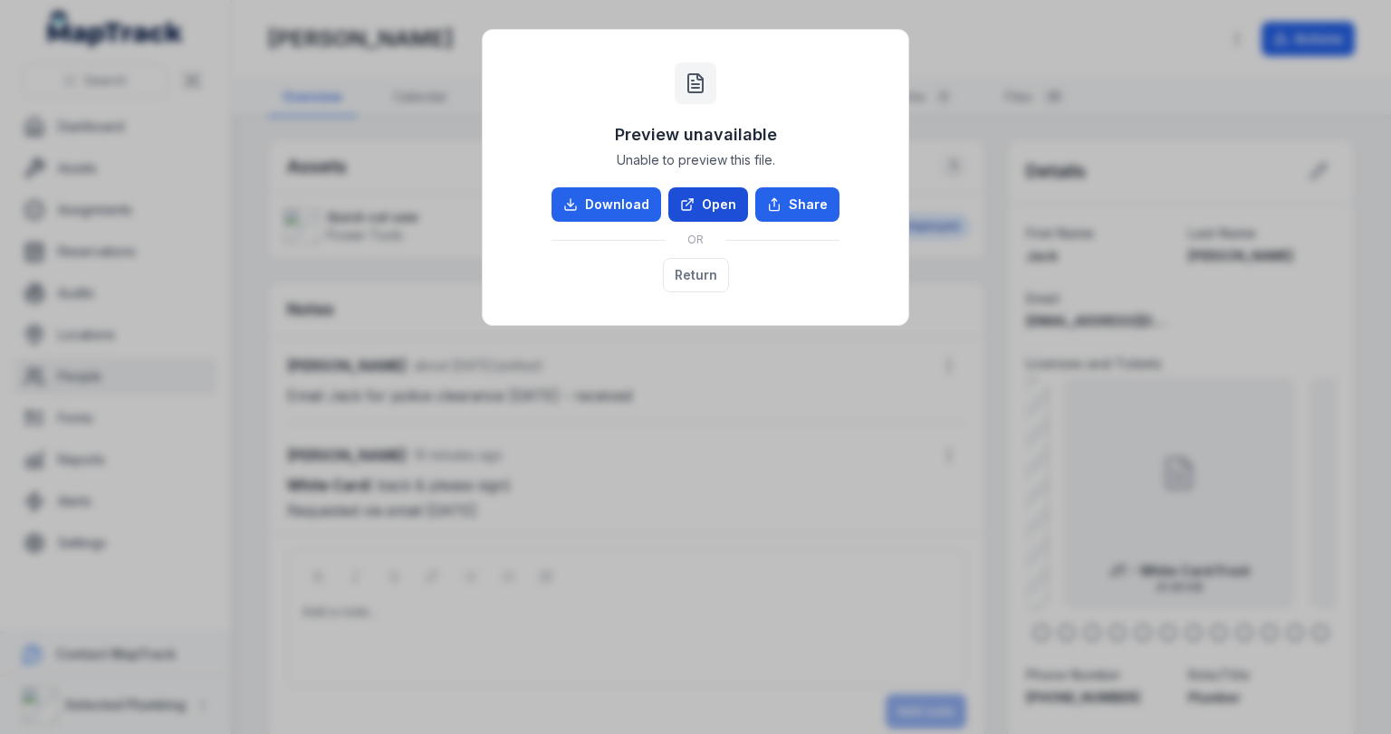
click at [710, 203] on link "Open" at bounding box center [708, 204] width 80 height 34
drag, startPoint x: 705, startPoint y: 265, endPoint x: 942, endPoint y: 381, distance: 263.2
click at [705, 267] on button "Return" at bounding box center [696, 275] width 66 height 34
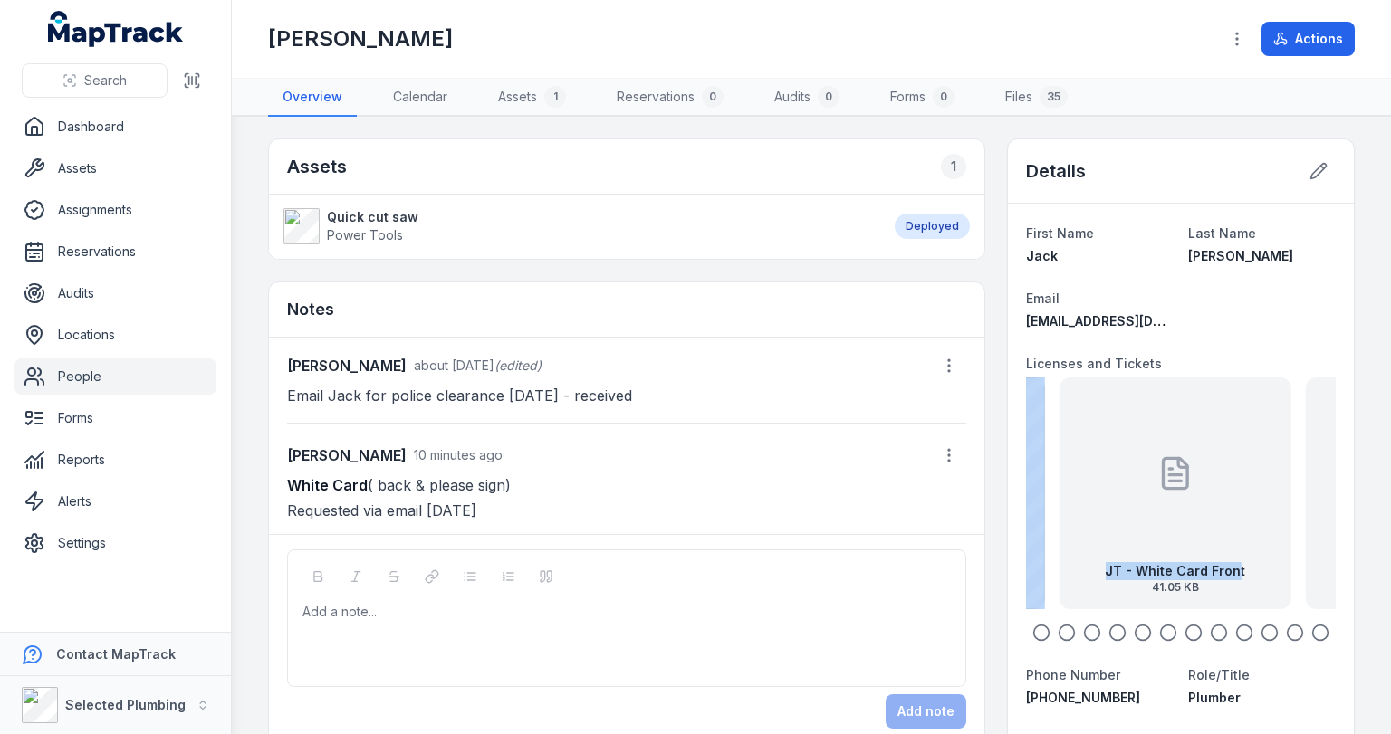
drag, startPoint x: 1231, startPoint y: 531, endPoint x: 1065, endPoint y: 521, distance: 166.9
click at [1065, 521] on div "JT - White Card Front 41.05 KB" at bounding box center [1175, 494] width 232 height 232
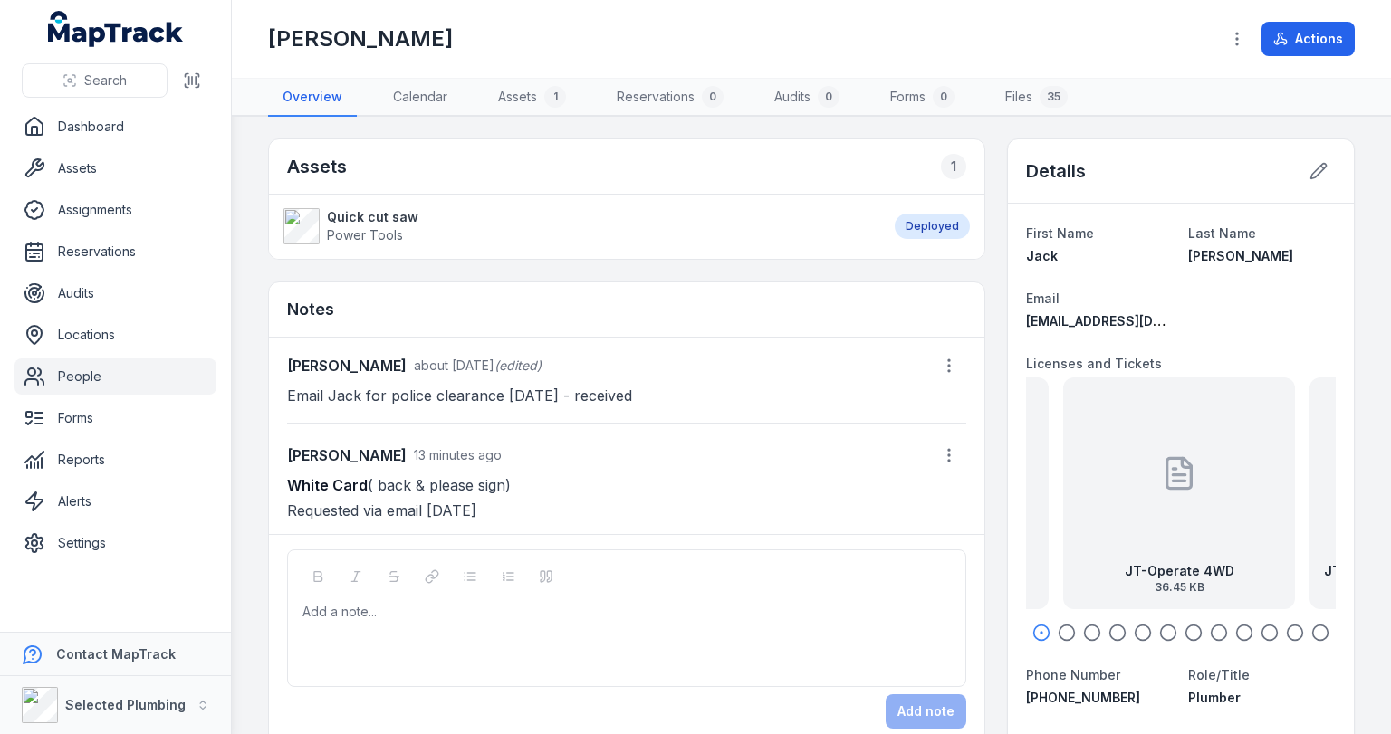
click at [76, 373] on link "People" at bounding box center [115, 377] width 202 height 36
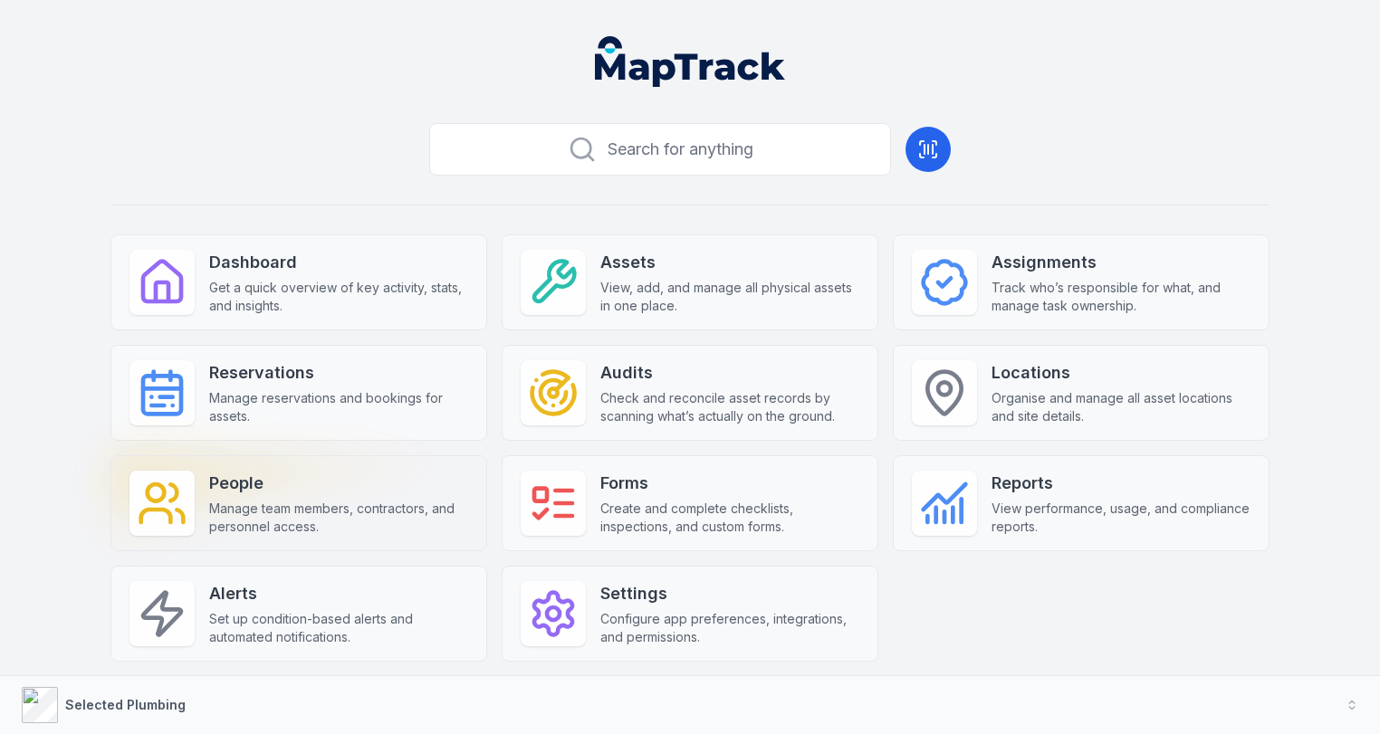
click at [209, 497] on div "People Manage team members, contractors, and personnel access." at bounding box center [338, 503] width 259 height 65
